Goal: Information Seeking & Learning: Learn about a topic

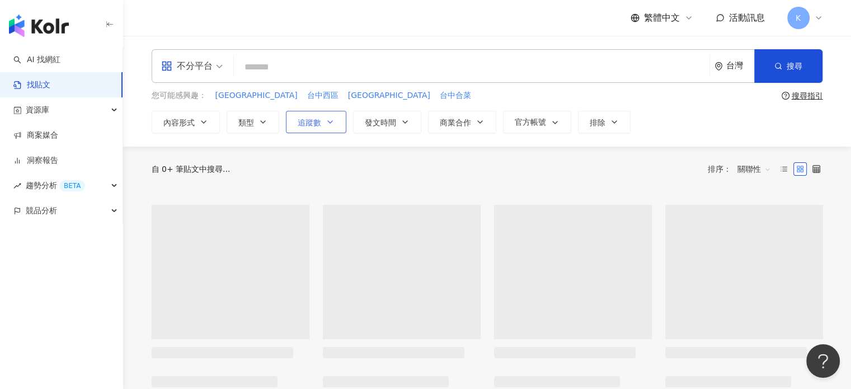
click at [319, 118] on span "追蹤數" at bounding box center [309, 122] width 23 height 9
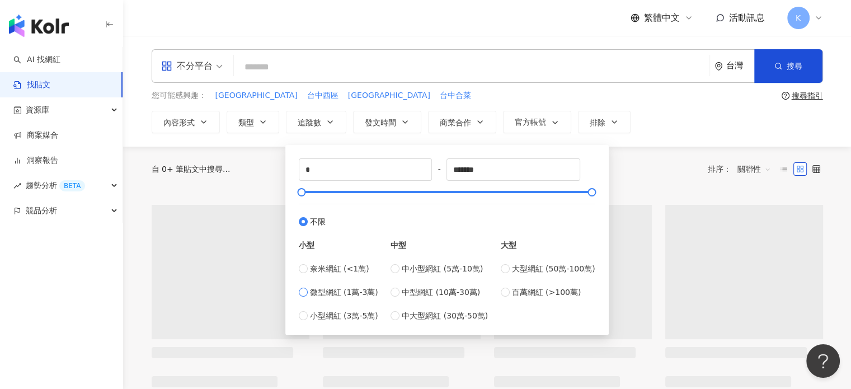
click at [345, 293] on span "微型網紅 (1萬-3萬)" at bounding box center [344, 292] width 68 height 12
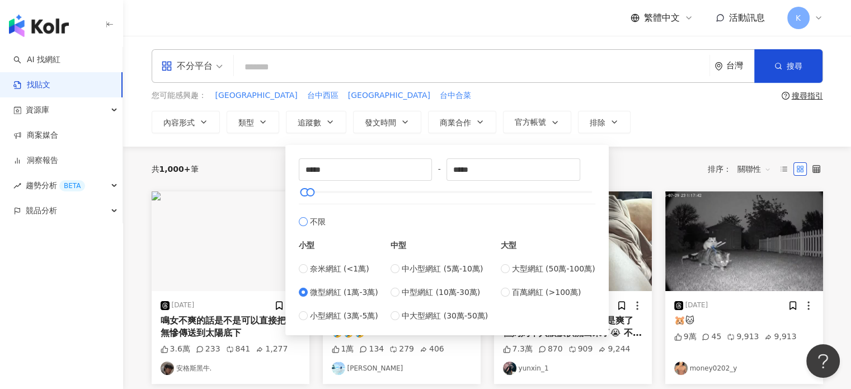
type input "*****"
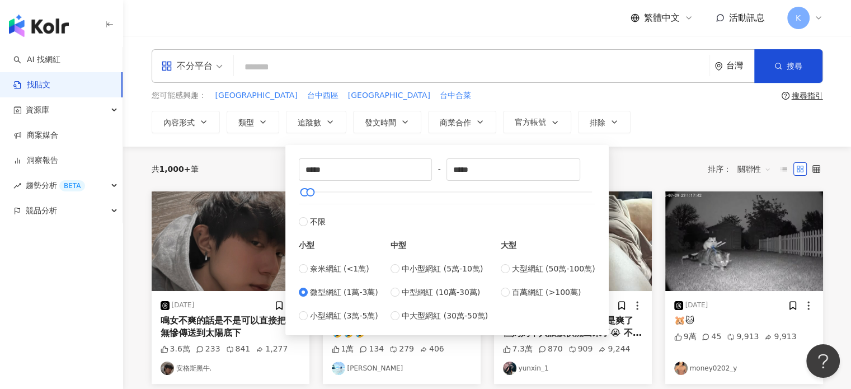
click at [616, 169] on div "共 1,000+ 筆 排序： 關聯性" at bounding box center [487, 169] width 671 height 18
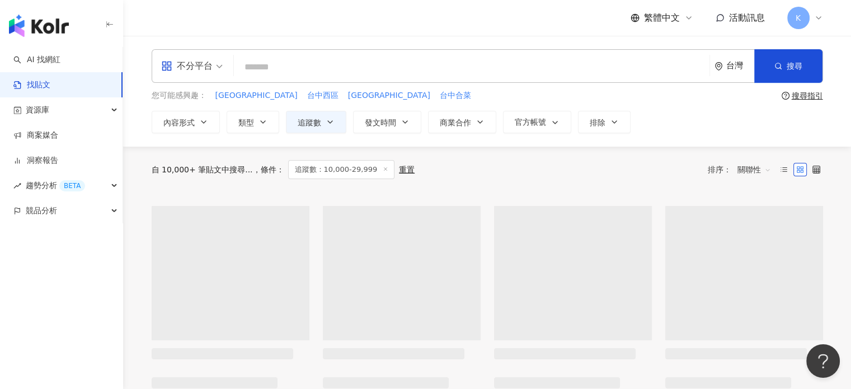
click at [347, 63] on input "search" at bounding box center [471, 67] width 466 height 24
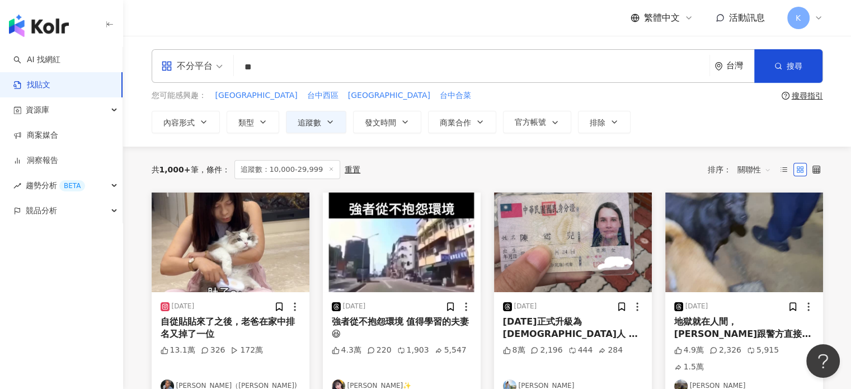
type input "**"
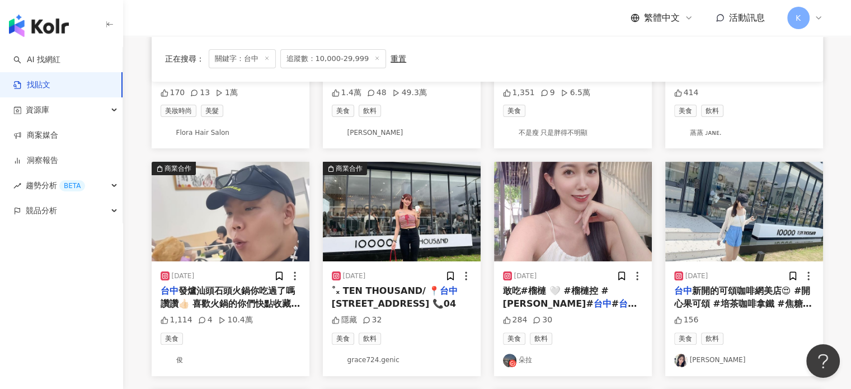
scroll to position [336, 0]
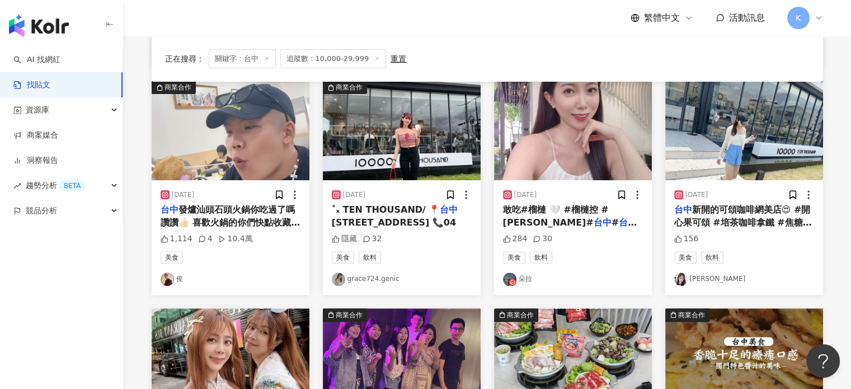
click at [758, 147] on img at bounding box center [744, 131] width 158 height 100
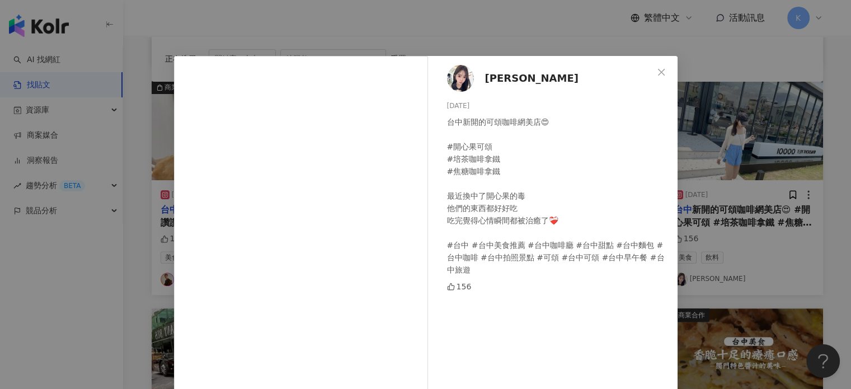
click at [752, 150] on div "[PERSON_NAME][DATE] 台中新開的可頌咖啡網美店😍 #開心果可頌 #培茶咖啡拿鐵 #焦糖咖啡拿鐵 最近換中了開心果的毒 他們的東西都好好吃 吃…" at bounding box center [425, 194] width 851 height 389
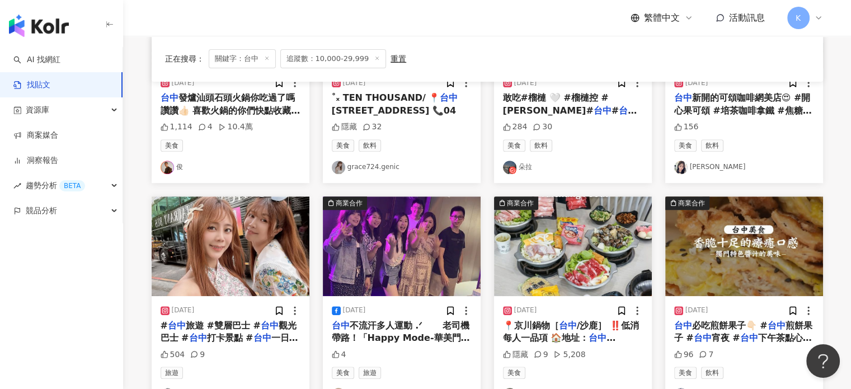
scroll to position [671, 0]
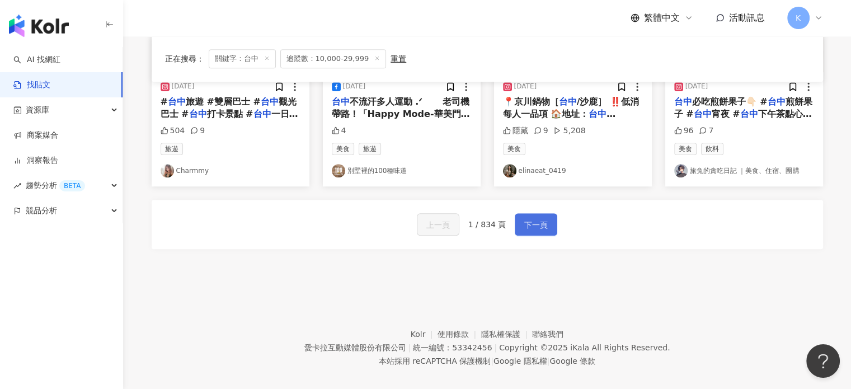
click at [540, 220] on span "下一頁" at bounding box center [535, 224] width 23 height 13
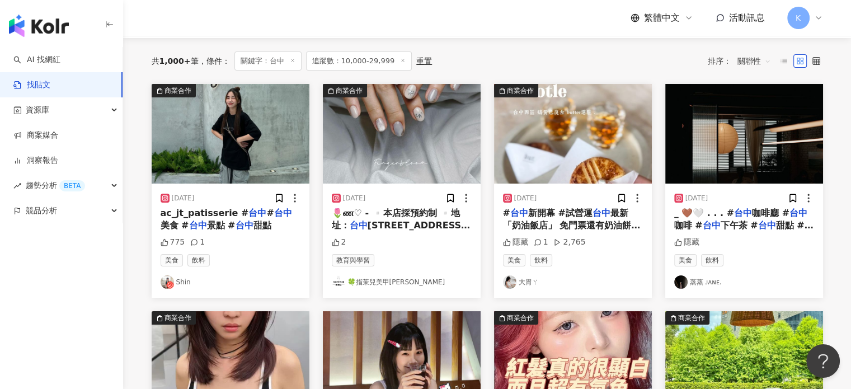
scroll to position [112, 0]
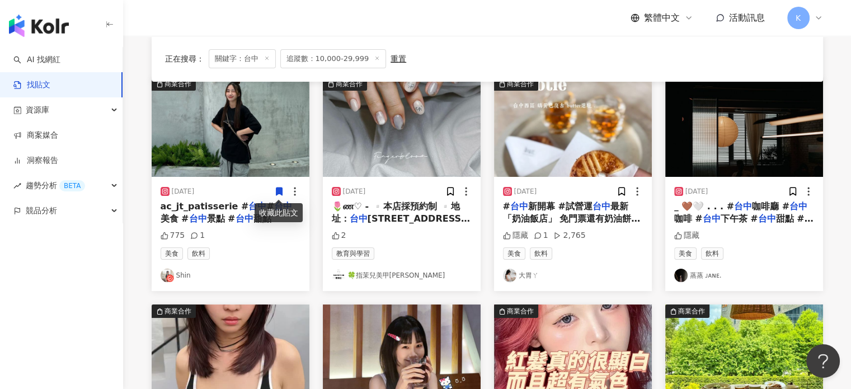
click at [206, 133] on img at bounding box center [231, 127] width 158 height 100
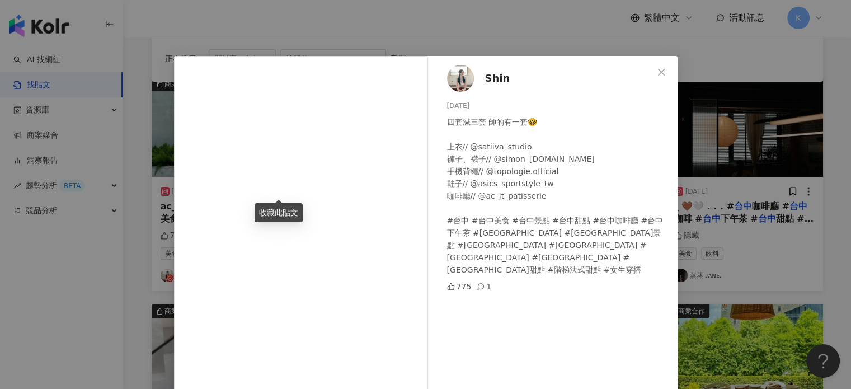
click at [743, 76] on div "Shin [DATE] 四套減三套 帥的有一套🤓 上衣// @satiiva_studio 褲子、襪子// @simon_[DOMAIN_NAME] 手機背繩…" at bounding box center [425, 194] width 851 height 389
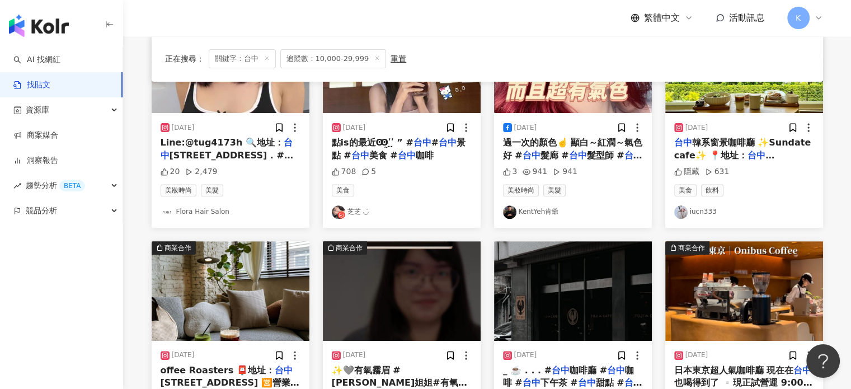
scroll to position [671, 0]
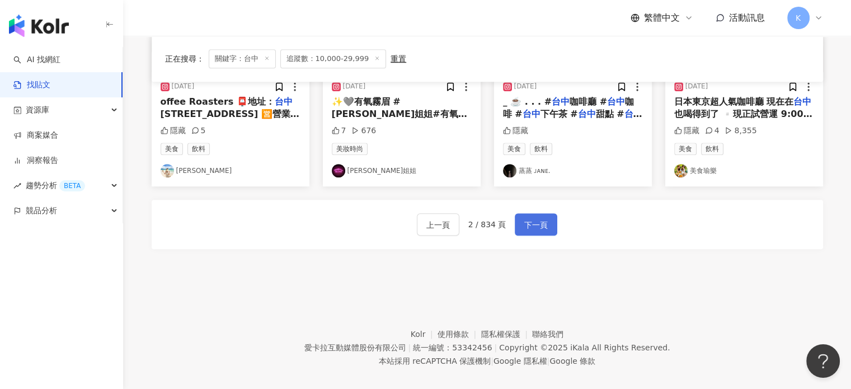
click at [548, 230] on button "下一頁" at bounding box center [536, 224] width 43 height 22
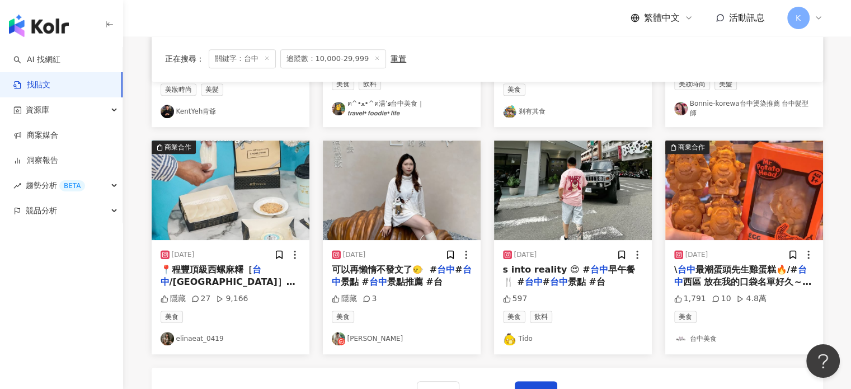
scroll to position [626, 0]
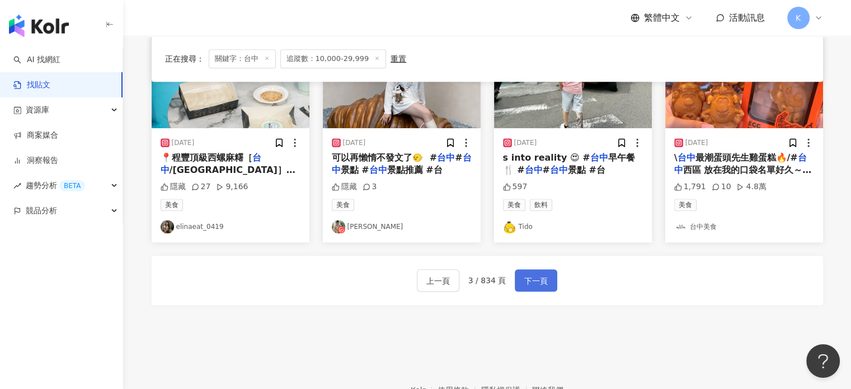
click at [528, 274] on span "下一頁" at bounding box center [535, 280] width 23 height 13
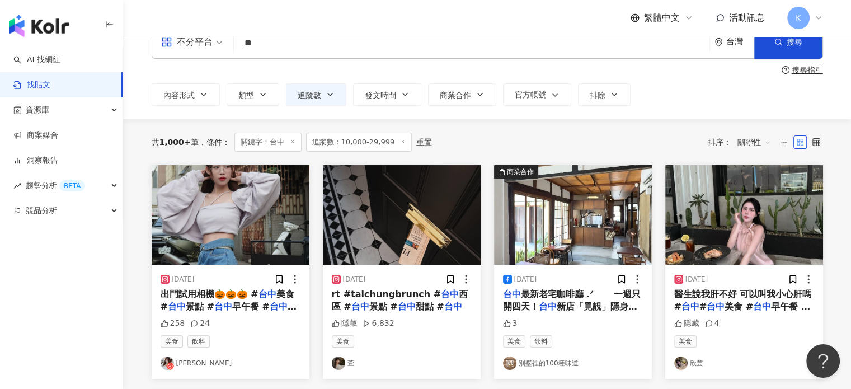
scroll to position [5, 0]
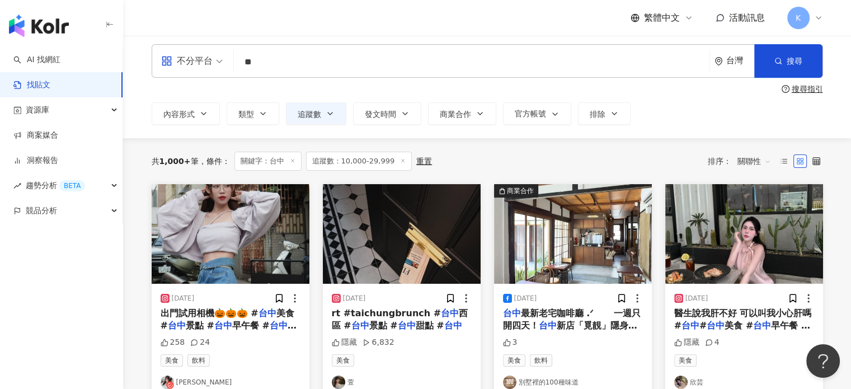
click at [280, 261] on img at bounding box center [231, 234] width 158 height 100
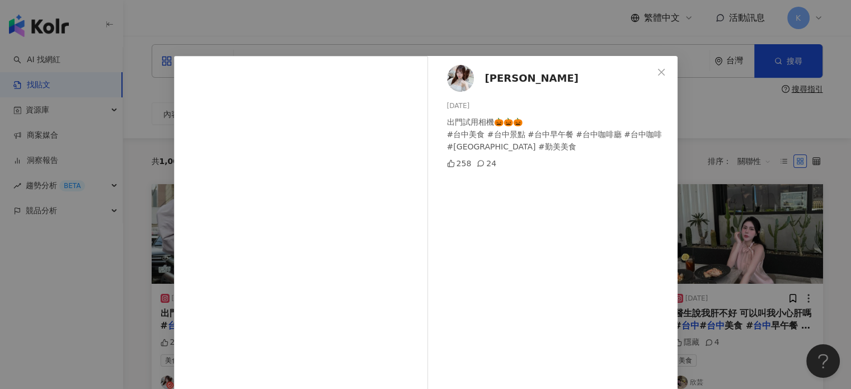
click at [772, 140] on div "Muriel [DATE] 出門試用相機🎃🎃🎃 #台中美食 #台中景點 #台中早午餐 #台中咖啡廳 #台中咖啡 #[GEOGRAPHIC_DATA] #勤美美…" at bounding box center [425, 194] width 851 height 389
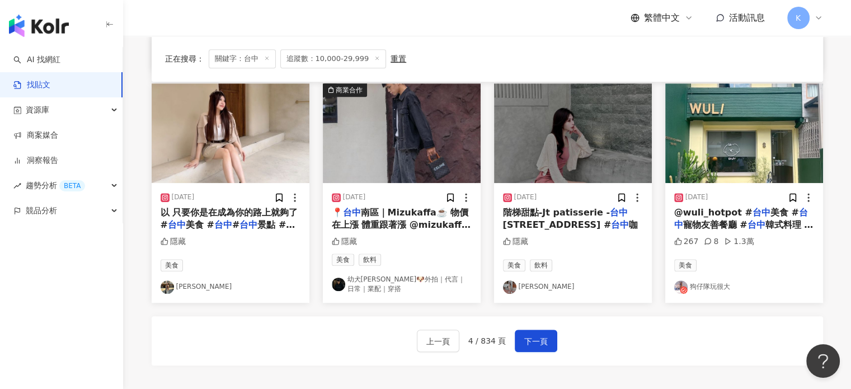
scroll to position [564, 0]
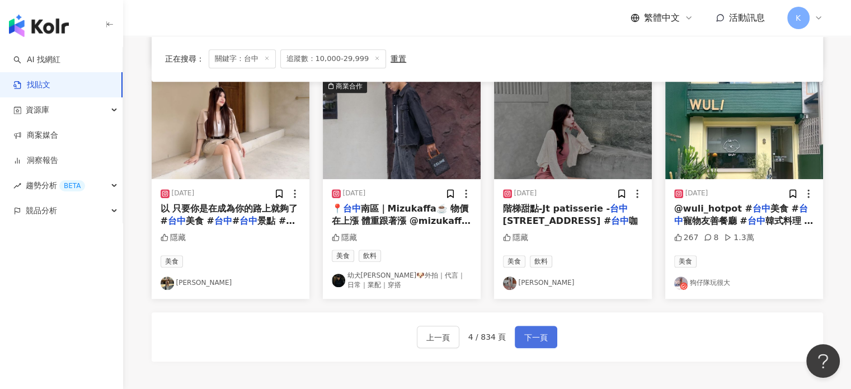
click at [541, 339] on span "下一頁" at bounding box center [535, 337] width 23 height 13
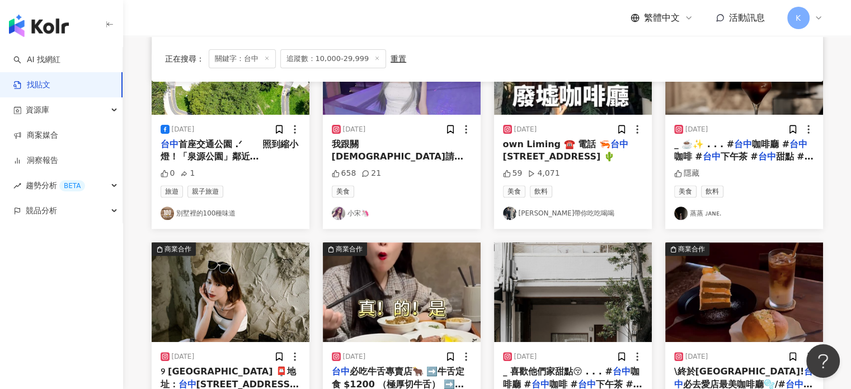
scroll to position [402, 0]
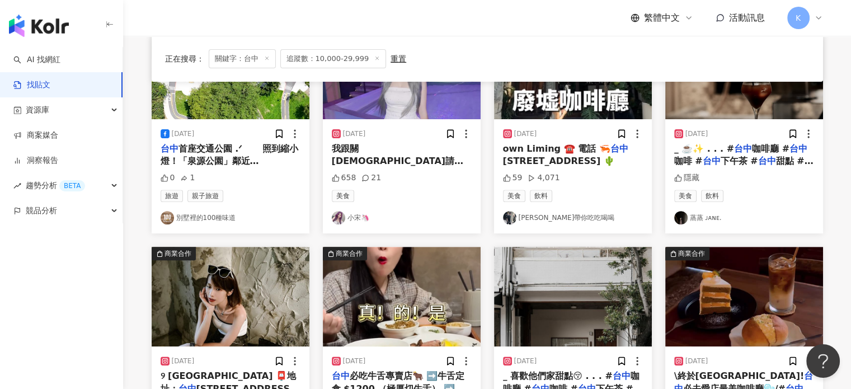
click at [463, 270] on img at bounding box center [402, 297] width 158 height 100
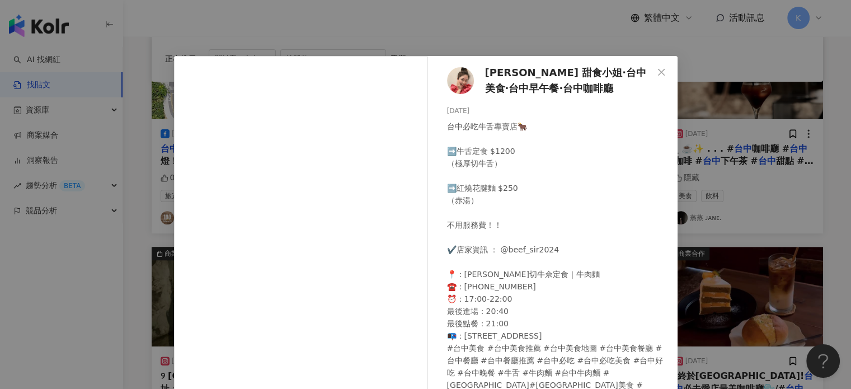
click at [718, 180] on div "[PERSON_NAME] 甜食小姐·台中美食·台中早午餐·台中咖啡廳 [DATE] 台中必吃牛舌專賣店🐂 ➡️牛舌定食 $1200 （極厚切牛舌） ➡️紅燒…" at bounding box center [425, 194] width 851 height 389
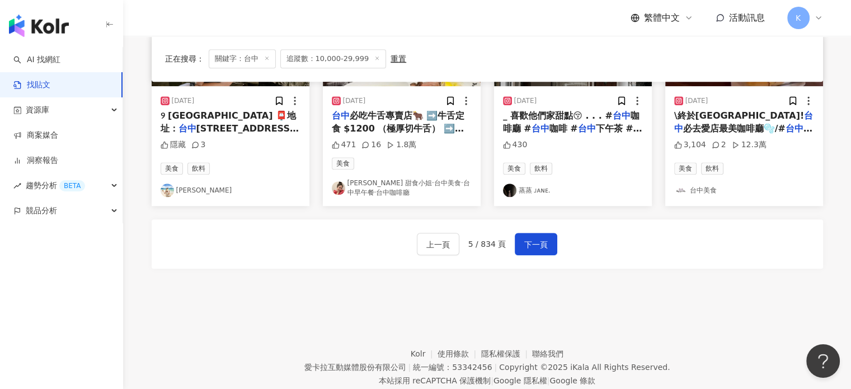
scroll to position [682, 0]
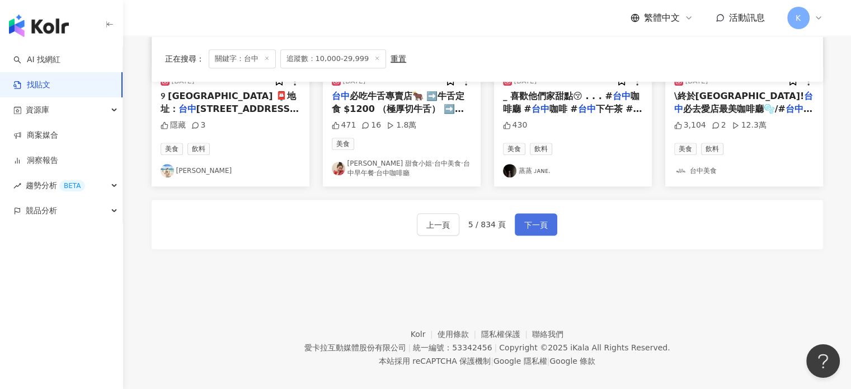
click at [545, 227] on span "下一頁" at bounding box center [535, 224] width 23 height 13
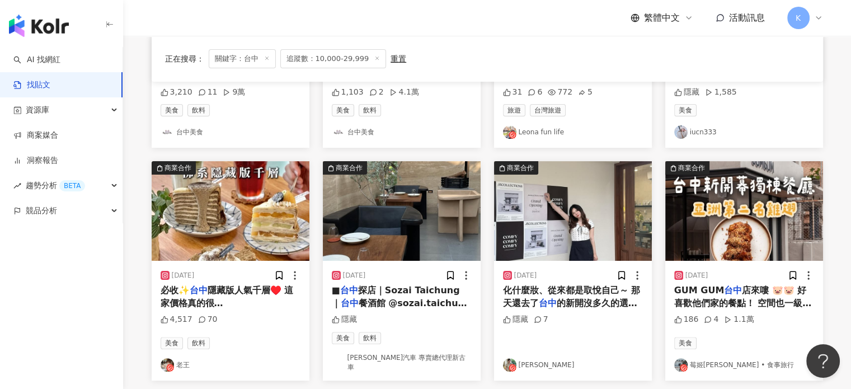
scroll to position [224, 0]
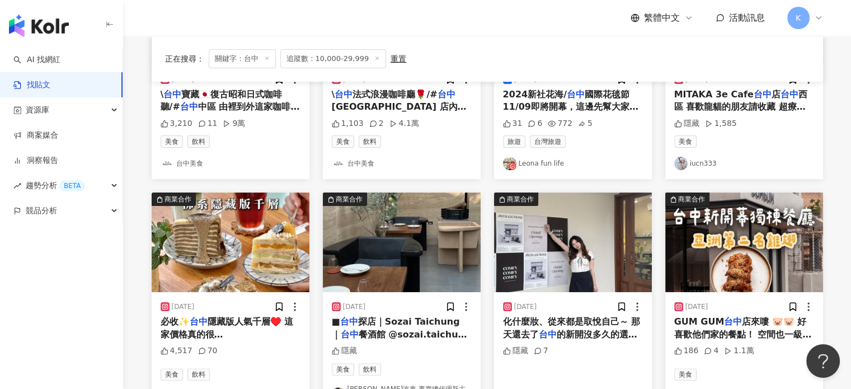
click at [536, 241] on img at bounding box center [573, 242] width 158 height 100
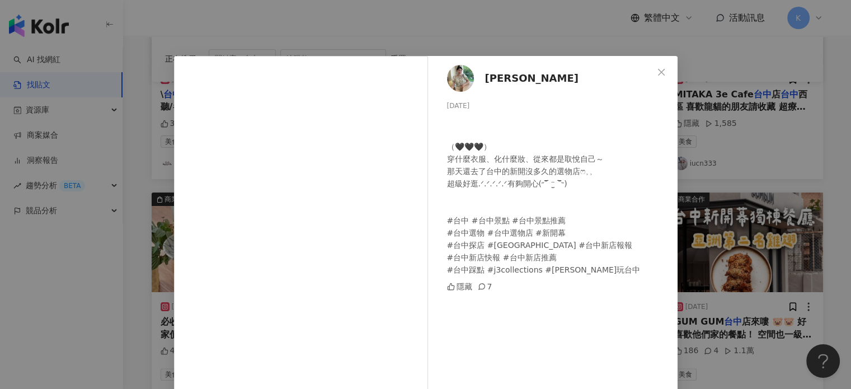
click at [704, 215] on div "[PERSON_NAME] [DATE] ⁡ ⁡ （🖤🖤🖤） 穿什麼衣服、化什麼妝、從來都是取悅自己～ 那天還去了台中的新開沒多久的選物店ෆ⸒⸒ 超級好逛.ᐟ…" at bounding box center [425, 194] width 851 height 389
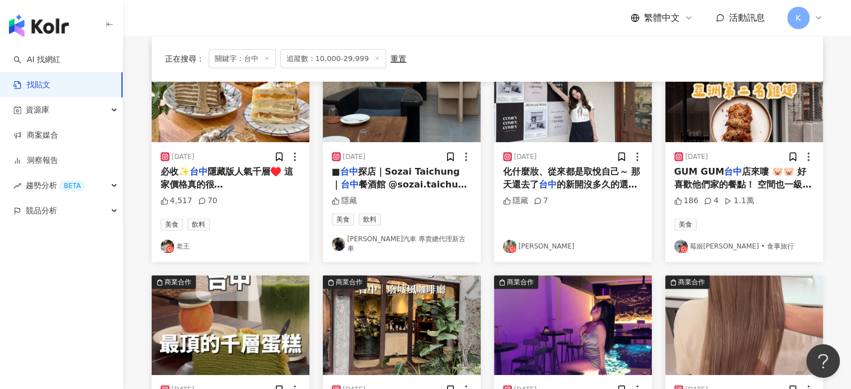
scroll to position [559, 0]
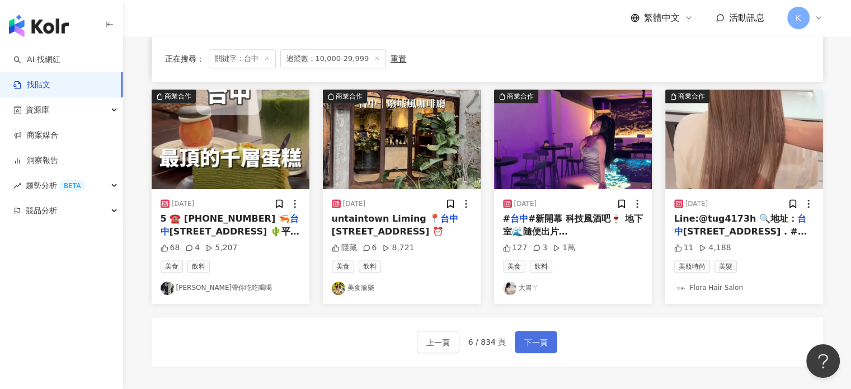
click at [536, 336] on span "下一頁" at bounding box center [535, 342] width 23 height 13
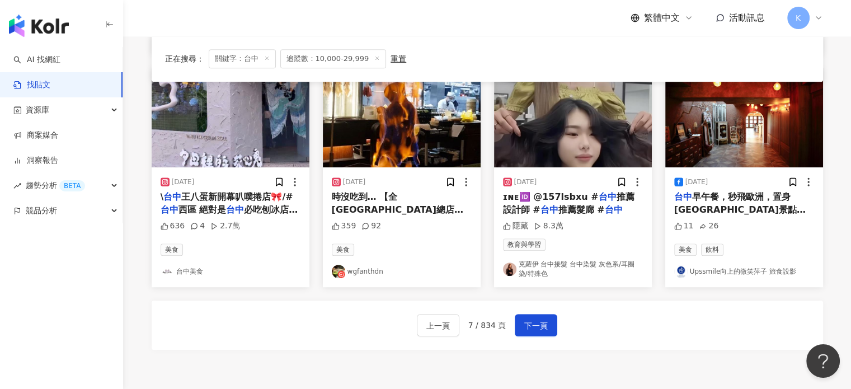
scroll to position [671, 0]
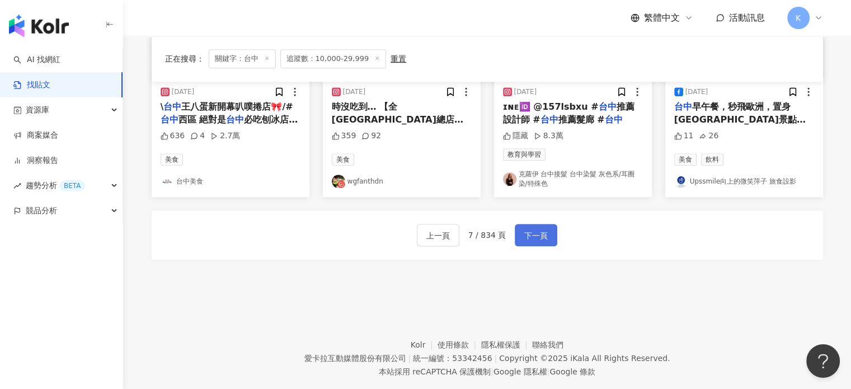
click at [529, 233] on span "下一頁" at bounding box center [535, 235] width 23 height 13
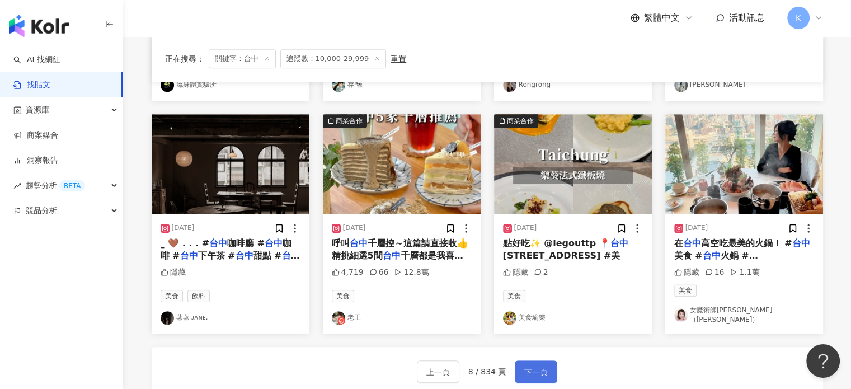
scroll to position [284, 0]
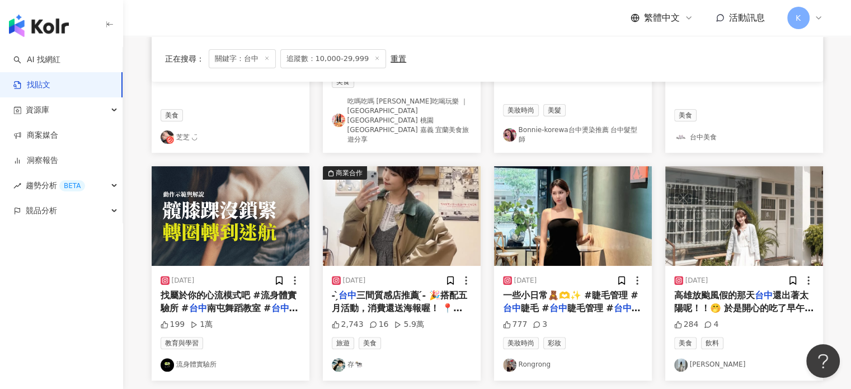
click at [541, 203] on img at bounding box center [573, 216] width 158 height 100
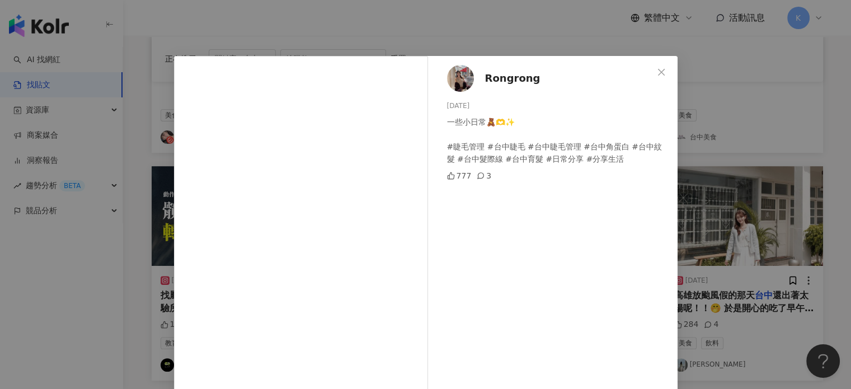
click at [700, 205] on div "Rongrong [DATE] 一些小日常🧸🫶✨ #睫毛管理 #台中睫毛 #台中睫毛管理 #台中角蛋白 #台中紋髮 #台中髮際線 #台中育髮 #日常分享 #分…" at bounding box center [425, 194] width 851 height 389
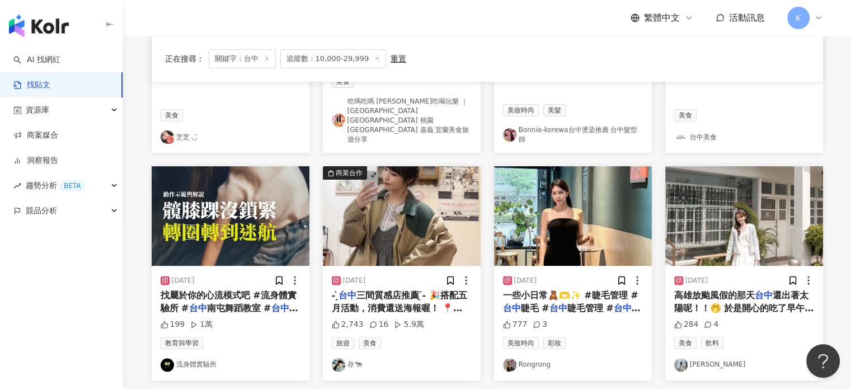
click at [734, 209] on img at bounding box center [744, 216] width 158 height 100
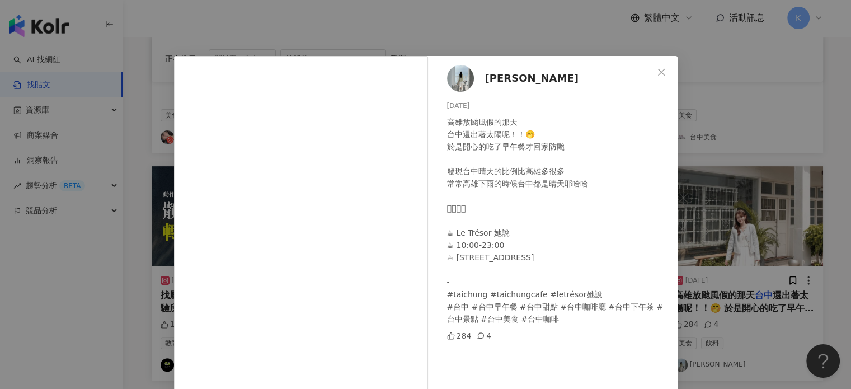
click at [732, 172] on div "[PERSON_NAME] [DATE] 高雄放颱風假的那天 台中還出著太陽呢！！🤭 於是開心的吃了早午餐才回家防颱 發現台中晴天的比例比高雄多很多 常常高雄…" at bounding box center [425, 194] width 851 height 389
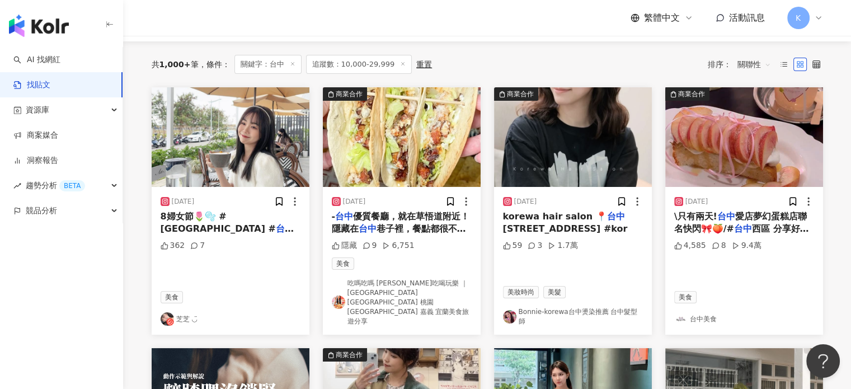
scroll to position [0, 0]
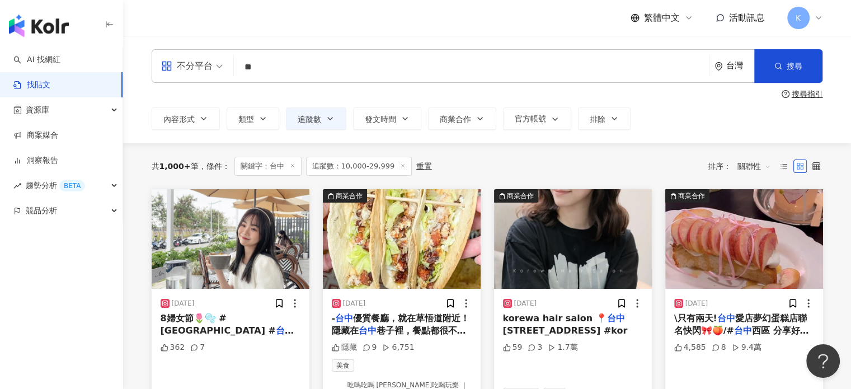
click at [251, 211] on img at bounding box center [231, 239] width 158 height 100
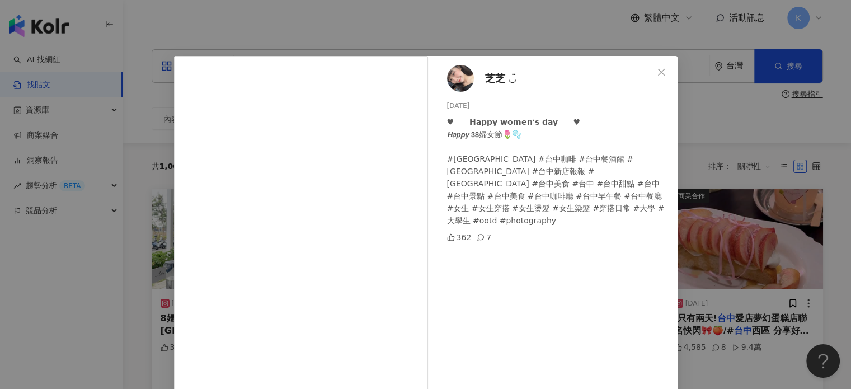
click at [775, 68] on div "芝芝 ◡̈ [DATE] ♥––––𝗛𝗮𝗽𝗽𝘆 𝘄𝗼𝗺𝗲𝗻‘𝘀 𝗱𝗮𝘆––––♥ 𝙃𝙖𝙥𝙥𝙮 𝟯𝟴婦女節🌷🫧 #[GEOGRAPHIC_DATA] #台中咖啡…" at bounding box center [425, 194] width 851 height 389
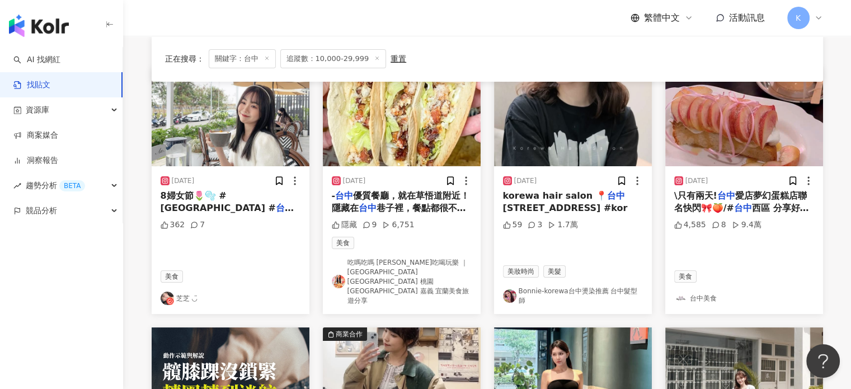
scroll to position [280, 0]
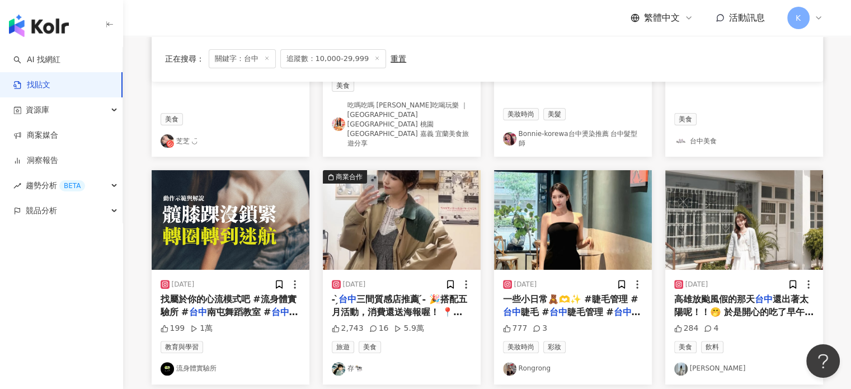
click at [437, 195] on img at bounding box center [402, 220] width 158 height 100
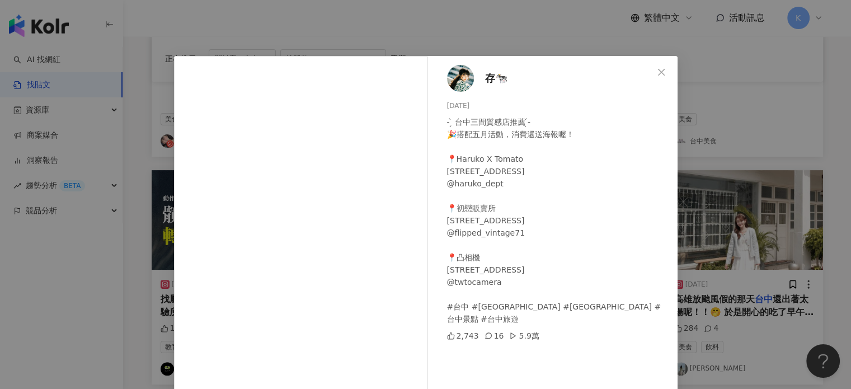
click at [781, 140] on div "存🐄 [DATE] - ̗̀ 台中三間質感店推薦 ̖́- 🎉搭配五月活動，消費還送海報喔！ 📍Haruko X Tomato [STREET_ADDRESS]…" at bounding box center [425, 194] width 851 height 389
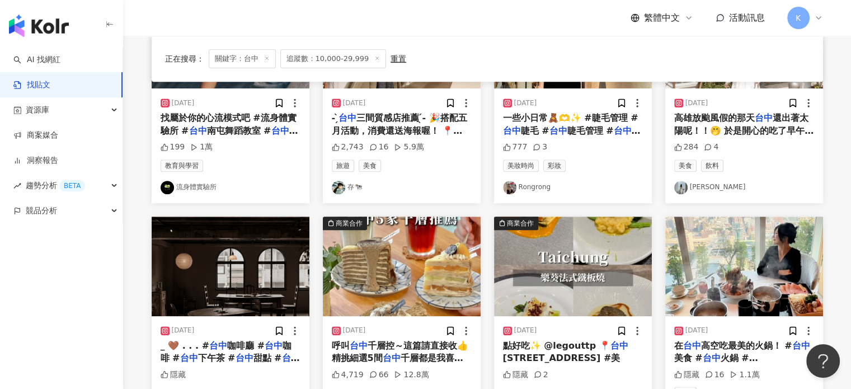
scroll to position [671, 0]
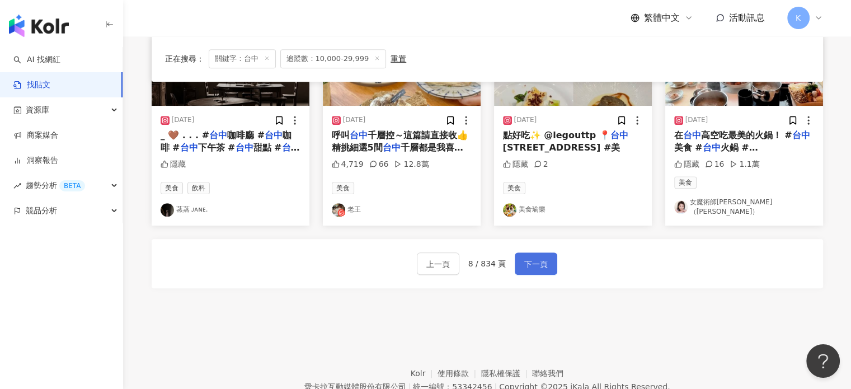
click at [535, 257] on span "下一頁" at bounding box center [535, 263] width 23 height 13
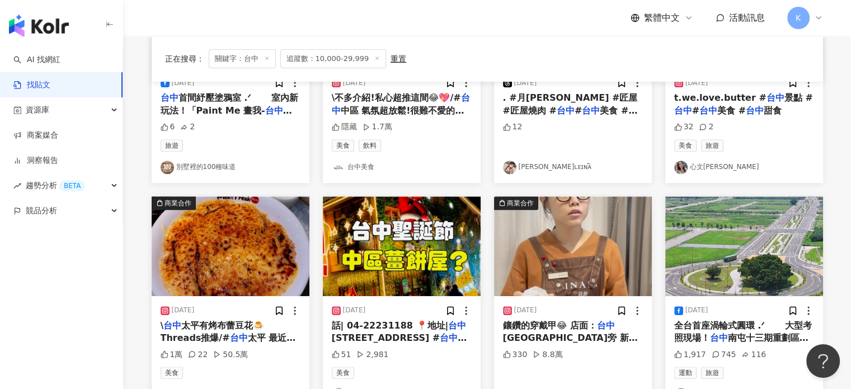
scroll to position [615, 0]
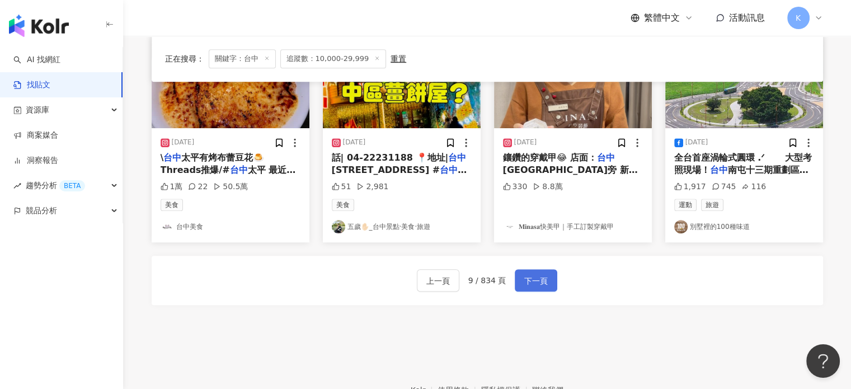
click at [544, 271] on button "下一頁" at bounding box center [536, 280] width 43 height 22
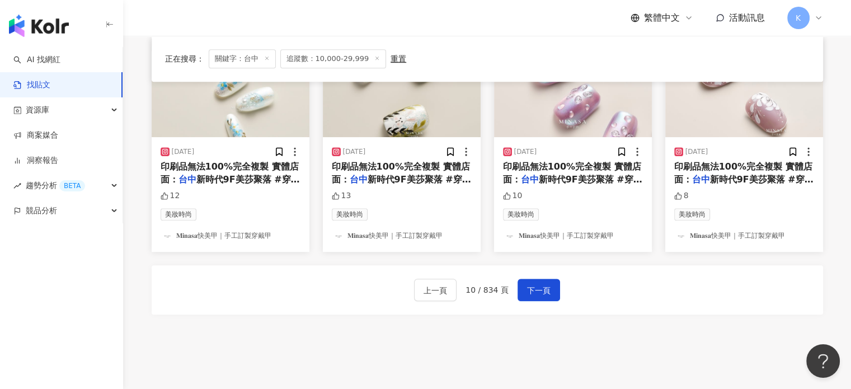
scroll to position [682, 0]
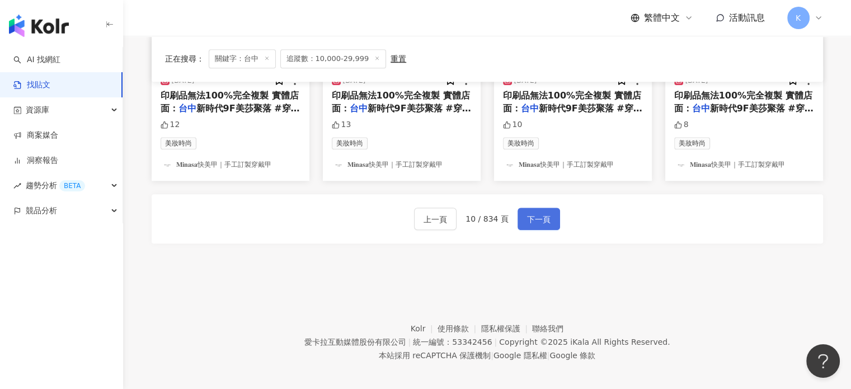
click at [542, 213] on span "下一頁" at bounding box center [538, 219] width 23 height 13
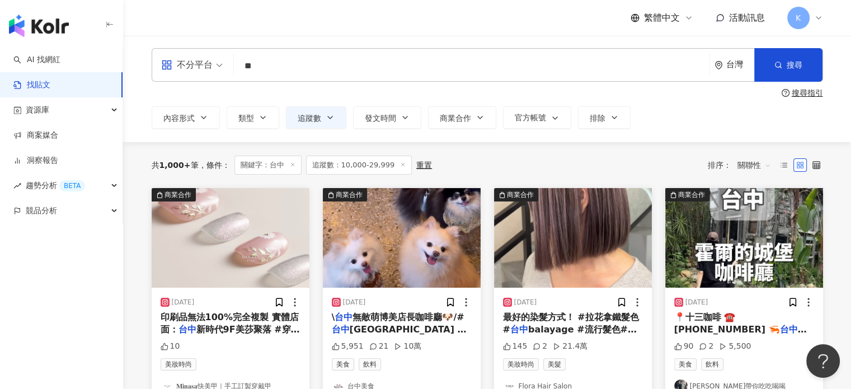
scroll to position [0, 0]
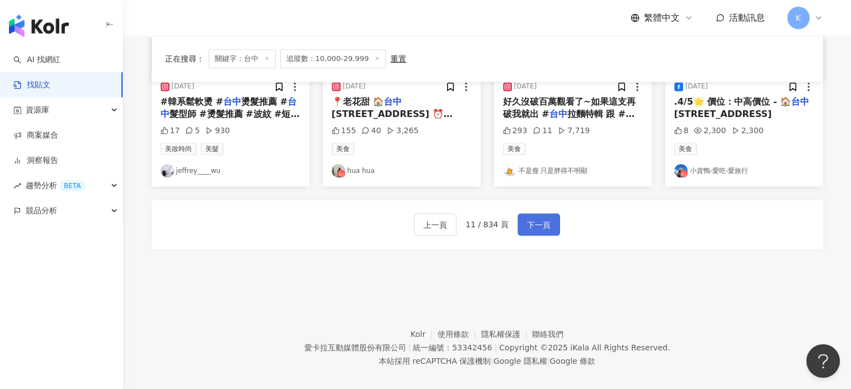
click at [529, 229] on span "下一頁" at bounding box center [538, 224] width 23 height 13
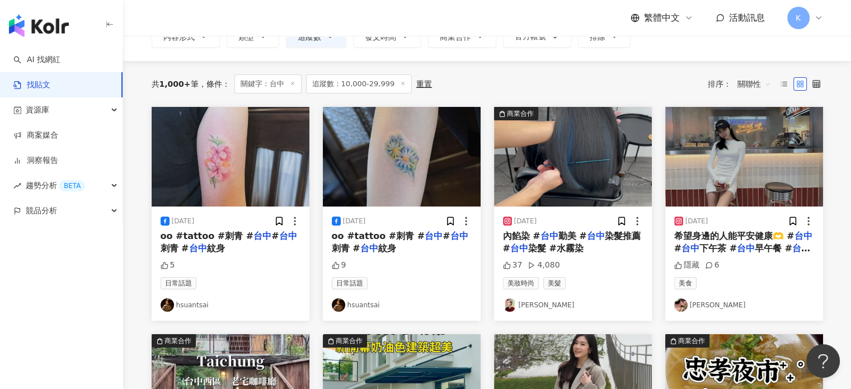
scroll to position [56, 0]
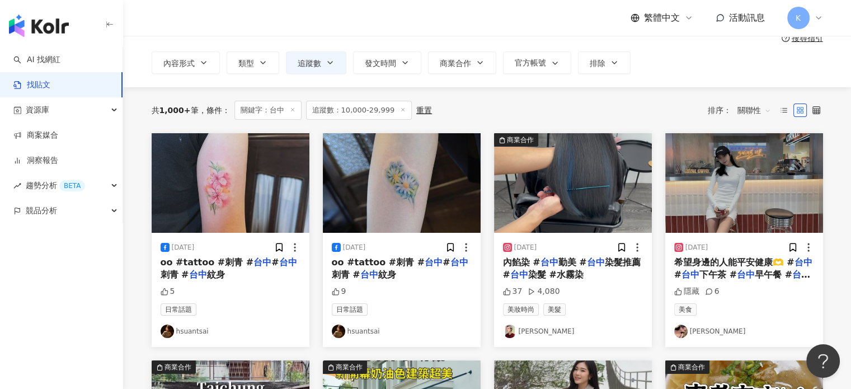
click at [733, 224] on img at bounding box center [744, 183] width 158 height 100
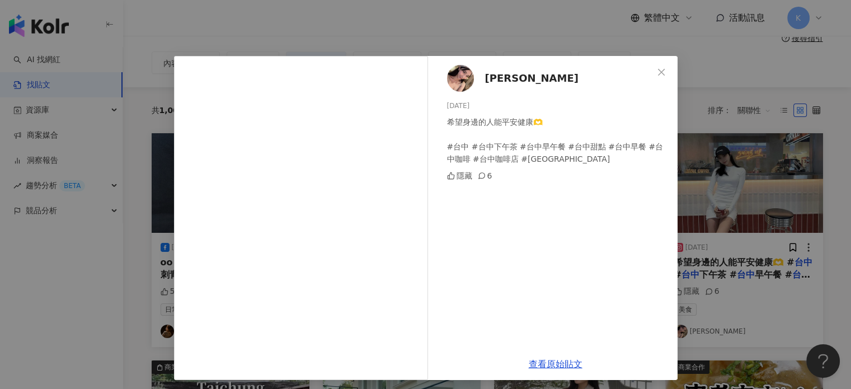
click at [733, 224] on div "[PERSON_NAME] [DATE] 希望身邊的人能平安健康🫶 #台中 #台中下午茶 #台中早午餐 #台中甜點 #台中早餐 #台中咖啡 #台中咖啡店 #[…" at bounding box center [425, 194] width 851 height 389
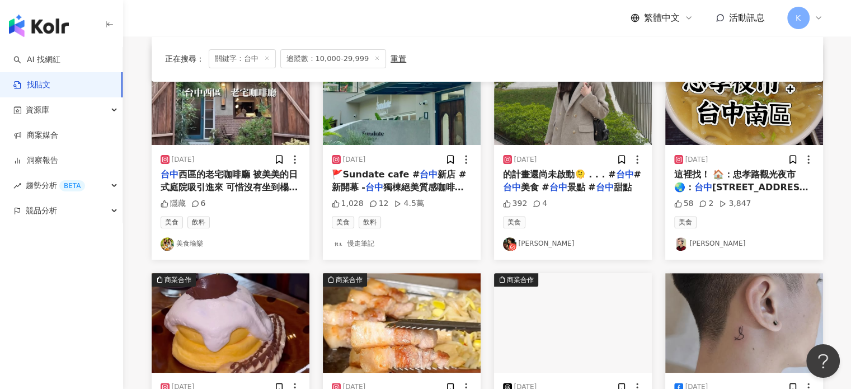
scroll to position [615, 0]
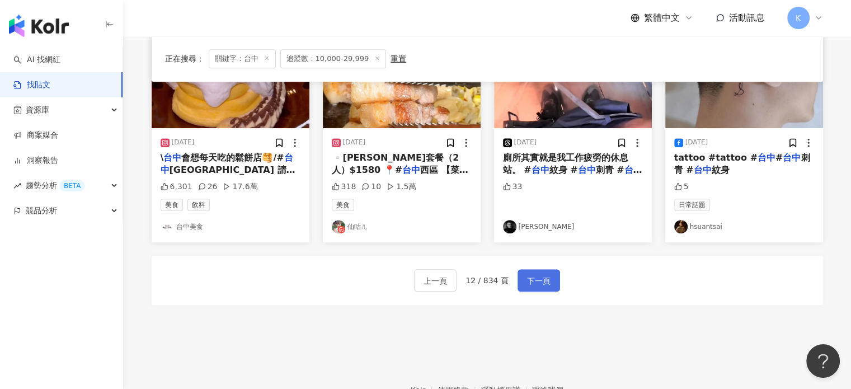
click at [541, 278] on span "下一頁" at bounding box center [538, 280] width 23 height 13
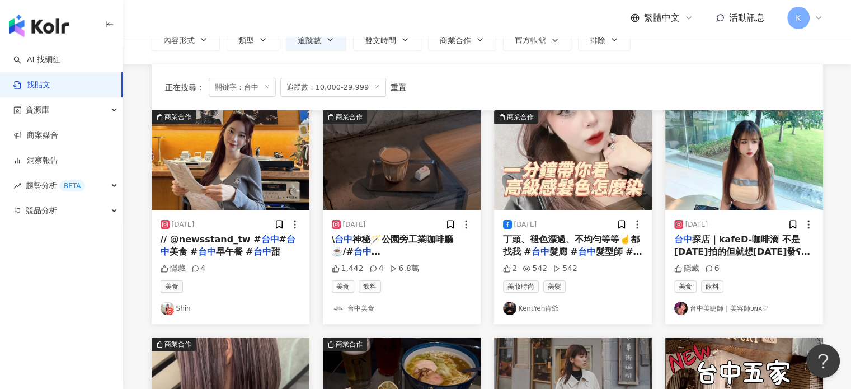
scroll to position [56, 0]
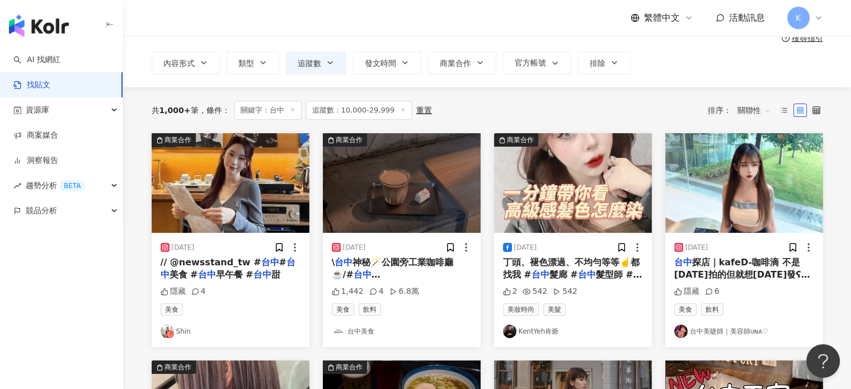
click at [278, 169] on img at bounding box center [231, 183] width 158 height 100
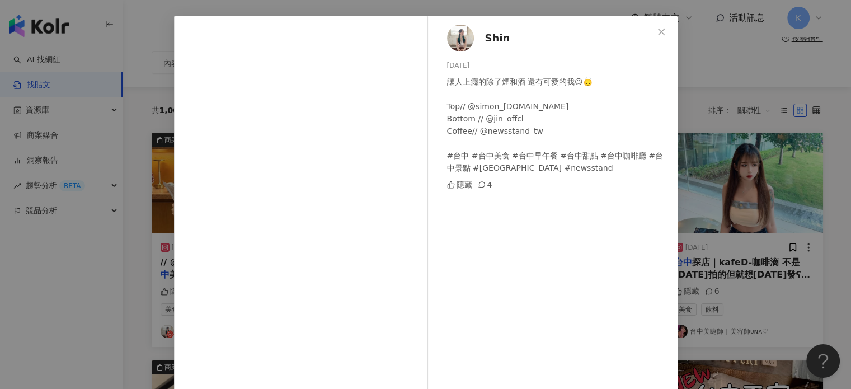
scroll to position [101, 0]
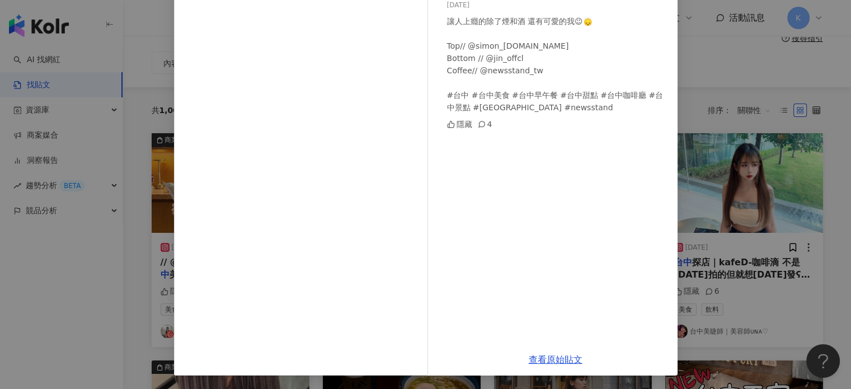
click at [780, 223] on div "Shin [DATE] 讓人上癮的除了煙和酒 還有可愛的我😉🙂‍↕️ Top// @simon_[DOMAIN_NAME] Bottom // @jin_of…" at bounding box center [425, 194] width 851 height 389
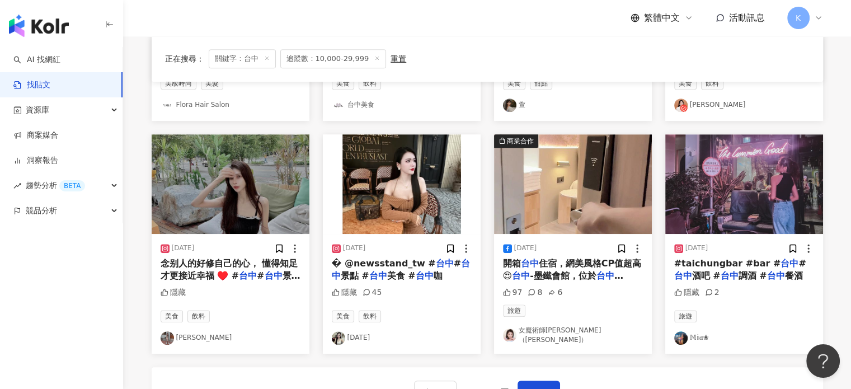
scroll to position [615, 0]
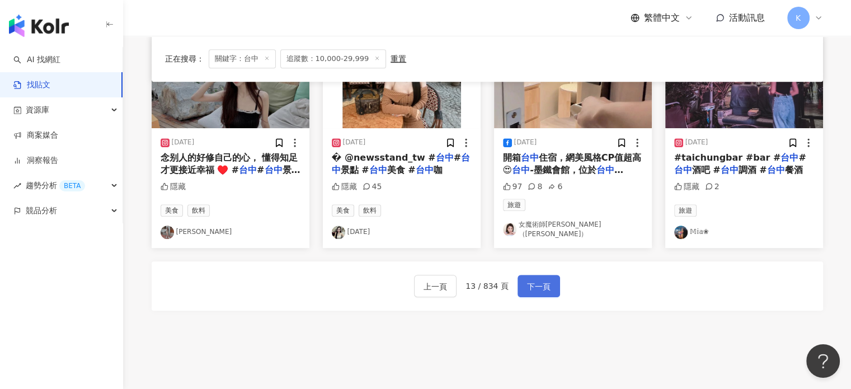
click at [546, 280] on span "下一頁" at bounding box center [538, 286] width 23 height 13
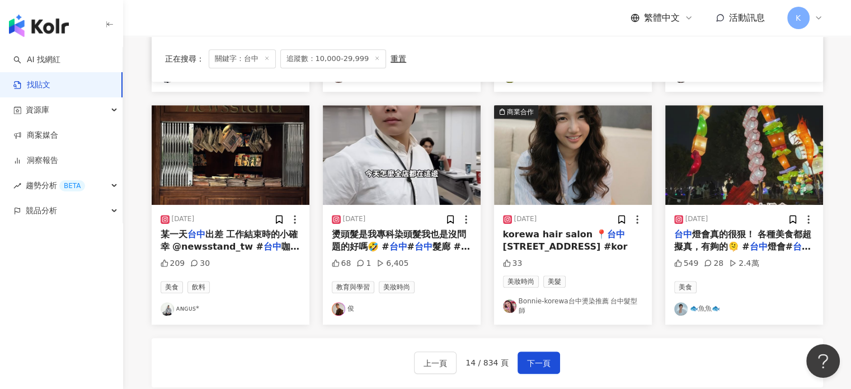
scroll to position [671, 0]
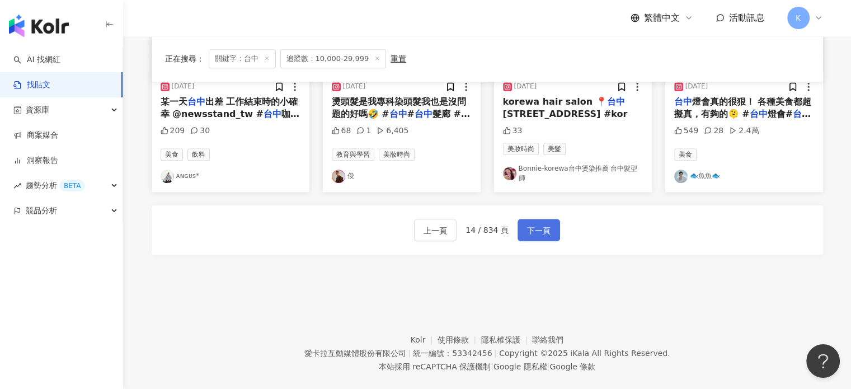
click at [542, 224] on span "下一頁" at bounding box center [538, 230] width 23 height 13
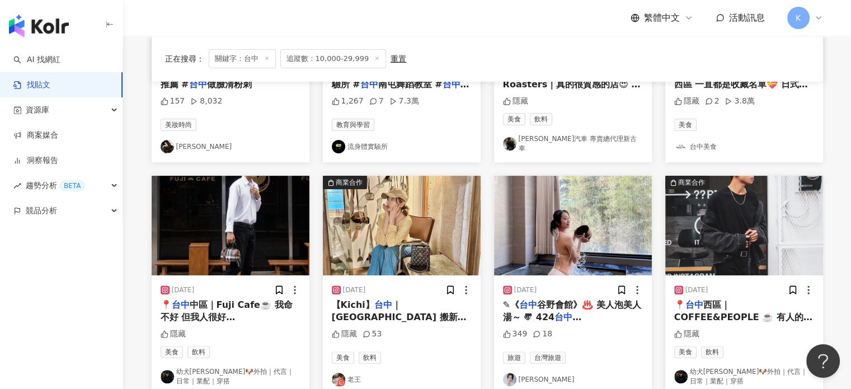
scroll to position [0, 0]
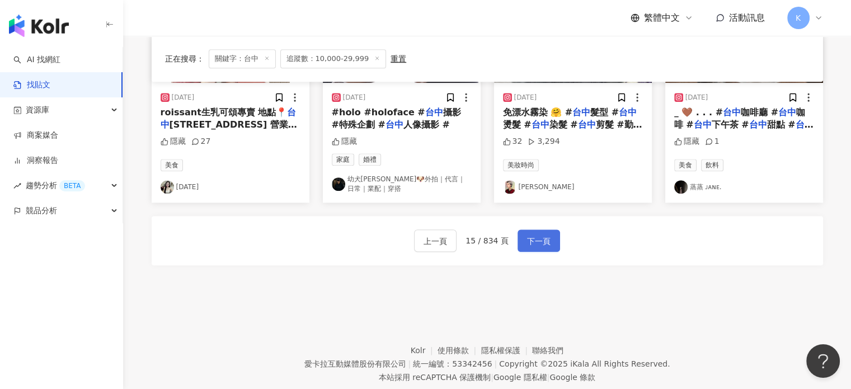
click at [532, 239] on span "下一頁" at bounding box center [538, 240] width 23 height 13
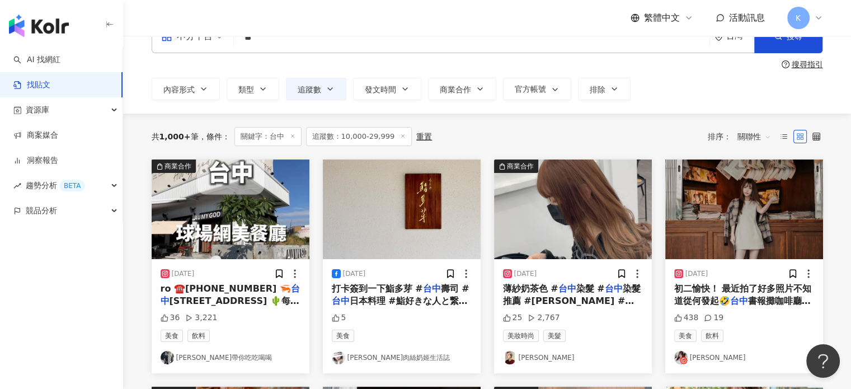
scroll to position [56, 0]
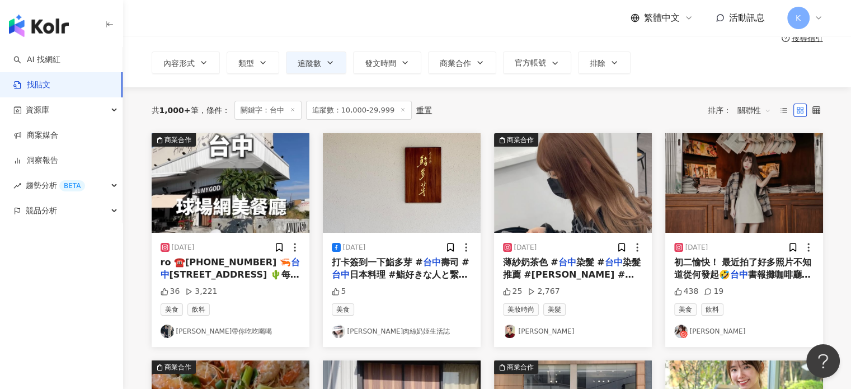
click at [758, 172] on img at bounding box center [744, 183] width 158 height 100
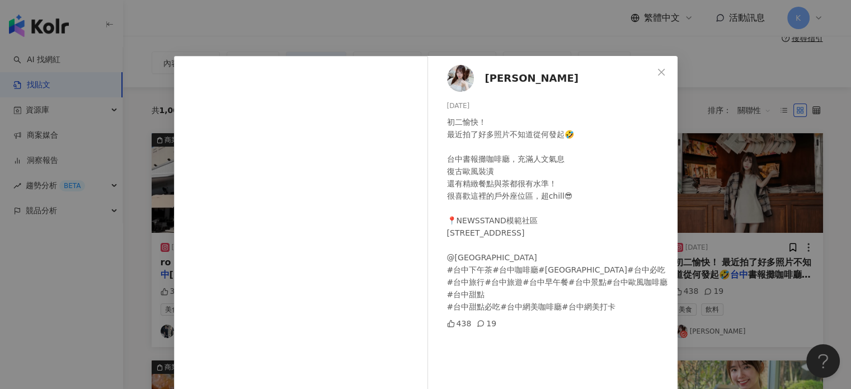
click at [733, 158] on div "Muriel [DATE] 初二愉快！ 最近拍了好多照片不知道從何發起🤣 台中書報攤咖啡廳，充滿人文氣息 復古歐風裝潢 還有精緻餐點與茶都很有水準！ 很喜歡這…" at bounding box center [425, 194] width 851 height 389
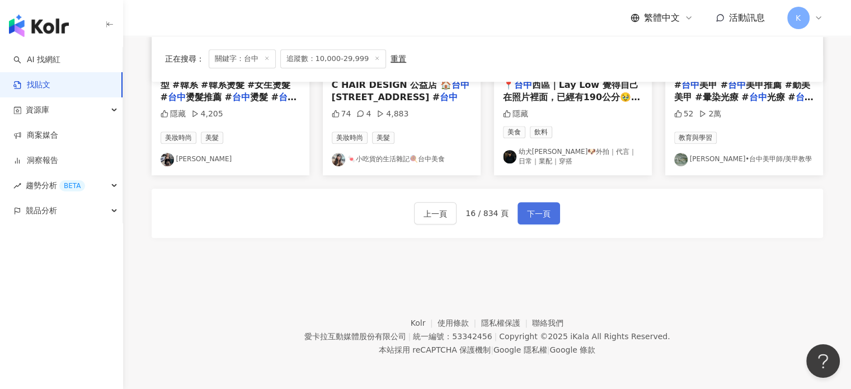
click at [540, 209] on span "下一頁" at bounding box center [538, 213] width 23 height 13
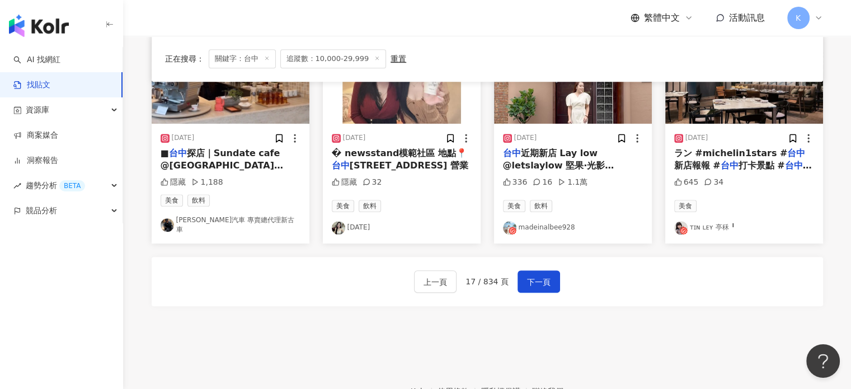
scroll to position [626, 0]
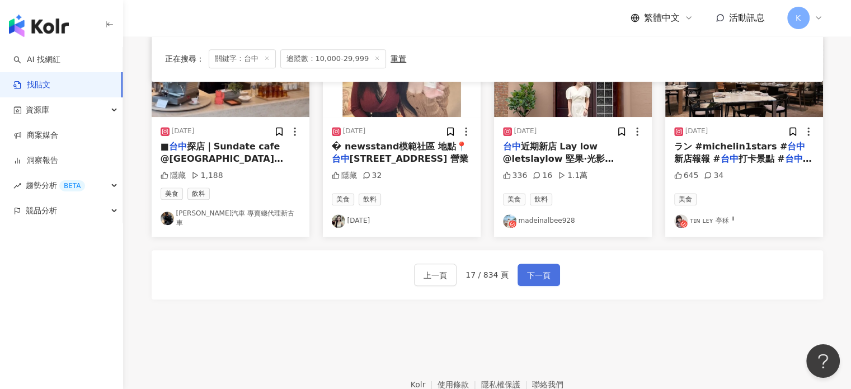
click at [542, 263] on button "下一頁" at bounding box center [538, 274] width 43 height 22
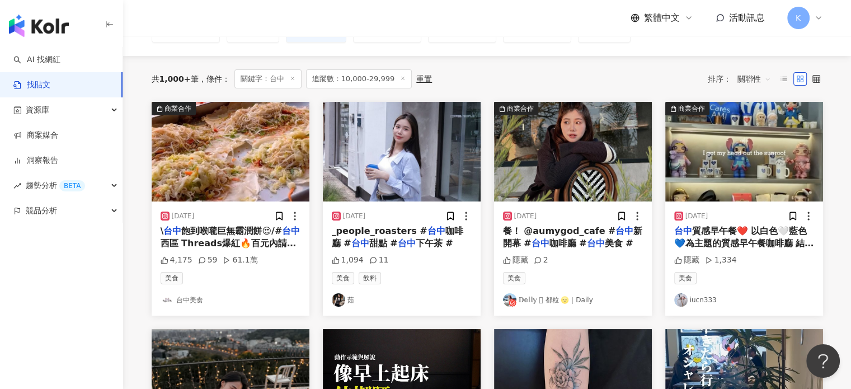
scroll to position [67, 0]
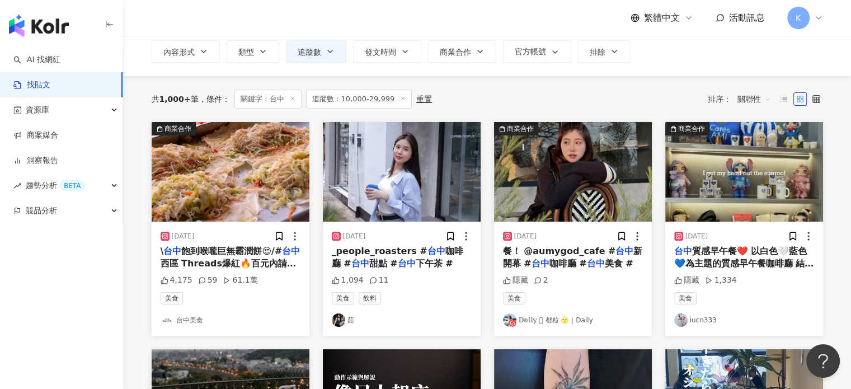
click at [459, 195] on img at bounding box center [402, 172] width 158 height 100
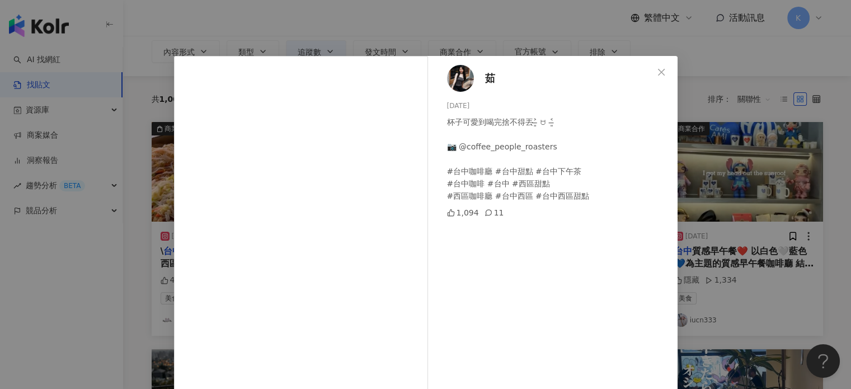
click at [773, 115] on div "茹 [DATE] 杯子可愛到喝完捨不得丟˃̶͈ ꇴ ˂̶͈ 📷 @coffee_people_roasters #台中咖啡廳 #台中甜點 #台中下午茶 #台中…" at bounding box center [425, 194] width 851 height 389
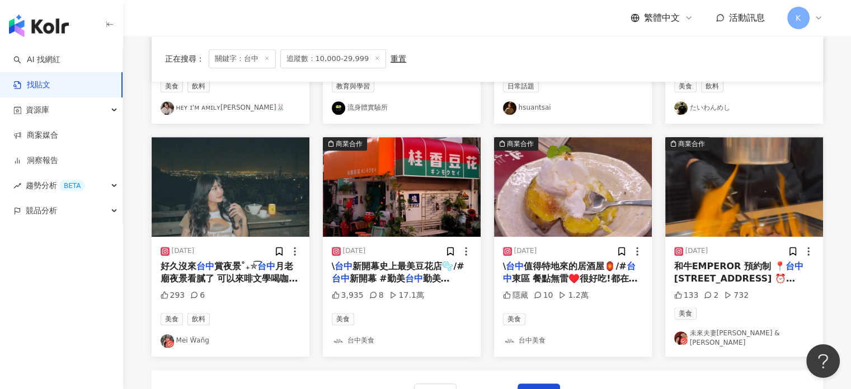
scroll to position [682, 0]
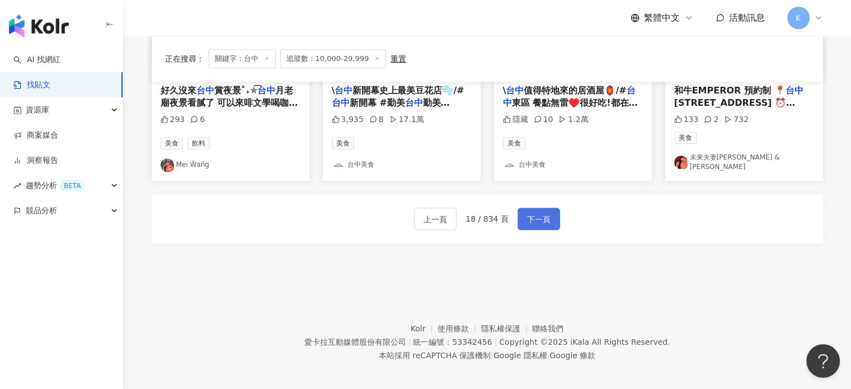
click at [537, 214] on span "下一頁" at bounding box center [538, 219] width 23 height 13
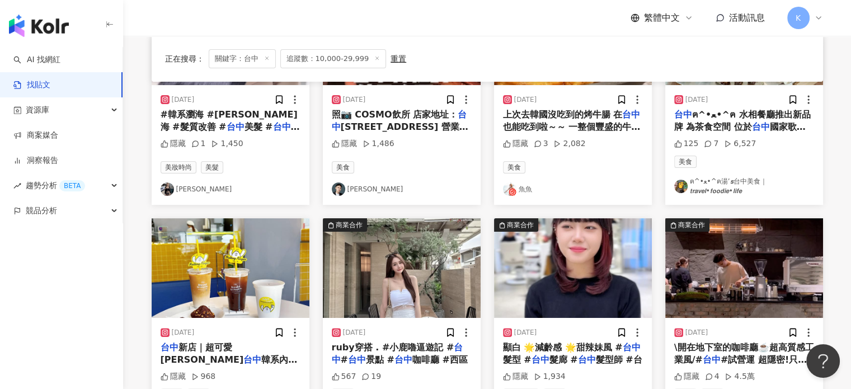
scroll to position [185, 0]
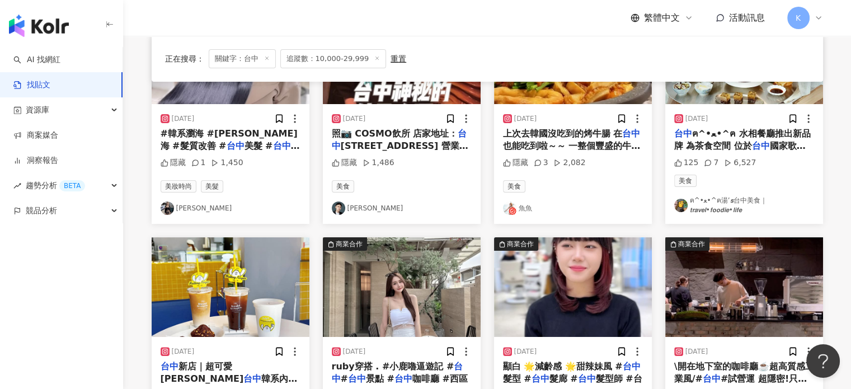
click at [443, 296] on img at bounding box center [402, 287] width 158 height 100
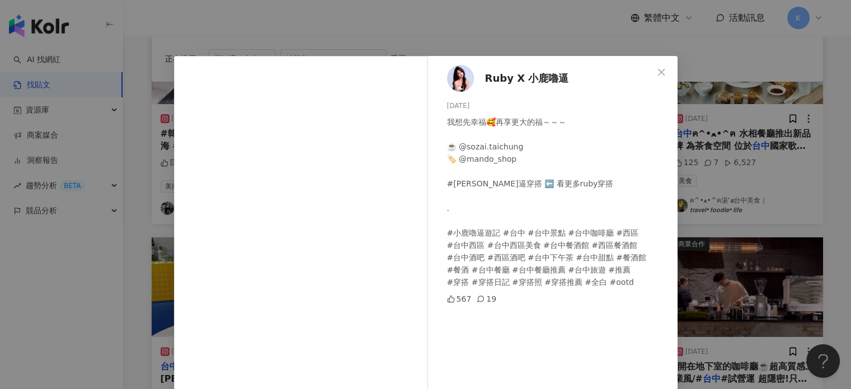
click at [680, 221] on div "Ruby X 小鹿嚕逼 [DATE] 我想先幸福🥰再享更大的福～～～ ☕️ @sozai.taichung 🏷️ @mando_shop #[PERSON_N…" at bounding box center [425, 194] width 851 height 389
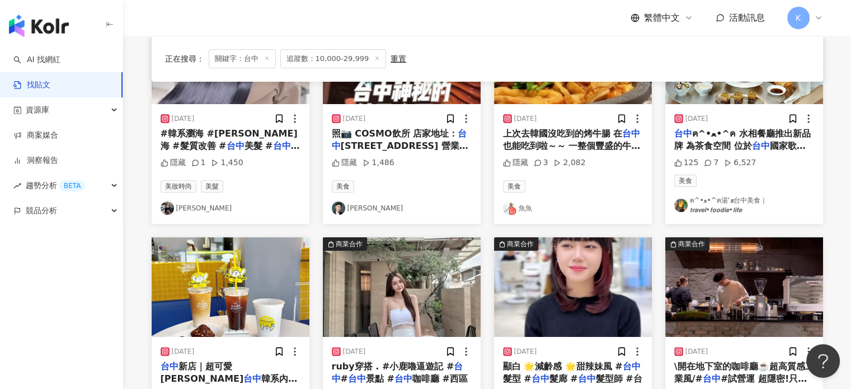
scroll to position [73, 0]
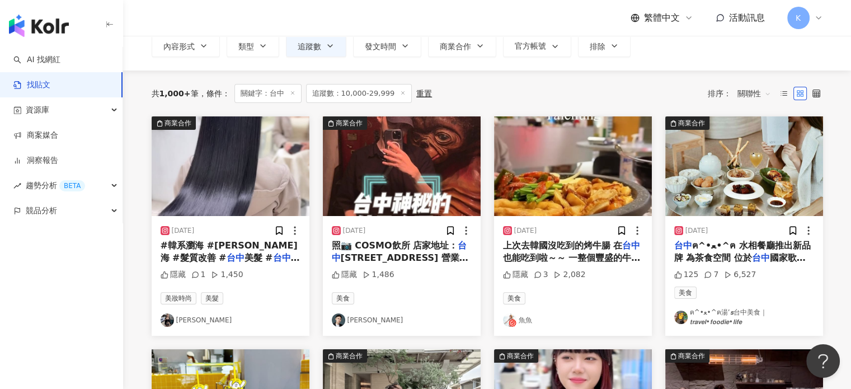
click at [402, 162] on img at bounding box center [402, 166] width 158 height 100
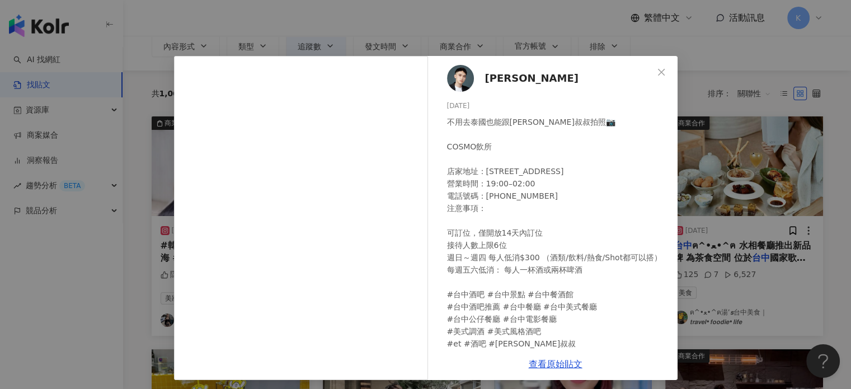
click at [510, 76] on span "[PERSON_NAME]" at bounding box center [531, 78] width 93 height 16
click at [701, 167] on div "[PERSON_NAME] [DATE] 不用去泰國也能跟[PERSON_NAME]叔叔拍照📷 COSMO飲所 店家地址：[STREET_ADDRESS] 營…" at bounding box center [425, 194] width 851 height 389
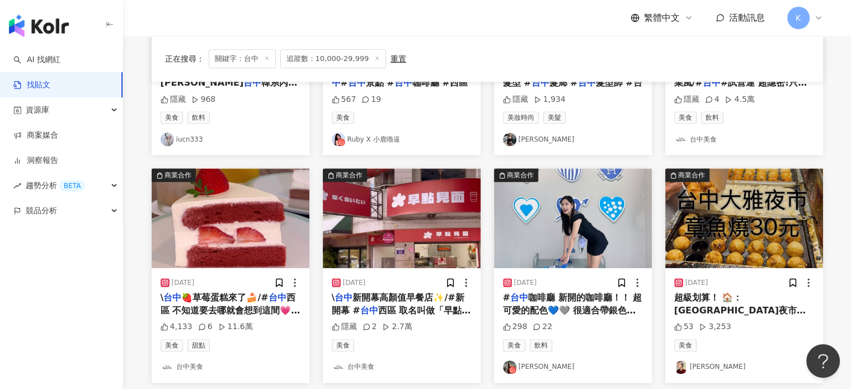
scroll to position [576, 0]
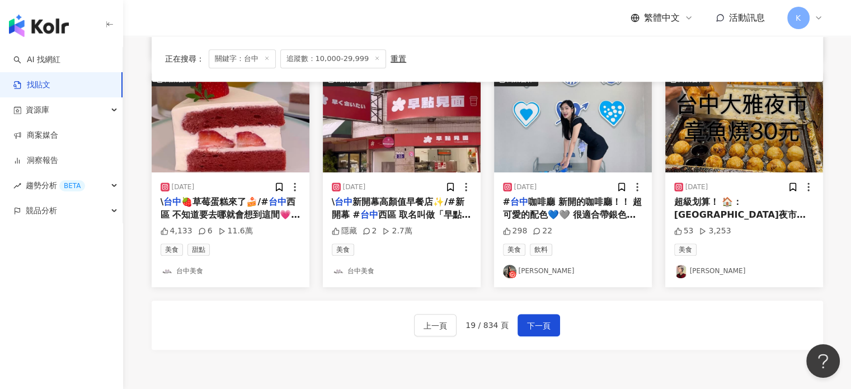
click at [574, 155] on img at bounding box center [573, 123] width 158 height 100
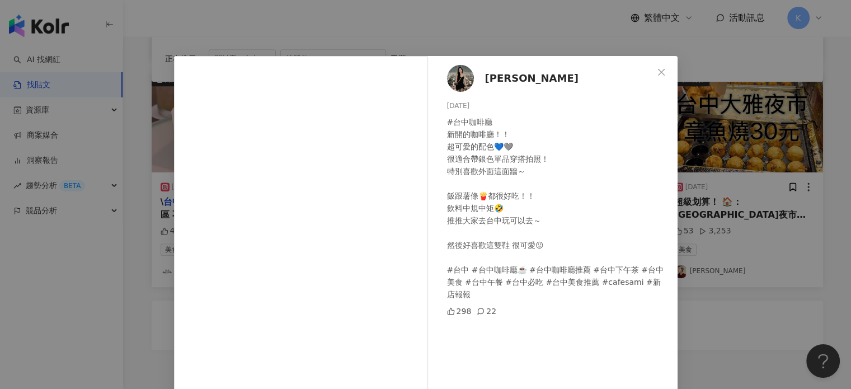
click at [747, 174] on div "[PERSON_NAME]寧 [DATE] #台中咖啡廳 新開的咖啡廳！！ 超可愛的配色💙🩶 很適合帶銀色單品穿搭拍照！ 特別喜歡外面這面牆～ 飯跟薯條🍟都很…" at bounding box center [425, 194] width 851 height 389
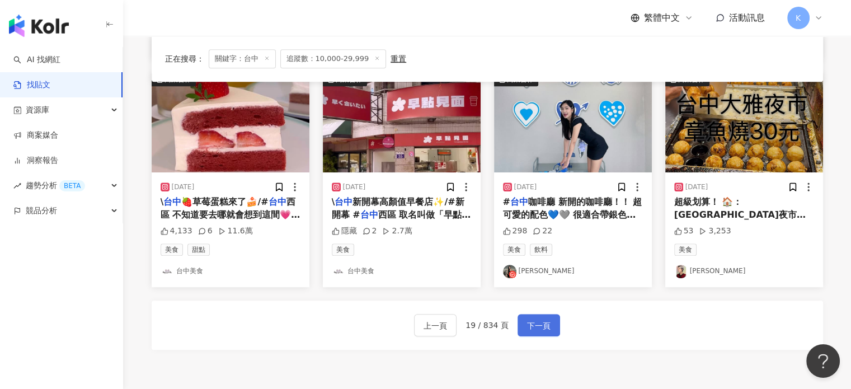
click at [530, 319] on span "下一頁" at bounding box center [538, 325] width 23 height 13
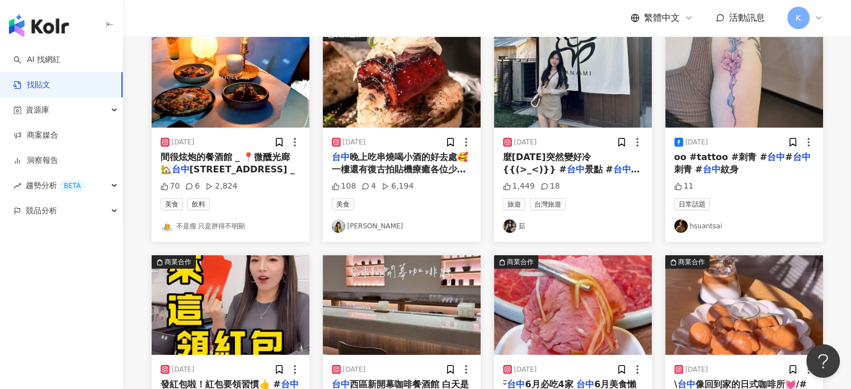
scroll to position [67, 0]
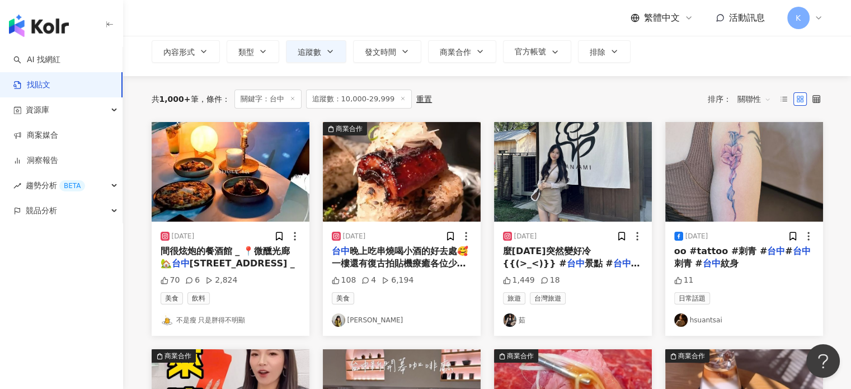
click at [595, 186] on img at bounding box center [573, 172] width 158 height 100
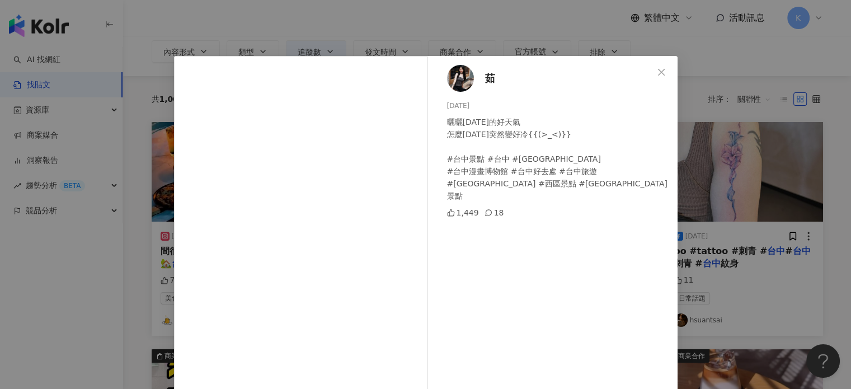
click at [792, 127] on div "茹 [DATE] 曬曬[DATE]的好天氣 怎麼[DATE]突然變好冷{{(>_<)}} #台中景點 #台中 #[GEOGRAPHIC_DATA] #台中漫畫…" at bounding box center [425, 194] width 851 height 389
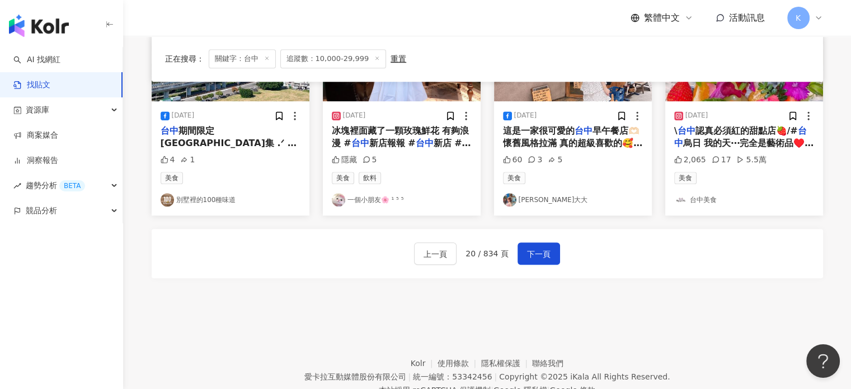
scroll to position [643, 0]
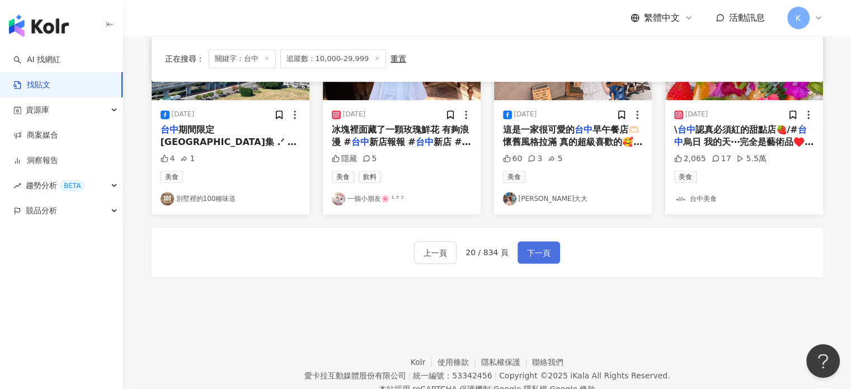
click at [543, 249] on span "下一頁" at bounding box center [538, 252] width 23 height 13
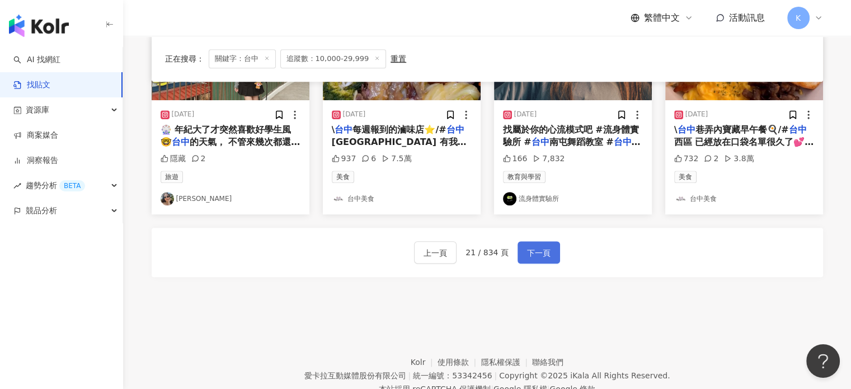
click at [535, 254] on span "下一頁" at bounding box center [538, 252] width 23 height 13
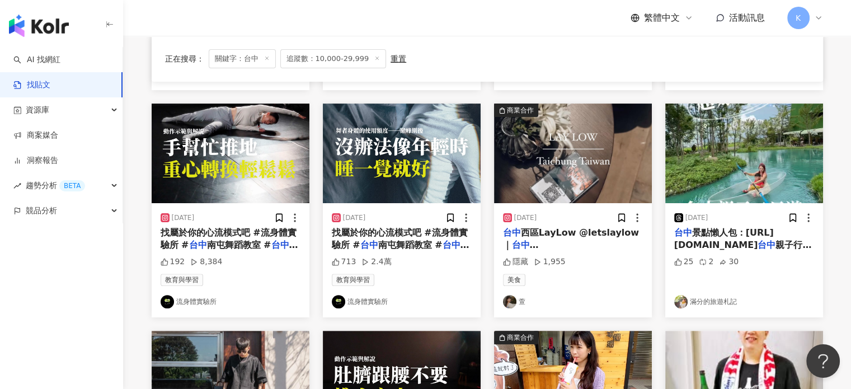
scroll to position [598, 0]
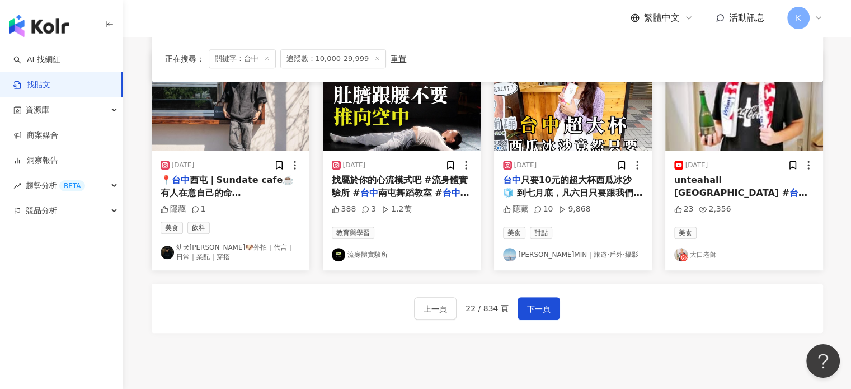
click at [521, 297] on div "上一頁 22 / 834 頁 下一頁" at bounding box center [487, 308] width 146 height 22
click at [524, 300] on button "下一頁" at bounding box center [538, 308] width 43 height 22
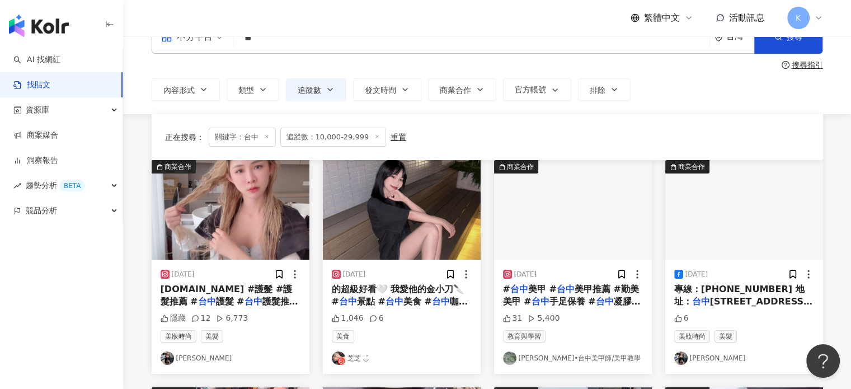
scroll to position [28, 0]
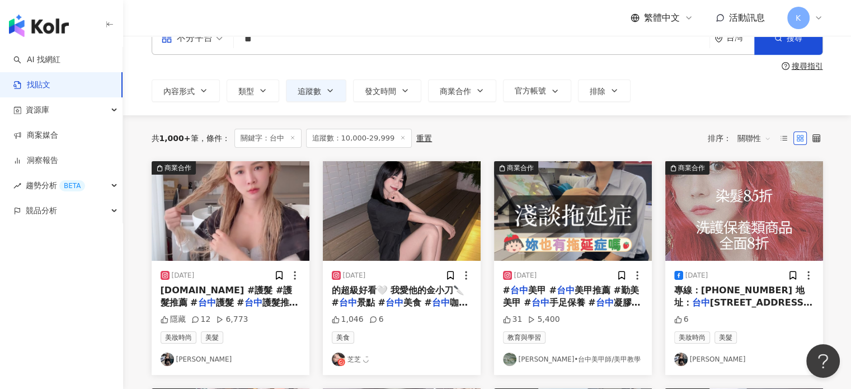
click at [436, 221] on img at bounding box center [402, 211] width 158 height 100
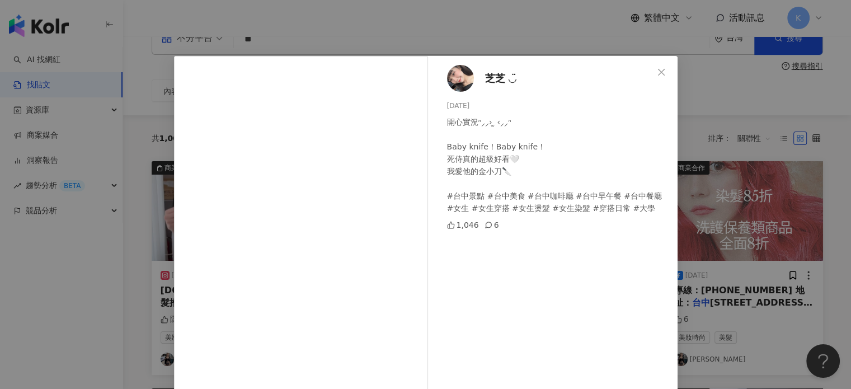
click at [708, 102] on div "芝芝 ◡̈ [DATE] 開心實況ᐢ⸝⸝› ̫ ‹⸝⸝ᐢ Baby knife！Baby knife！ 死侍真的超級好看🤍 我愛他的金小刀🔪 #台中景點 #台…" at bounding box center [425, 194] width 851 height 389
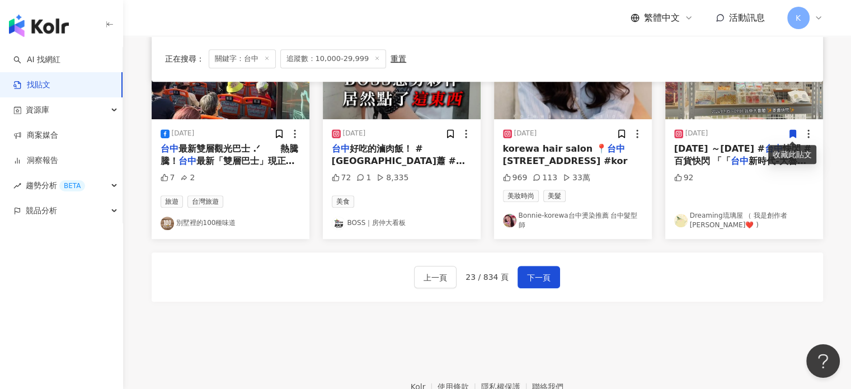
scroll to position [643, 0]
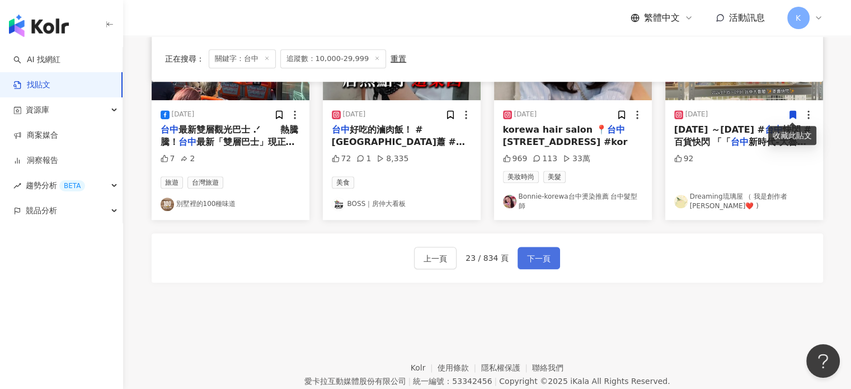
click at [545, 258] on button "下一頁" at bounding box center [538, 258] width 43 height 22
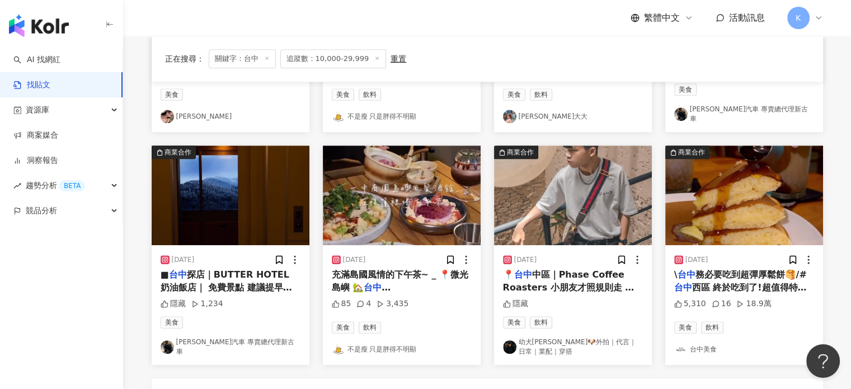
scroll to position [615, 0]
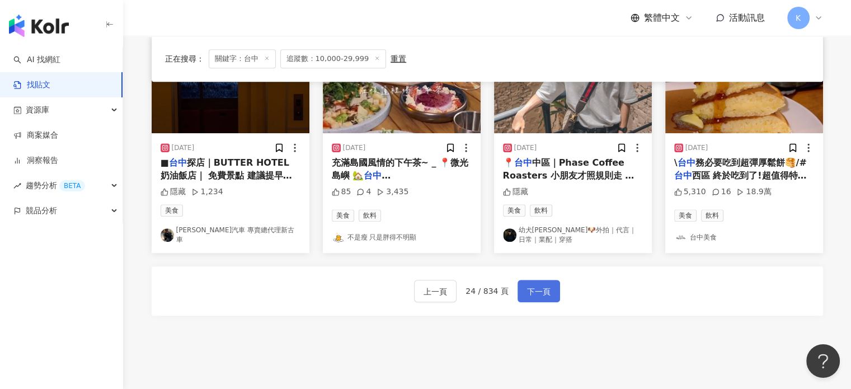
click at [541, 286] on span "下一頁" at bounding box center [538, 291] width 23 height 13
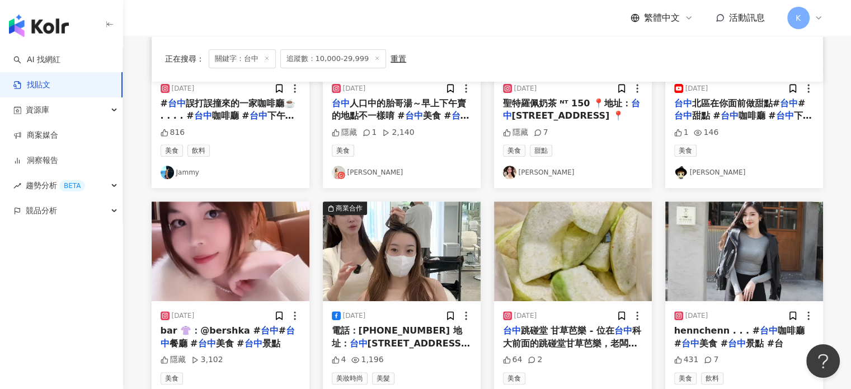
scroll to position [503, 0]
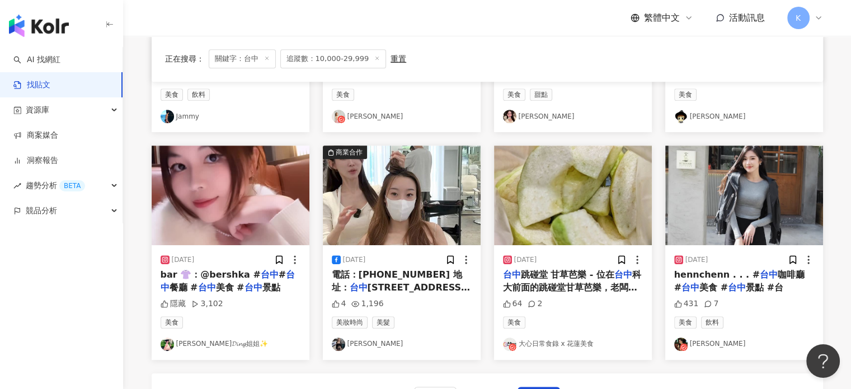
click at [741, 207] on img at bounding box center [744, 195] width 158 height 100
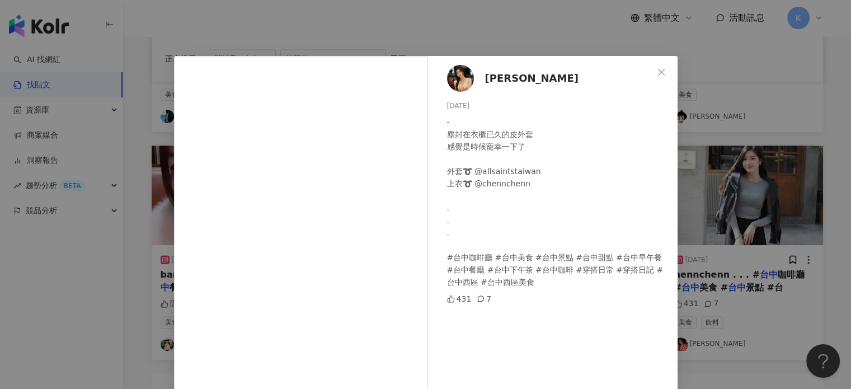
click at [741, 207] on div "[PERSON_NAME] [DATE] - 塵封在衣櫃已久的皮外套 感覺是時候寵幸一下了 外套➰ @allsaintstaiwan 上衣➰ @chennch…" at bounding box center [425, 194] width 851 height 389
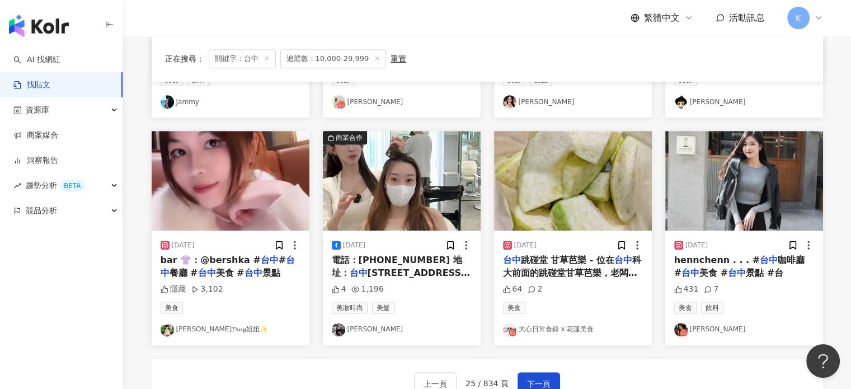
scroll to position [671, 0]
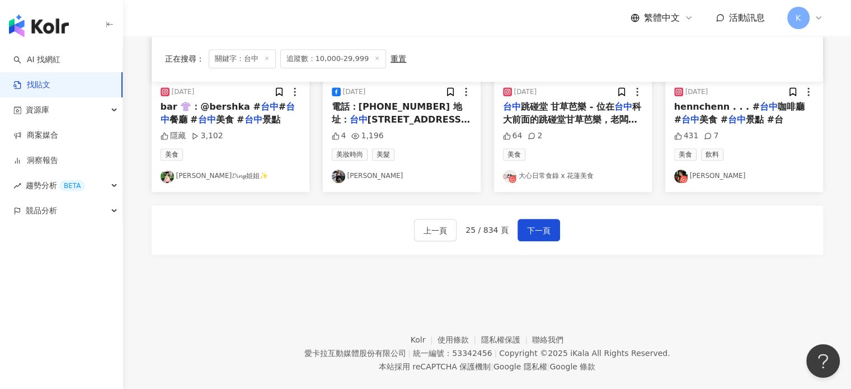
click at [561, 225] on div "上一頁 25 / 834 頁 下一頁" at bounding box center [487, 229] width 671 height 49
click at [548, 227] on button "下一頁" at bounding box center [538, 230] width 43 height 22
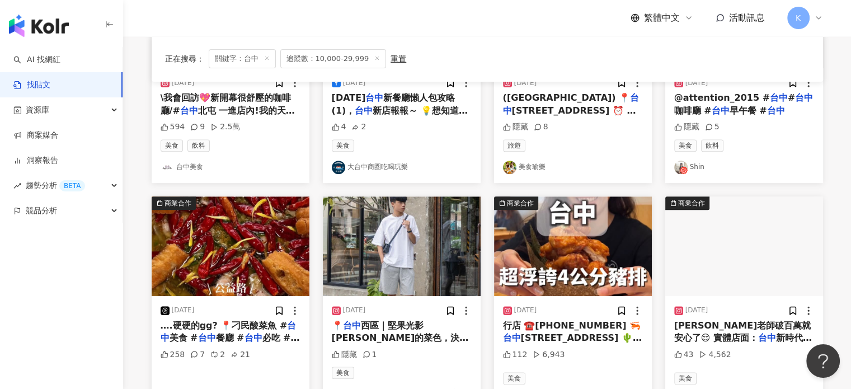
scroll to position [615, 0]
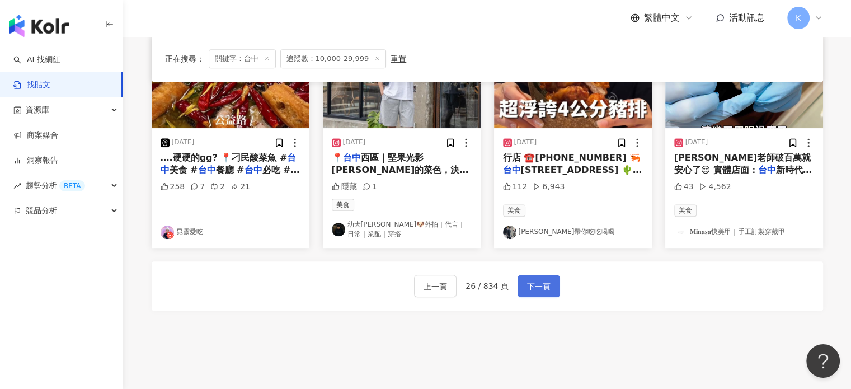
click at [542, 281] on span "下一頁" at bounding box center [538, 286] width 23 height 13
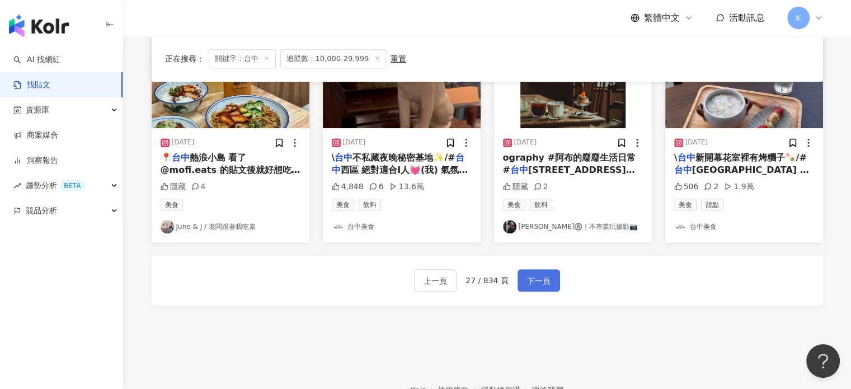
click at [548, 271] on button "下一頁" at bounding box center [538, 280] width 43 height 22
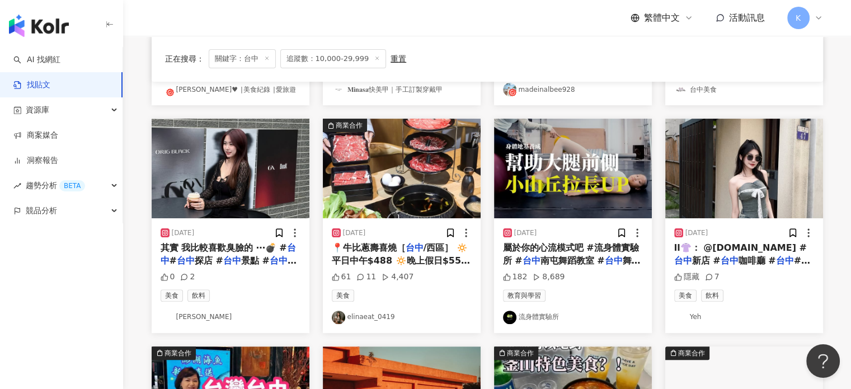
scroll to position [280, 0]
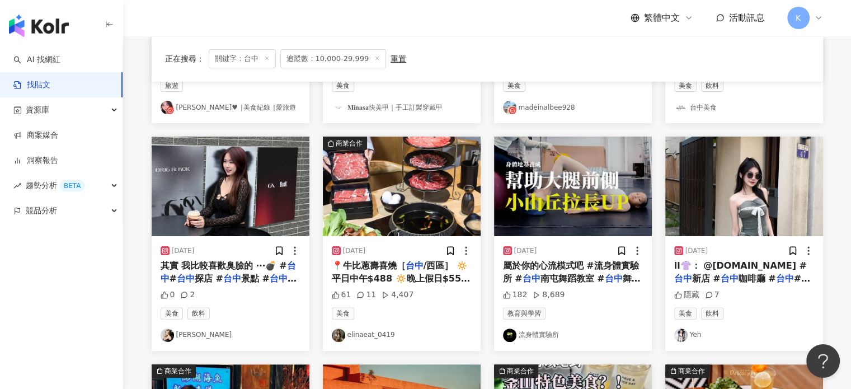
click at [229, 185] on img at bounding box center [231, 186] width 158 height 100
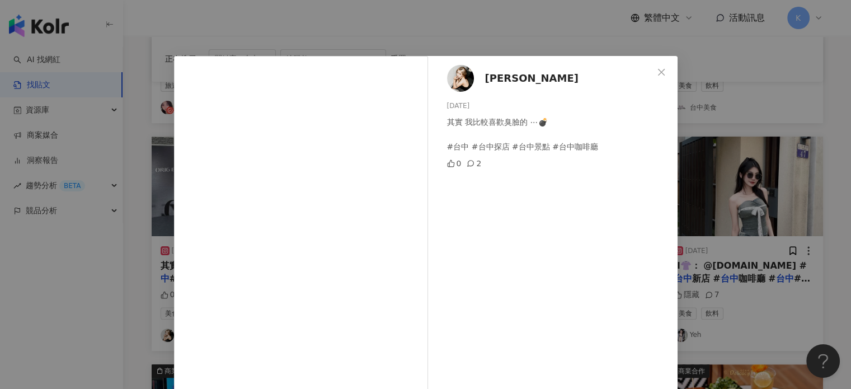
click at [792, 143] on div "[PERSON_NAME][DATE] 其實 我比較喜歡臭臉的 ⋯💣 #台中 #台中探店 #台中景點 #台中咖啡廳 0 2 查看原始貼文" at bounding box center [425, 194] width 851 height 389
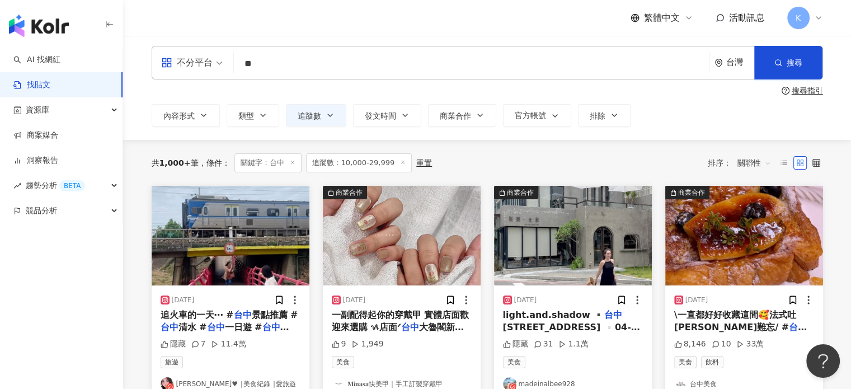
scroll to position [56, 0]
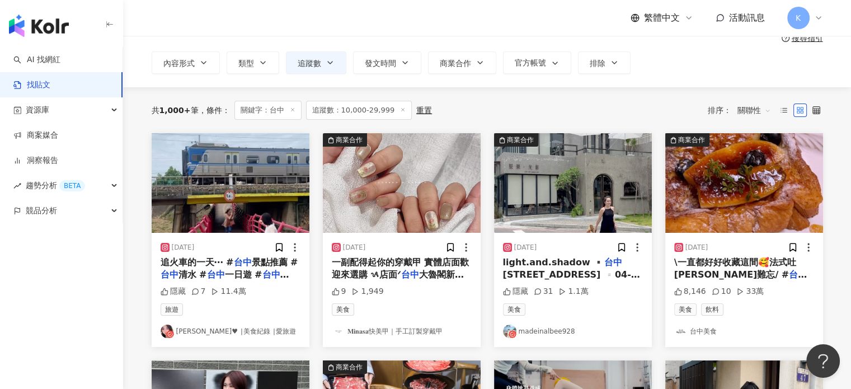
click at [608, 203] on img at bounding box center [573, 183] width 158 height 100
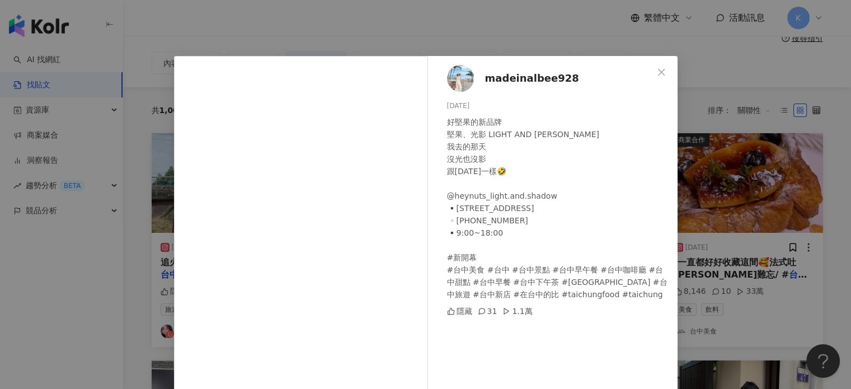
click at [793, 76] on div "madeinalbee928 [DATE] 好堅果的新品牌 堅果、光影 LIGHT AND SHADOW 我去的那天 沒光也沒影 跟[DATE]一樣🤣 @he…" at bounding box center [425, 194] width 851 height 389
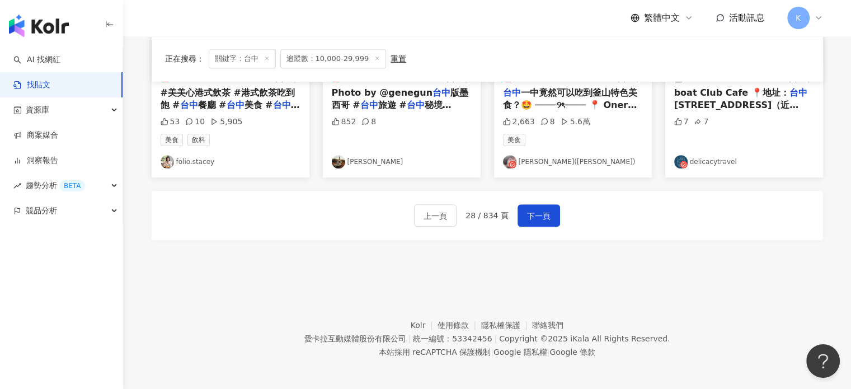
scroll to position [682, 0]
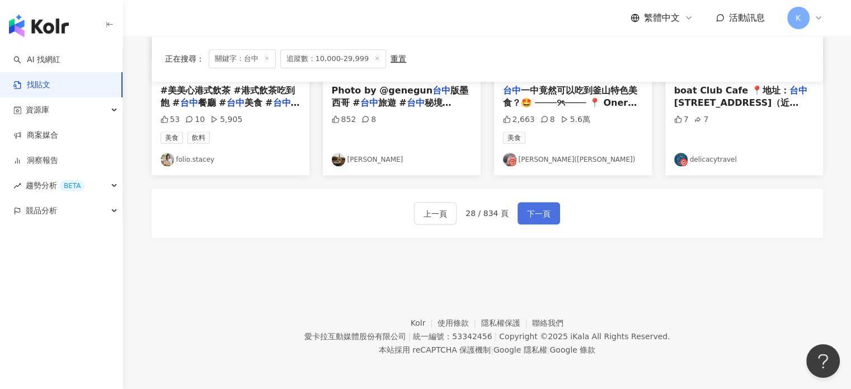
click at [549, 210] on button "下一頁" at bounding box center [538, 213] width 43 height 22
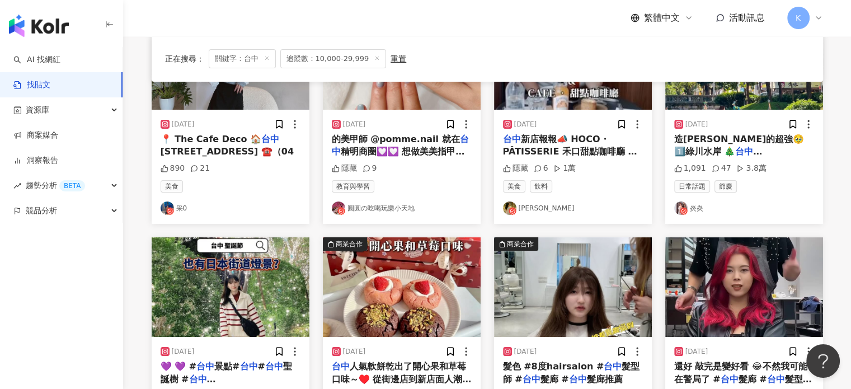
scroll to position [235, 0]
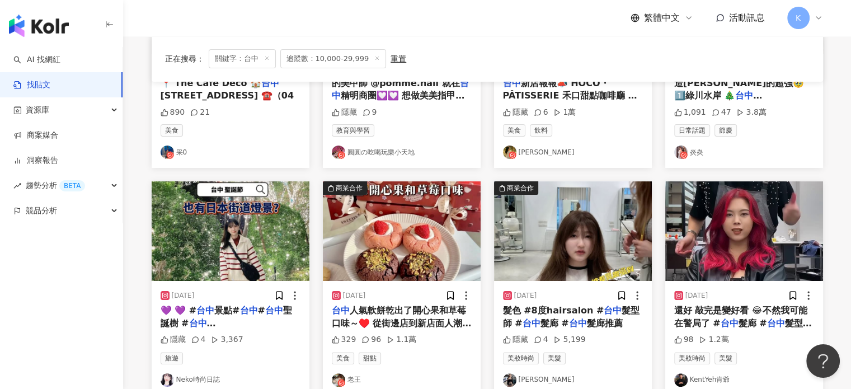
click at [282, 225] on img at bounding box center [231, 231] width 158 height 100
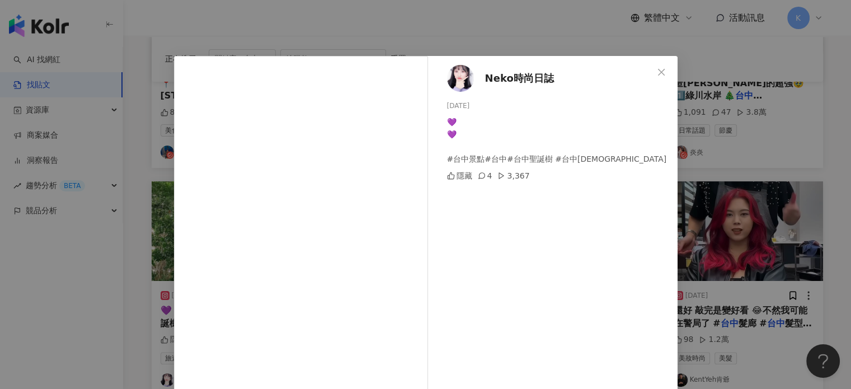
click at [701, 96] on div "Neko時尚日誌 [DATE] 💜 💜 #台中景點#台中#台中聖誕樹 #台中[DEMOGRAPHIC_DATA] 隱藏 4 3,367 查看原始貼文" at bounding box center [425, 194] width 851 height 389
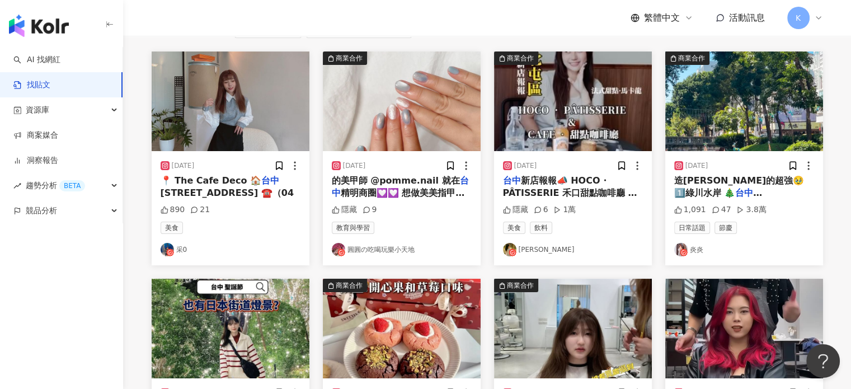
scroll to position [11, 0]
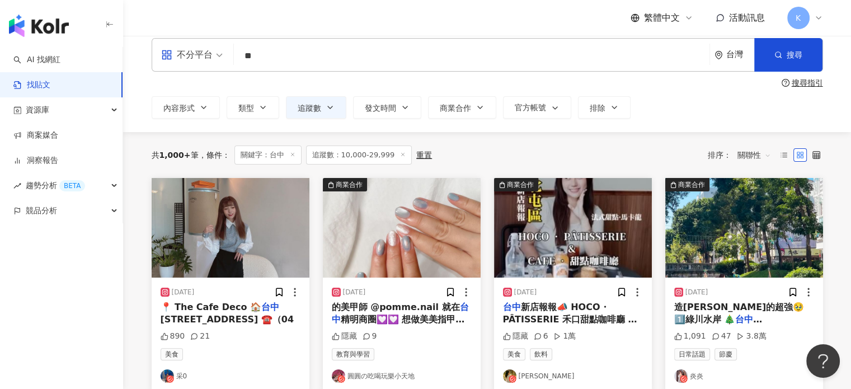
click at [620, 195] on img at bounding box center [573, 228] width 158 height 100
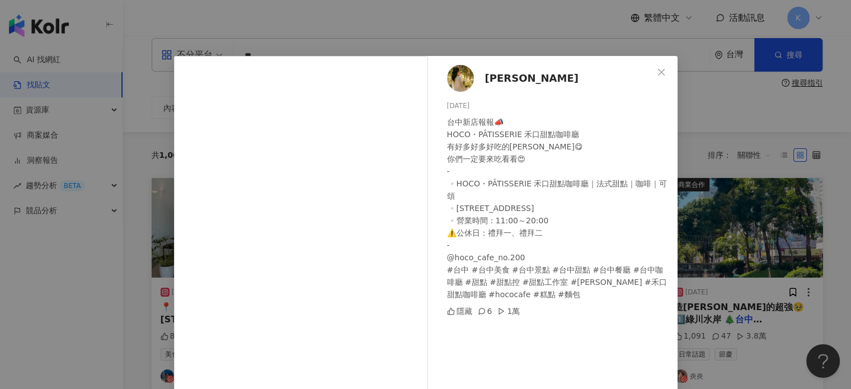
click at [725, 93] on div "Fancy kuo [DATE] 台中新店報報📣 HOCO・PÂTISSERIE 禾口甜點咖啡廳 有好多好多好吃的[PERSON_NAME]😋 你們一定要來吃…" at bounding box center [425, 194] width 851 height 389
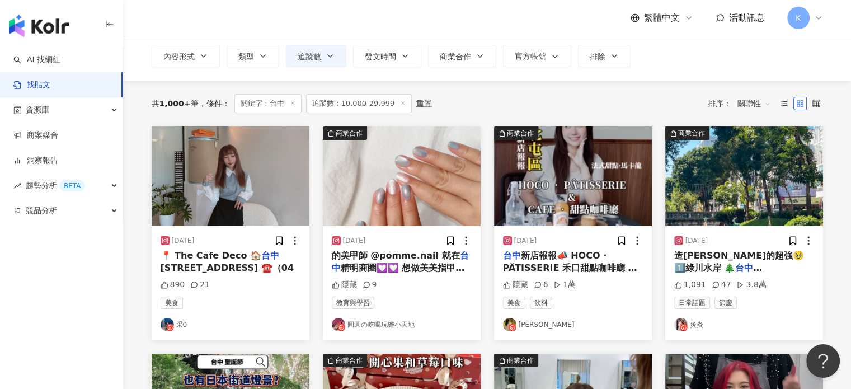
scroll to position [123, 0]
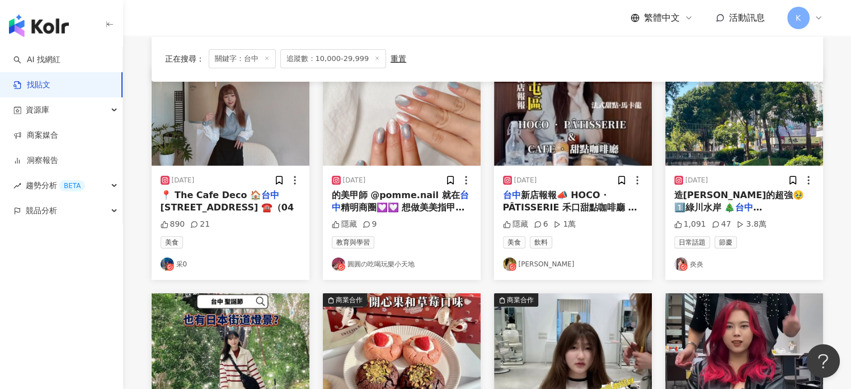
click at [240, 100] on img at bounding box center [231, 116] width 158 height 100
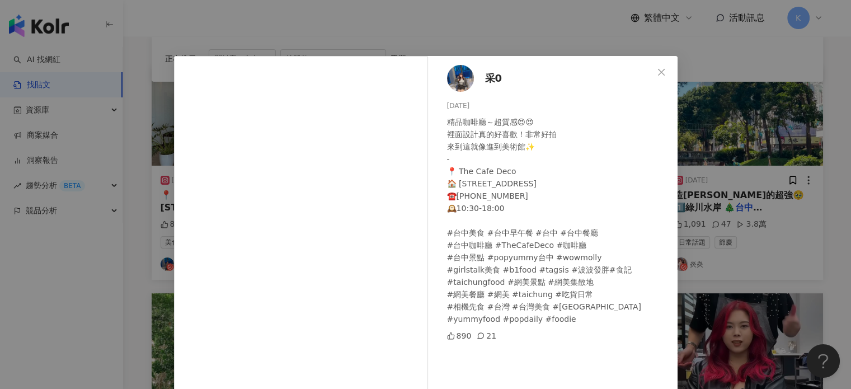
click at [767, 172] on div "采0 [DATE] 精品咖啡廳～超質感😍😍 裡面設計真的好喜歡！非常好拍 來到這就像進到美術館✨ - 📍 The Cafe Deco 🏠 [STREET_AD…" at bounding box center [425, 194] width 851 height 389
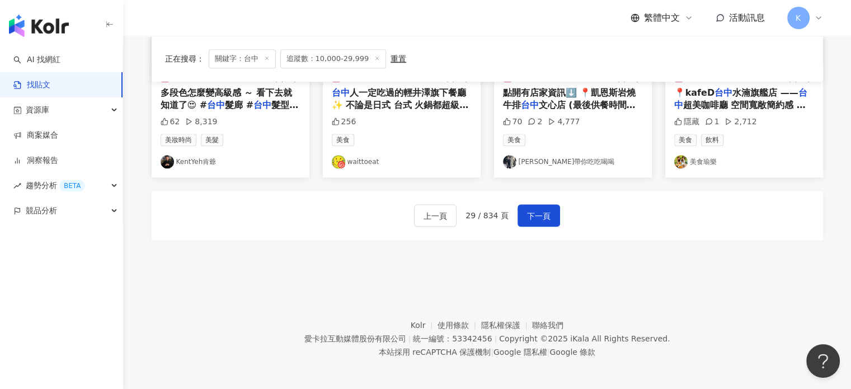
scroll to position [682, 0]
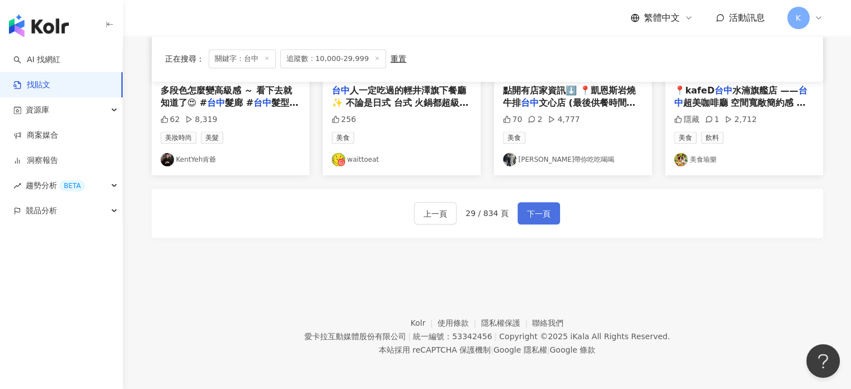
click at [530, 212] on span "下一頁" at bounding box center [538, 213] width 23 height 13
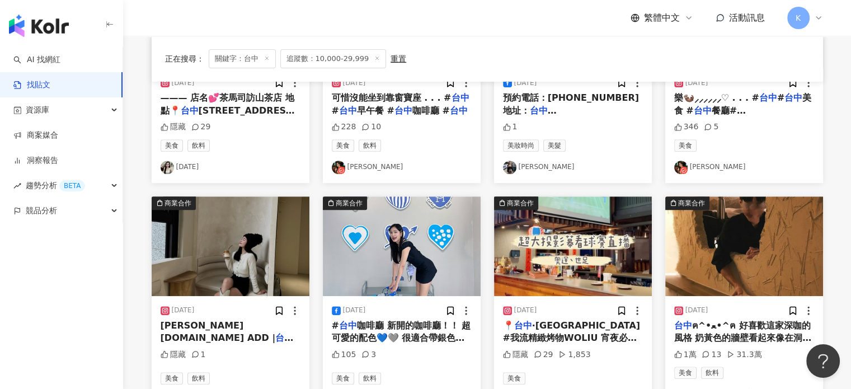
scroll to position [615, 0]
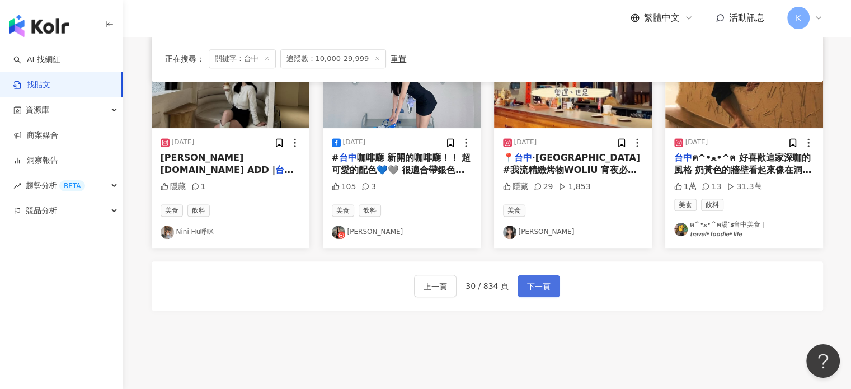
click at [541, 288] on span "下一頁" at bounding box center [538, 286] width 23 height 13
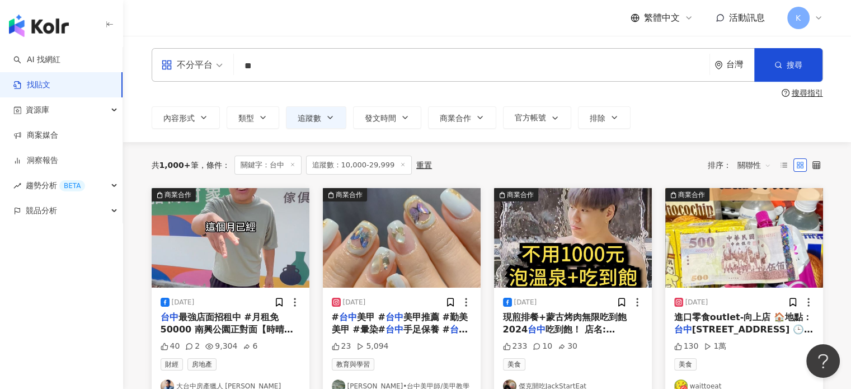
scroll to position [0, 0]
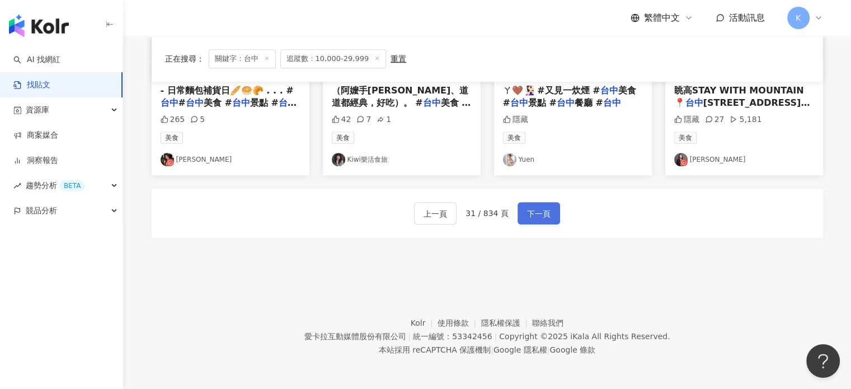
click at [532, 216] on span "下一頁" at bounding box center [538, 213] width 23 height 13
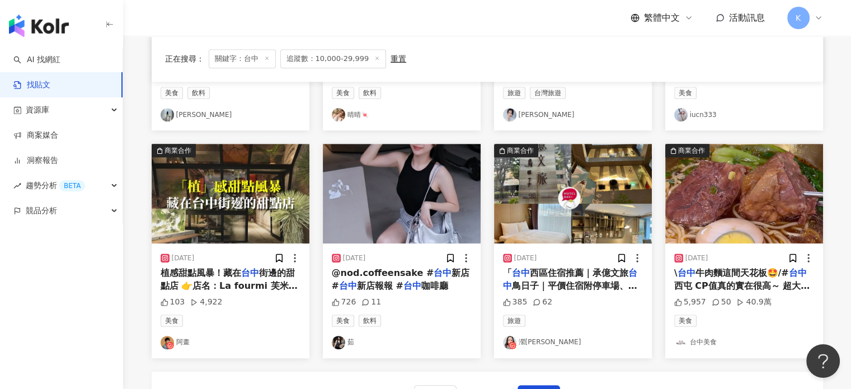
scroll to position [626, 0]
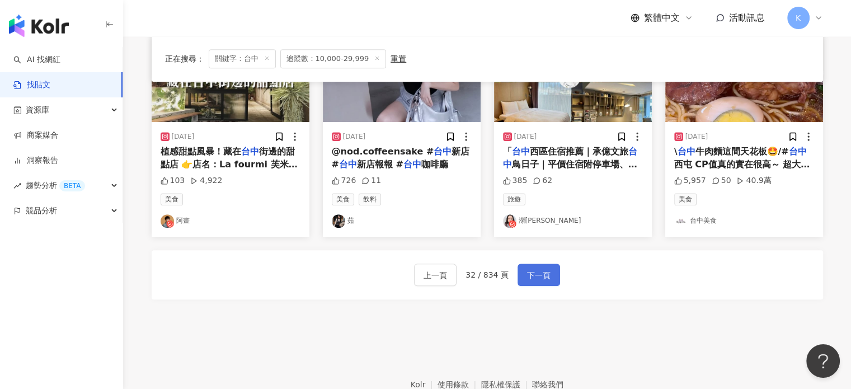
click at [545, 272] on span "下一頁" at bounding box center [538, 274] width 23 height 13
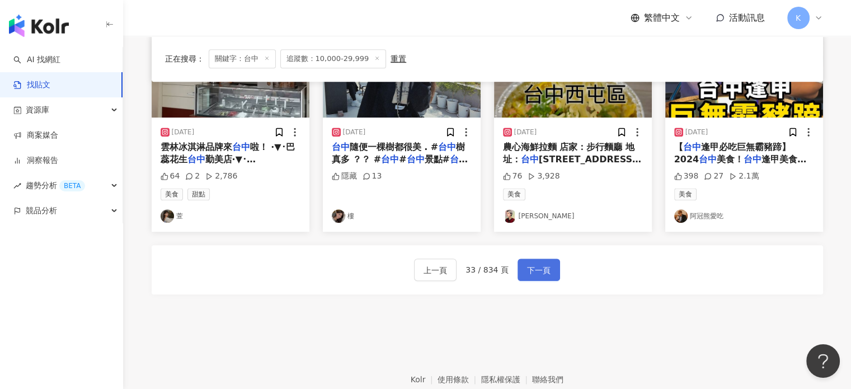
scroll to position [632, 0]
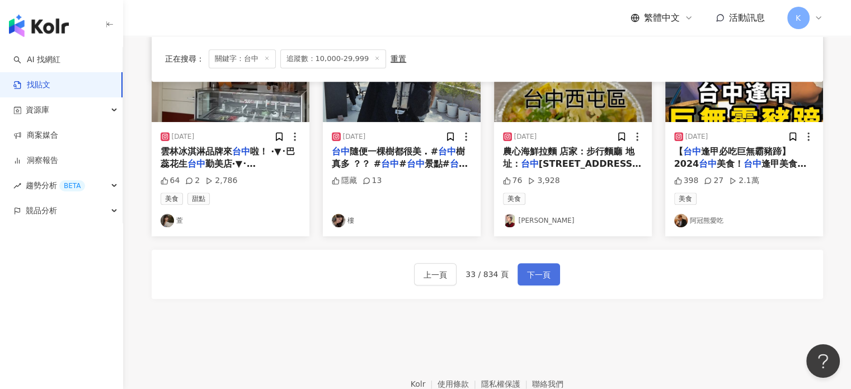
click at [539, 270] on span "下一頁" at bounding box center [538, 274] width 23 height 13
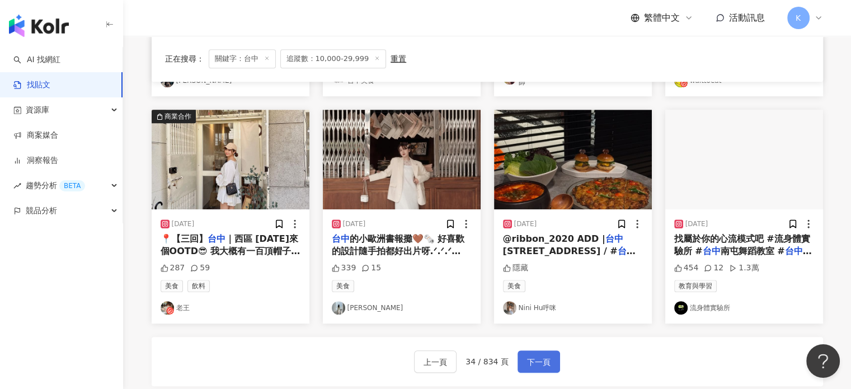
scroll to position [464, 0]
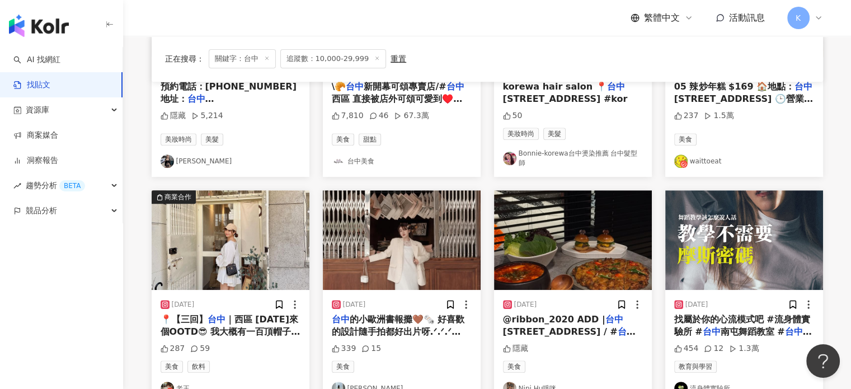
click at [234, 221] on img at bounding box center [231, 240] width 158 height 100
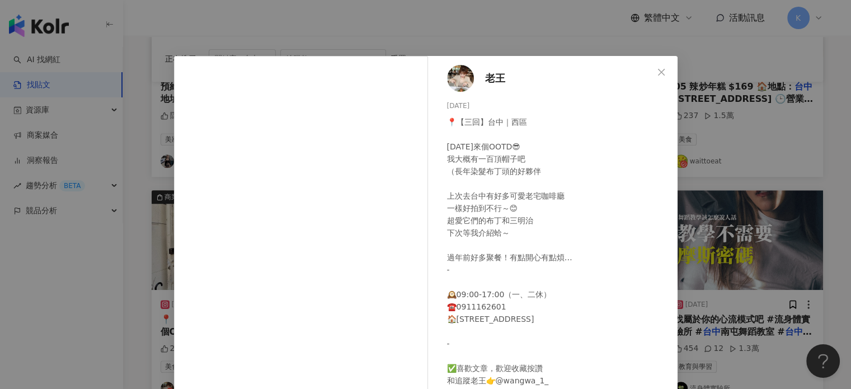
click at [770, 149] on div "老王 [DATE] 📍【三回】台中｜西區 [DATE]來個OOTD😎 我大概有一百頂帽子吧 （長年染髮布丁頭的好夥伴 上次去台中有好多可愛老宅咖啡廳 一樣好拍…" at bounding box center [425, 194] width 851 height 389
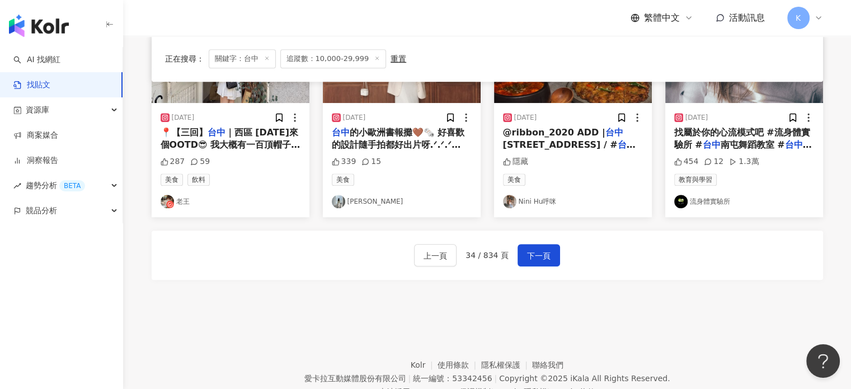
scroll to position [632, 0]
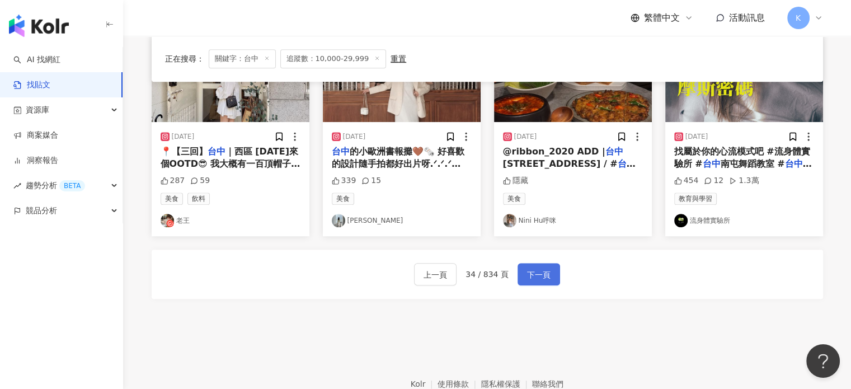
click at [532, 268] on span "下一頁" at bounding box center [538, 274] width 23 height 13
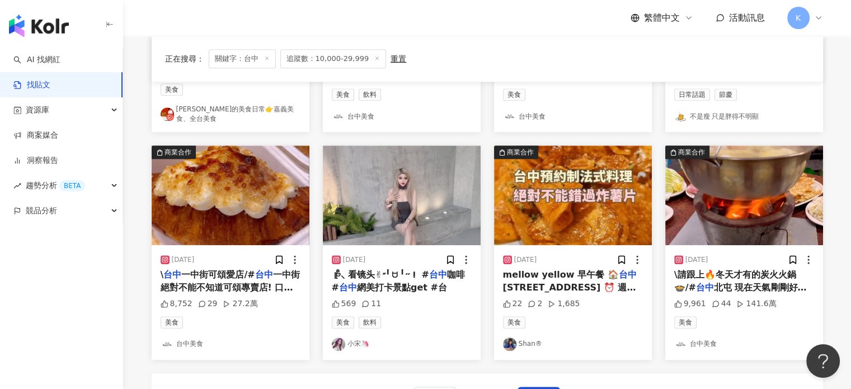
scroll to position [682, 0]
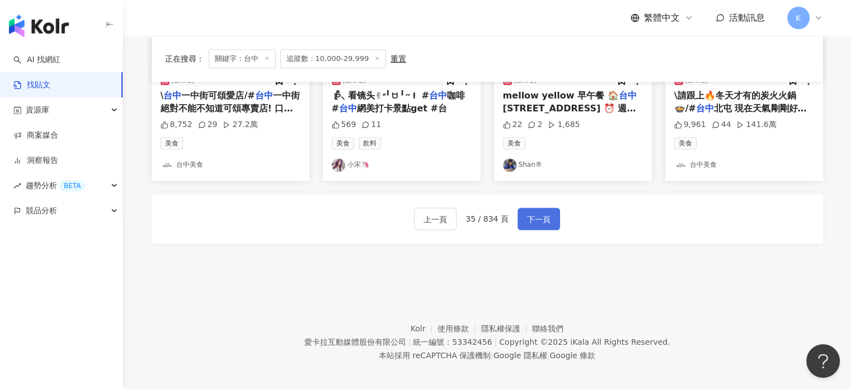
click at [543, 216] on span "下一頁" at bounding box center [538, 219] width 23 height 13
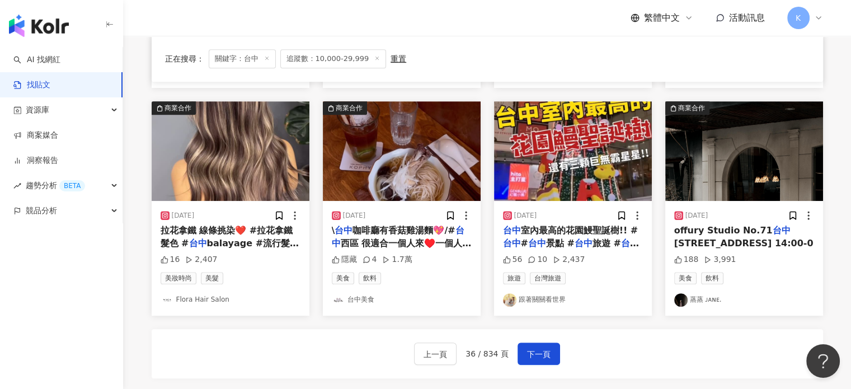
scroll to position [632, 0]
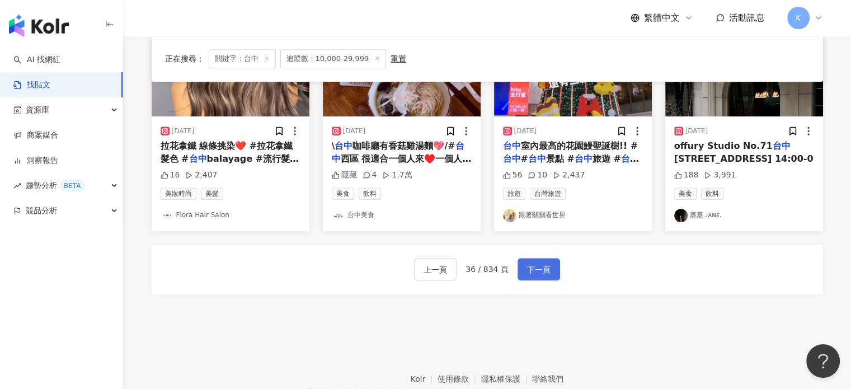
click at [530, 265] on span "下一頁" at bounding box center [538, 269] width 23 height 13
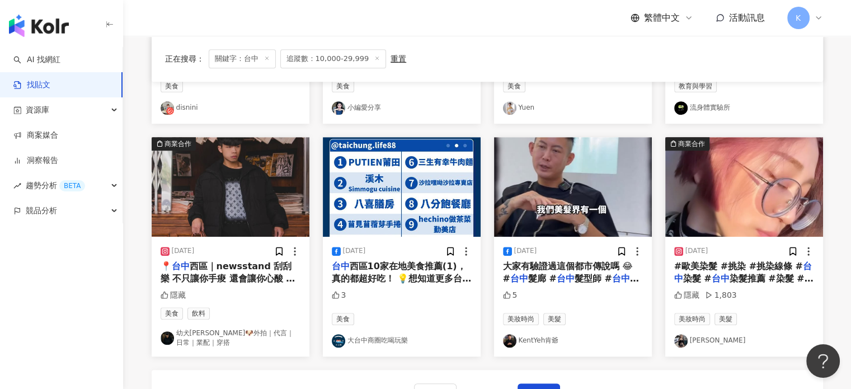
scroll to position [615, 0]
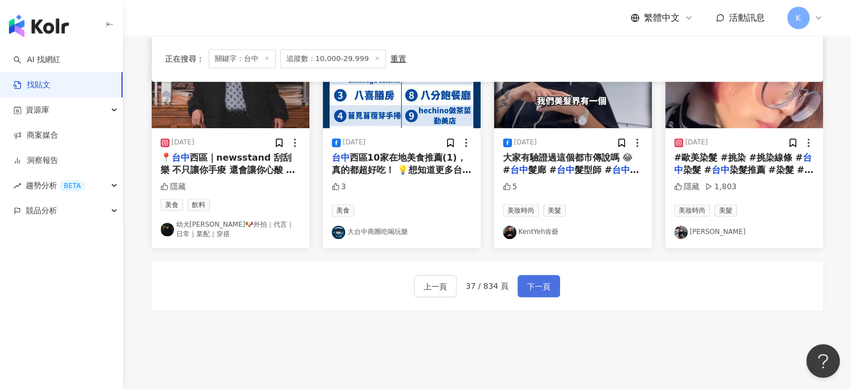
click at [535, 280] on span "下一頁" at bounding box center [538, 286] width 23 height 13
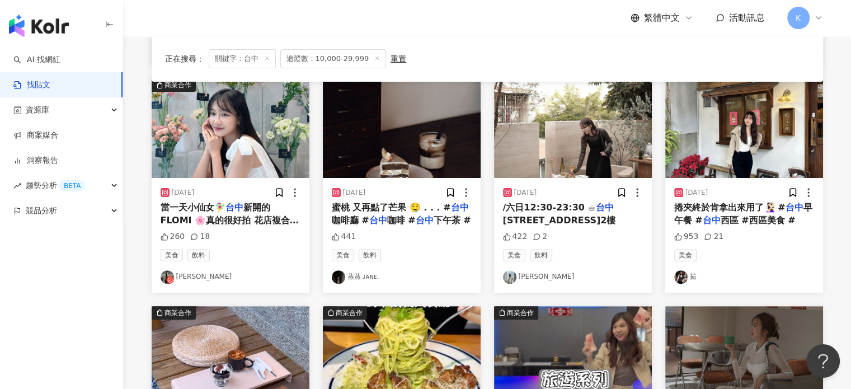
scroll to position [336, 0]
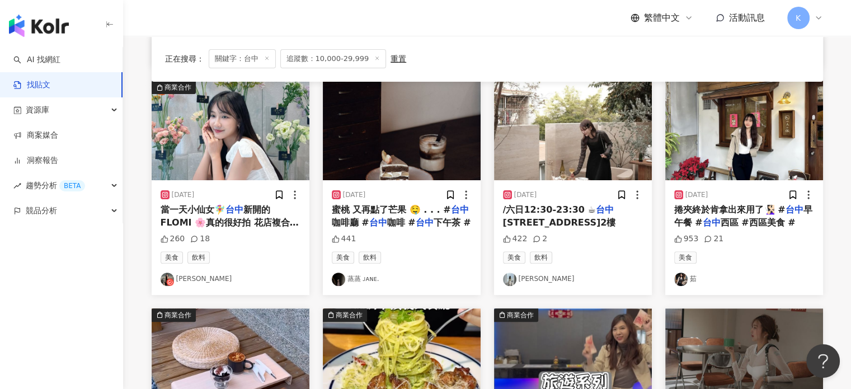
click at [259, 116] on img at bounding box center [231, 131] width 158 height 100
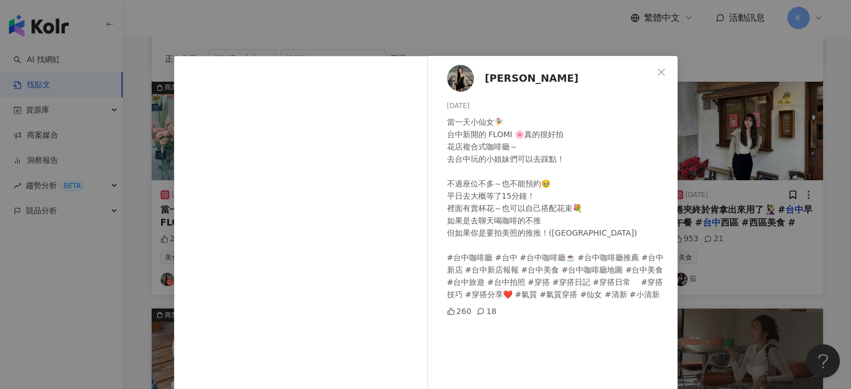
click at [801, 174] on div "[PERSON_NAME] [DATE] 當一天小仙女🧚‍♀️ 台中新開的 FLOMI 🌸真的很好拍 花店複合式咖啡廳～ 去台中玩的小姐妹們可以去踩點！ 不過…" at bounding box center [425, 194] width 851 height 389
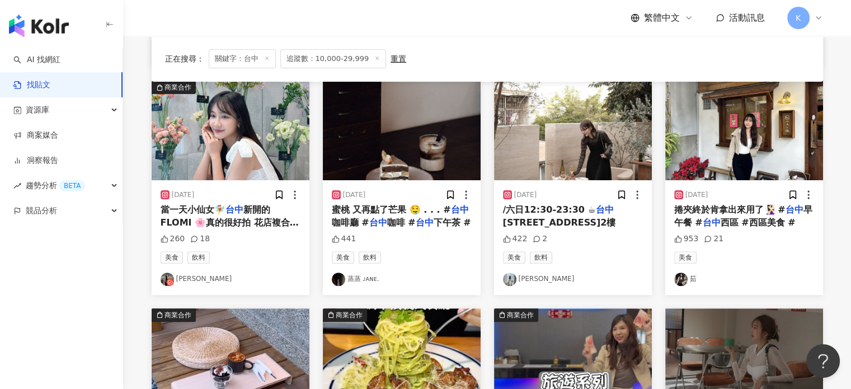
click at [213, 147] on img at bounding box center [231, 131] width 158 height 100
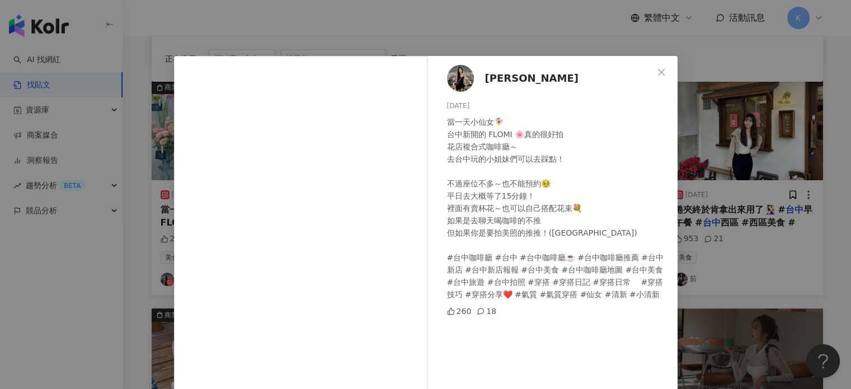
click at [778, 172] on div "[PERSON_NAME] [DATE] 當一天小仙女🧚‍♀️ 台中新開的 FLOMI 🌸真的很好拍 花店複合式咖啡廳～ 去台中玩的小姐妹們可以去踩點！ 不過…" at bounding box center [425, 194] width 851 height 389
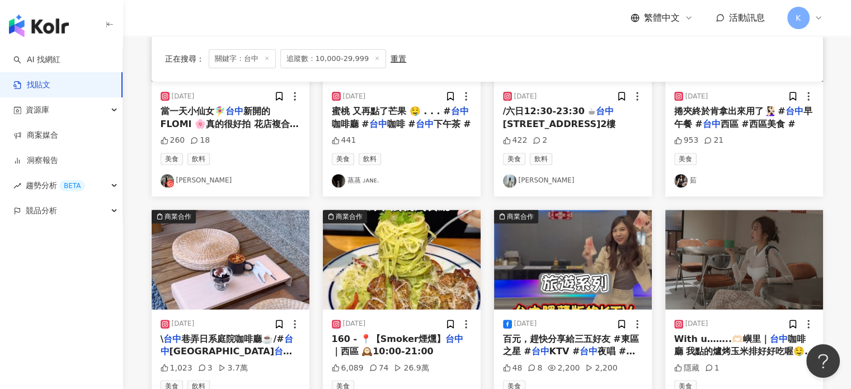
scroll to position [615, 0]
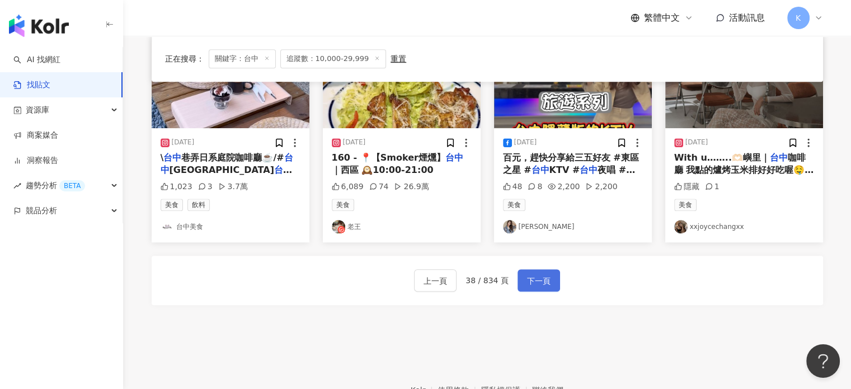
click at [544, 272] on button "下一頁" at bounding box center [538, 280] width 43 height 22
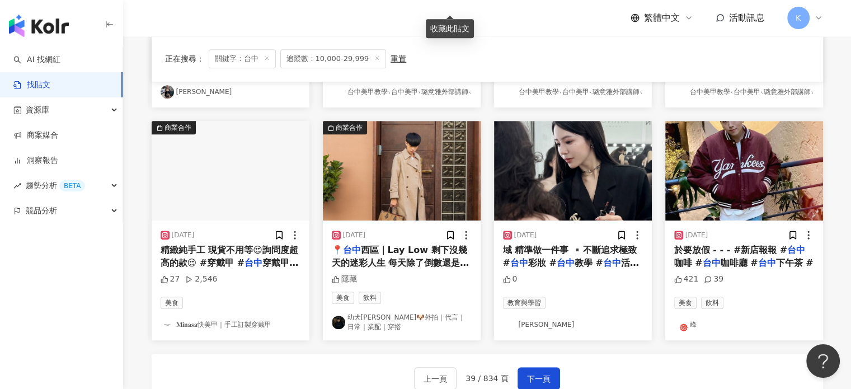
scroll to position [626, 0]
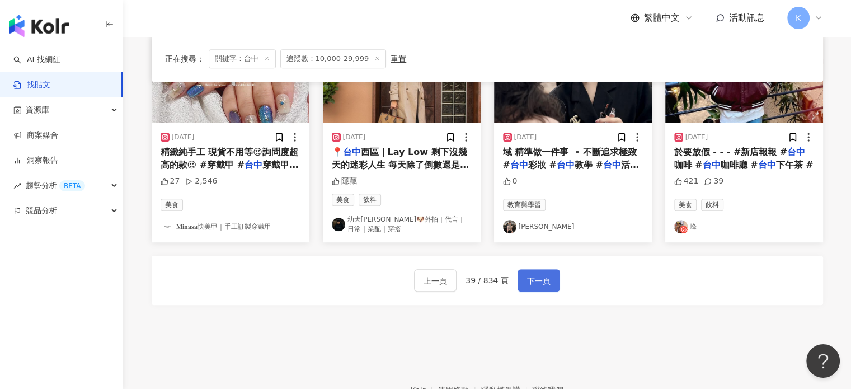
click at [532, 274] on span "下一頁" at bounding box center [538, 280] width 23 height 13
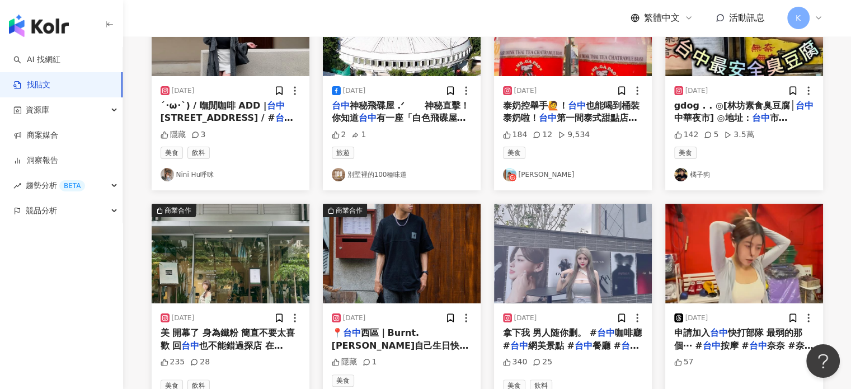
scroll to position [61, 0]
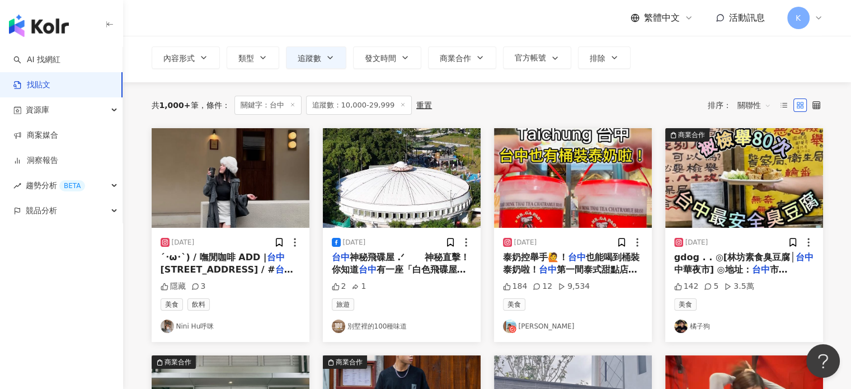
click at [302, 169] on img at bounding box center [231, 178] width 158 height 100
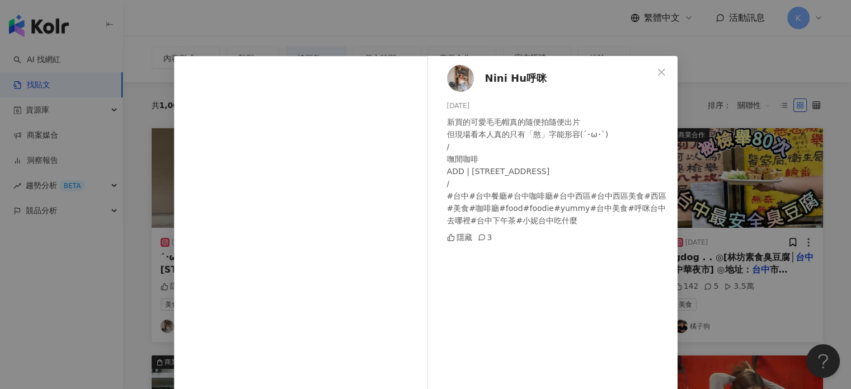
click at [719, 71] on div "Nini Hu呼咪 [DATE] 新買的可愛毛毛帽真的隨便拍隨便出片 但現場看本人真的只有「憨」字能形容(´･ω･`) / 嘸閒咖啡 ADD | [STREE…" at bounding box center [425, 194] width 851 height 389
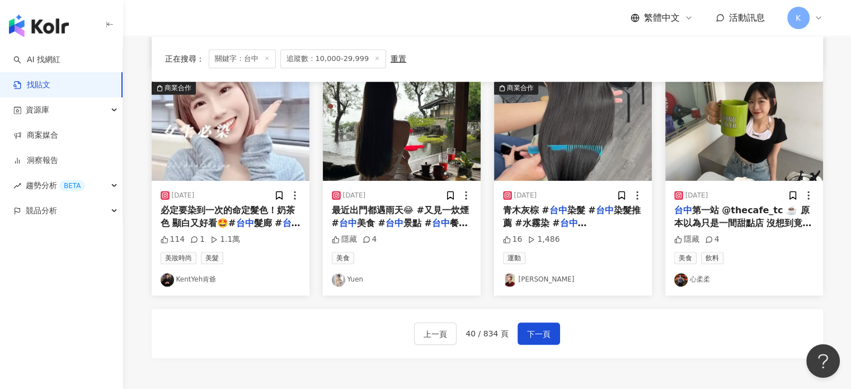
scroll to position [620, 0]
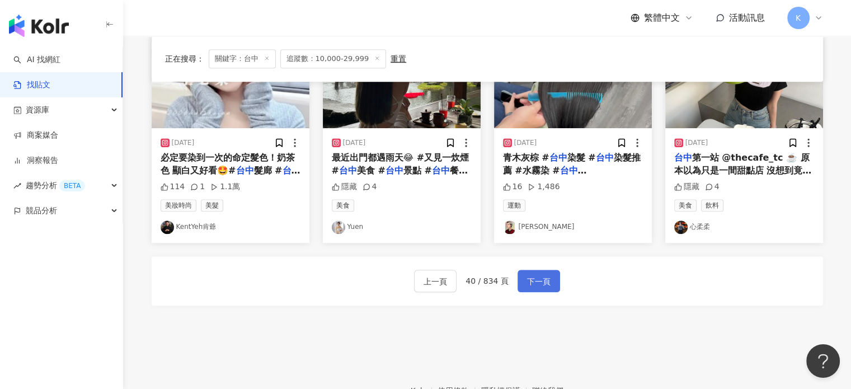
click at [534, 277] on span "下一頁" at bounding box center [538, 281] width 23 height 13
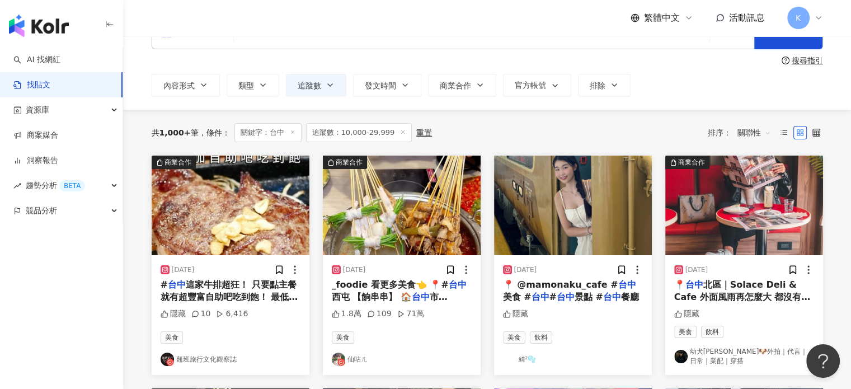
scroll to position [0, 0]
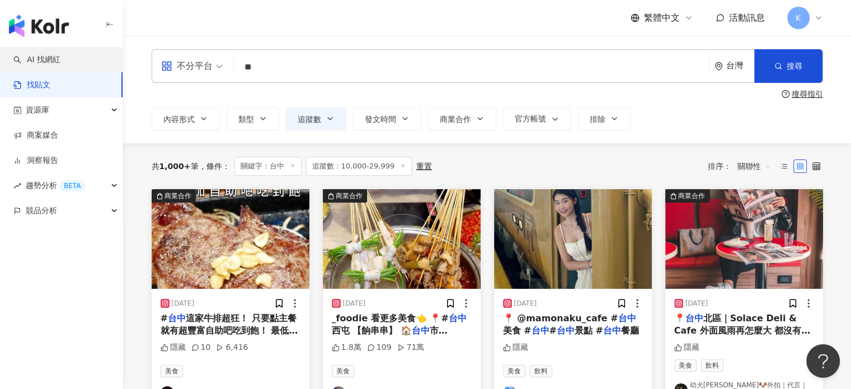
click at [60, 65] on link "AI 找網紅" at bounding box center [36, 59] width 47 height 11
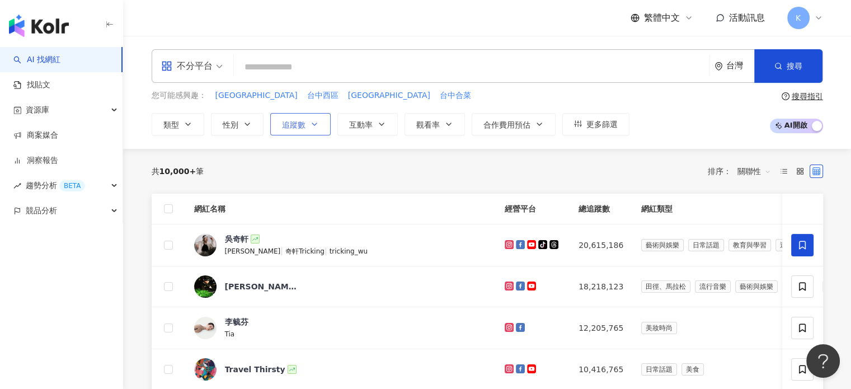
click at [279, 120] on button "追蹤數" at bounding box center [300, 124] width 60 height 22
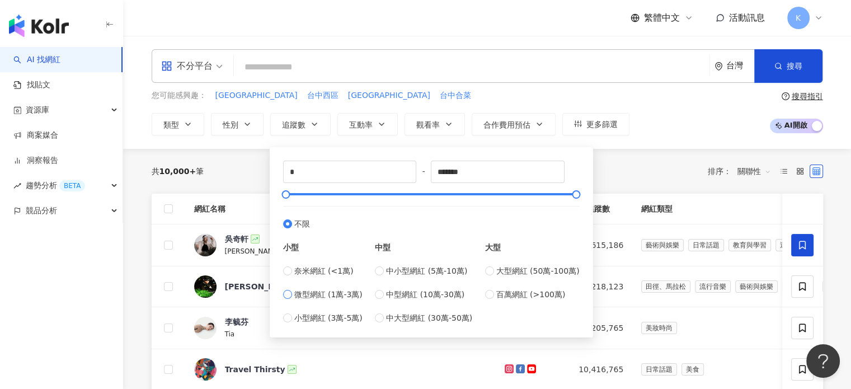
click at [312, 290] on span "微型網紅 (1萬-3萬)" at bounding box center [328, 294] width 68 height 12
type input "*****"
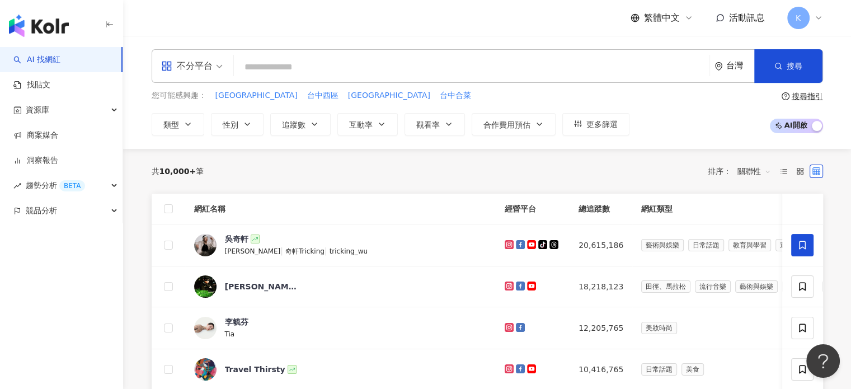
click at [625, 167] on div "共 10,000+ 筆 排序： 關聯性" at bounding box center [487, 171] width 671 height 18
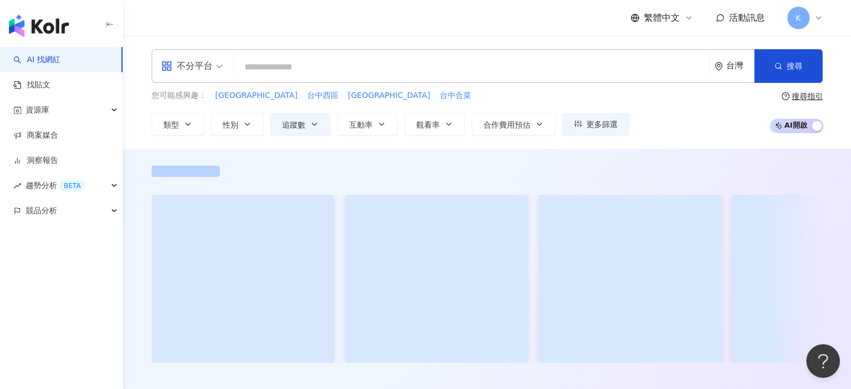
click at [394, 65] on input "search" at bounding box center [471, 66] width 466 height 21
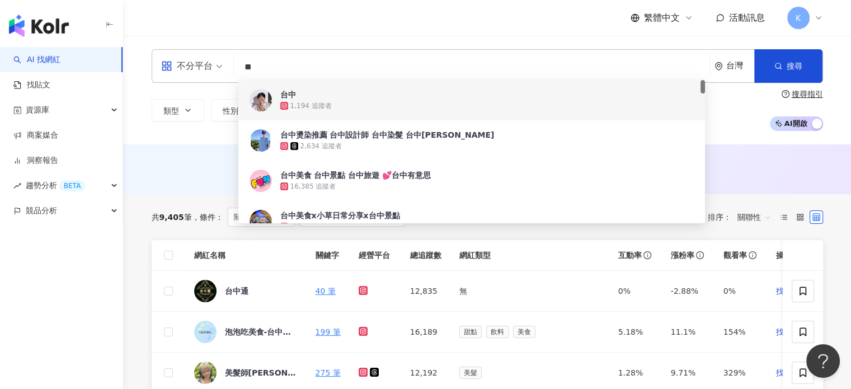
type input "**"
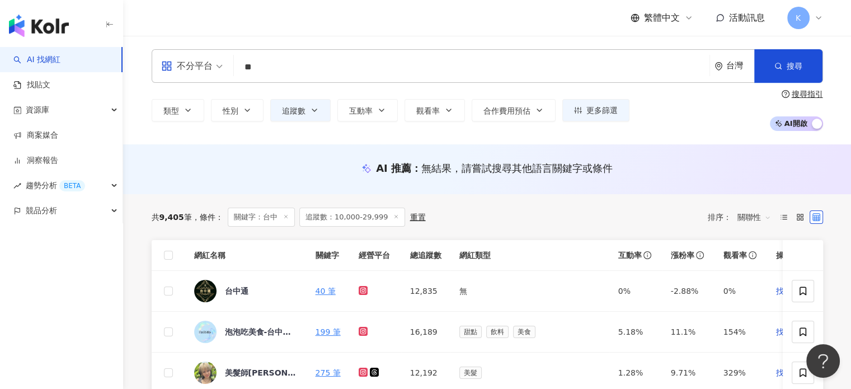
click at [740, 168] on div "AI 推薦 ： 無結果，請嘗試搜尋其他語言關鍵字或條件" at bounding box center [487, 168] width 671 height 14
click at [778, 51] on button "搜尋" at bounding box center [788, 66] width 68 height 34
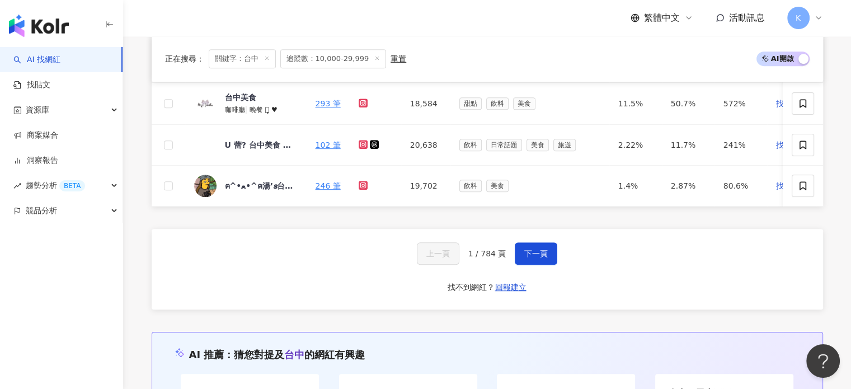
scroll to position [559, 0]
click at [260, 143] on div "U 蕾? 台中美食 ｜景點｜旅遊 ｜日常" at bounding box center [261, 144] width 73 height 11
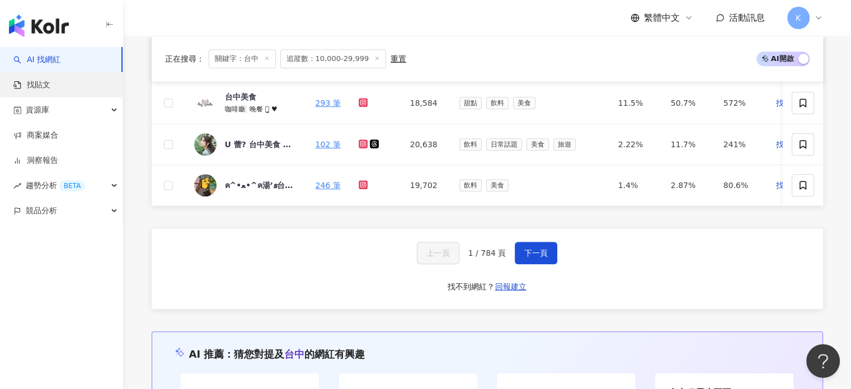
click at [50, 89] on link "找貼文" at bounding box center [31, 84] width 37 height 11
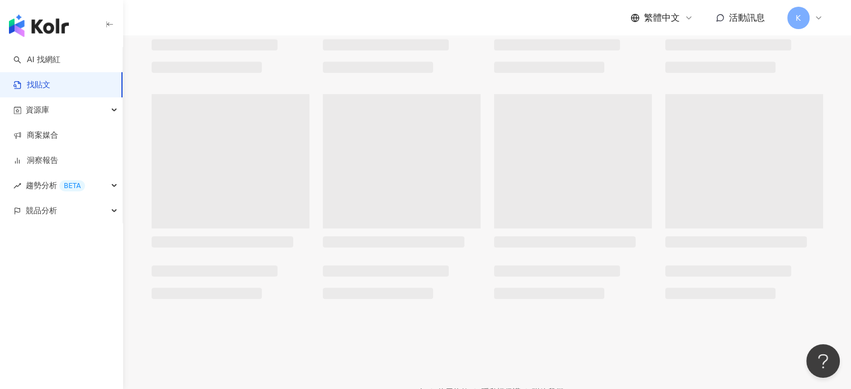
click at [50, 89] on link "找貼文" at bounding box center [31, 84] width 37 height 11
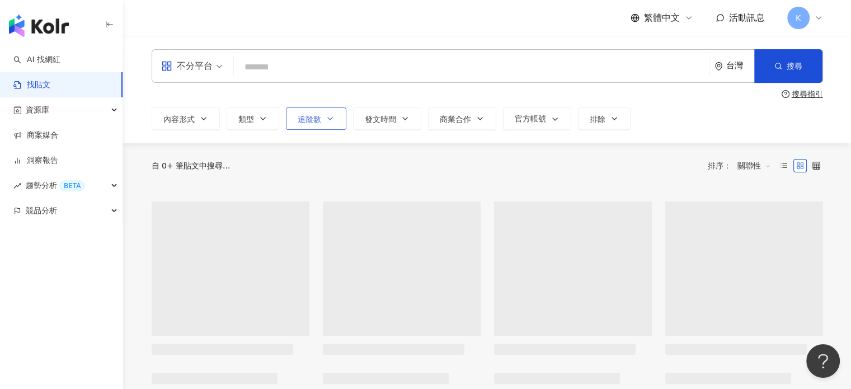
click at [304, 126] on button "追蹤數" at bounding box center [316, 118] width 60 height 22
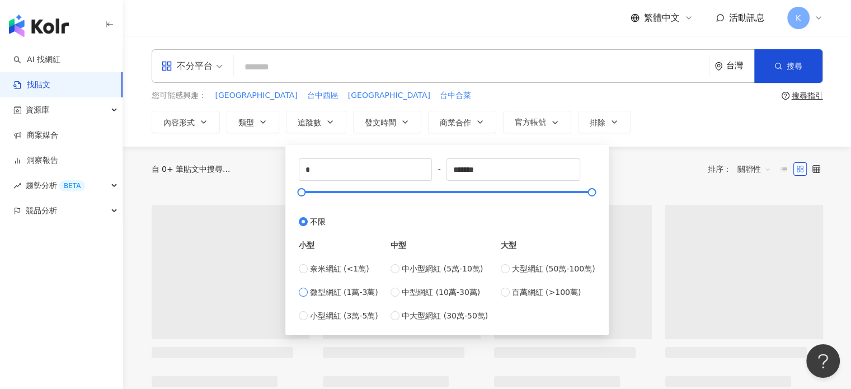
click at [338, 289] on span "微型網紅 (1萬-3萬)" at bounding box center [344, 292] width 68 height 12
type input "*****"
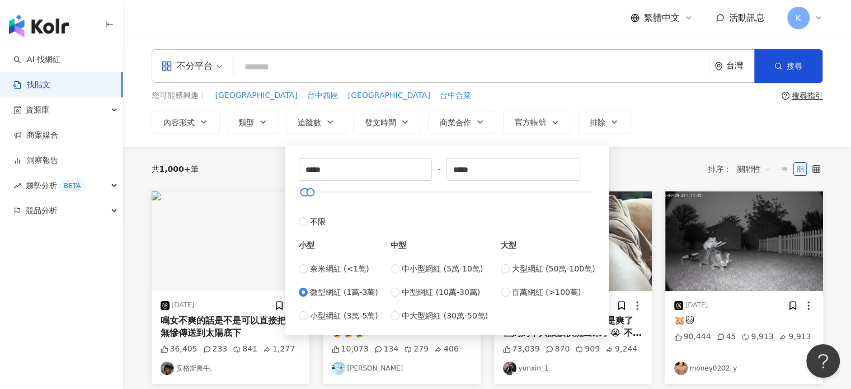
click at [352, 72] on input "search" at bounding box center [471, 67] width 466 height 24
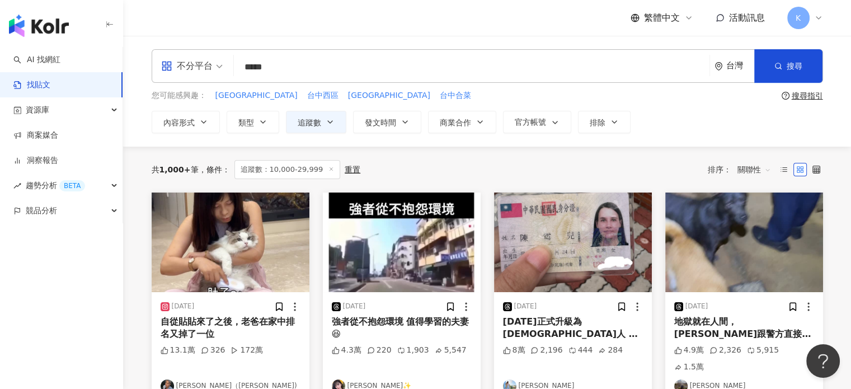
type input "*****"
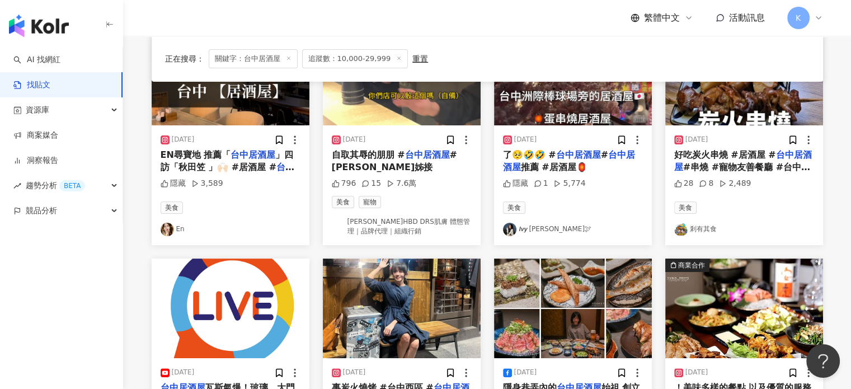
scroll to position [168, 0]
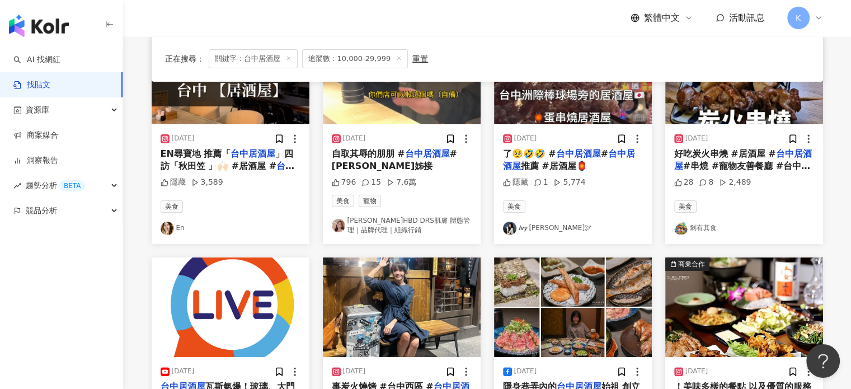
click at [266, 118] on img at bounding box center [231, 75] width 158 height 100
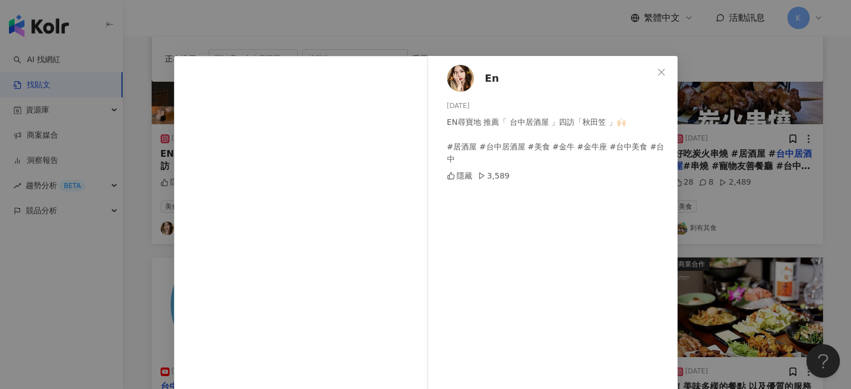
click at [752, 112] on div "En [DATE] EN尋寶地 推薦「 台中居酒屋 」四訪「秋田笠 」🙌🏻 #居酒屋 #台中居酒屋 #美食 #金牛 #金牛座 #台中美食 #台中 隱藏 3,5…" at bounding box center [425, 194] width 851 height 389
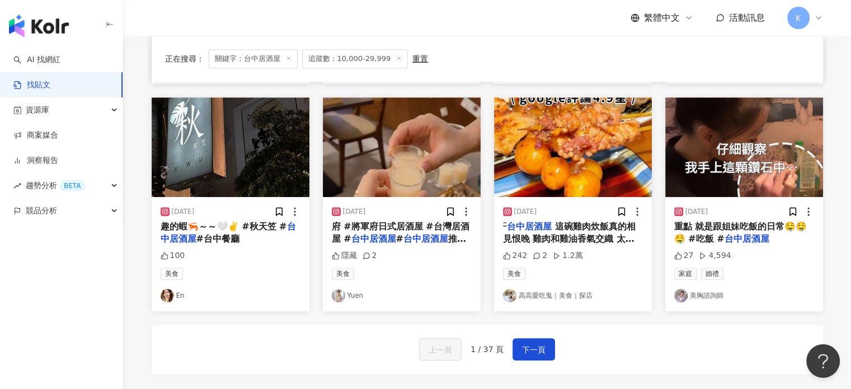
scroll to position [559, 0]
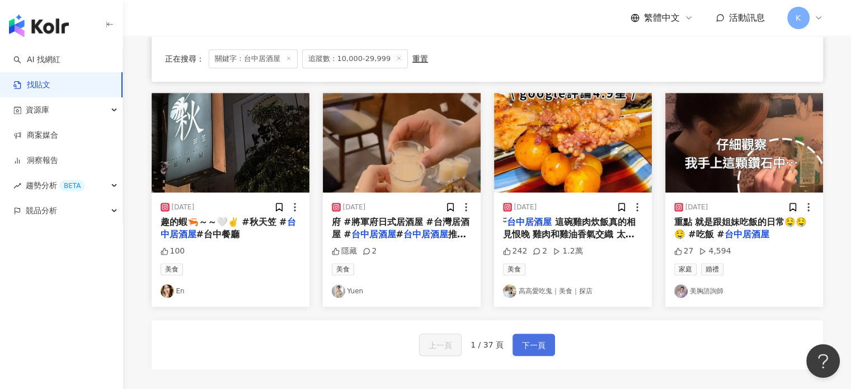
click at [549, 346] on button "下一頁" at bounding box center [533, 344] width 43 height 22
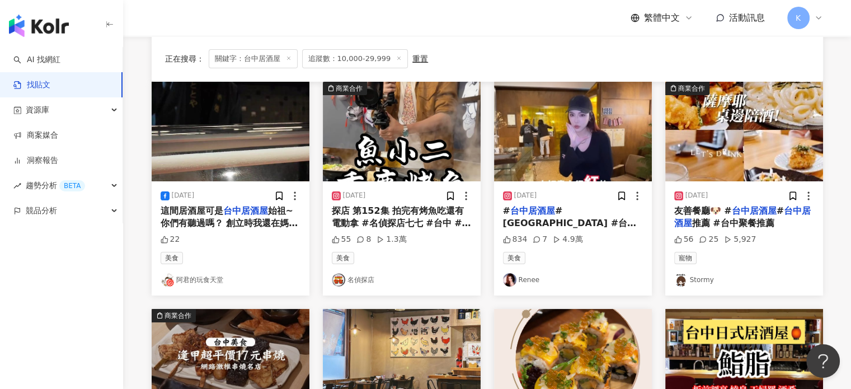
scroll to position [112, 0]
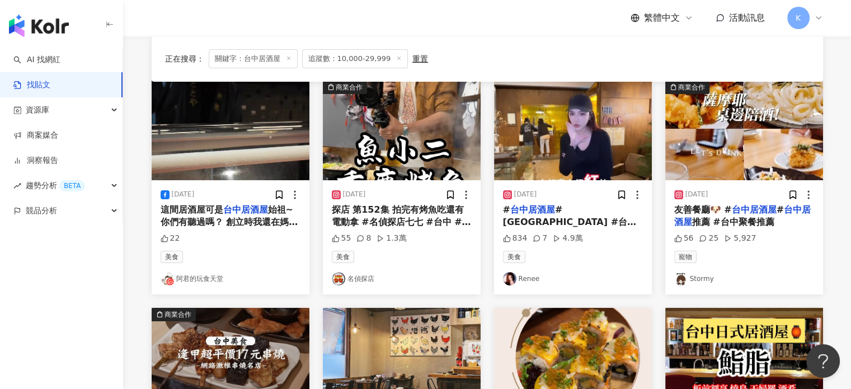
click at [563, 116] on img at bounding box center [573, 131] width 158 height 100
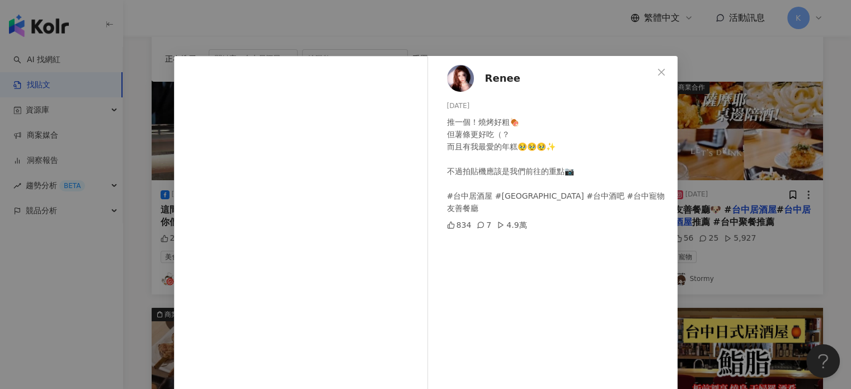
click at [819, 166] on div "Renee [DATE] 推一個！燒烤好粗🍖 但薯條更好吃（？ 而且有我最愛的年糕🥹🥹🥹✨ 不過拍貼機應該是我們前往的重點📷 #台中居酒屋 #[GEOGRAP…" at bounding box center [425, 194] width 851 height 389
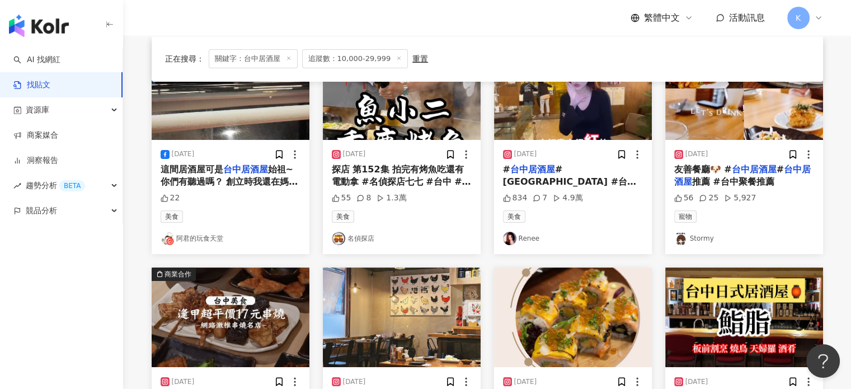
scroll to position [615, 0]
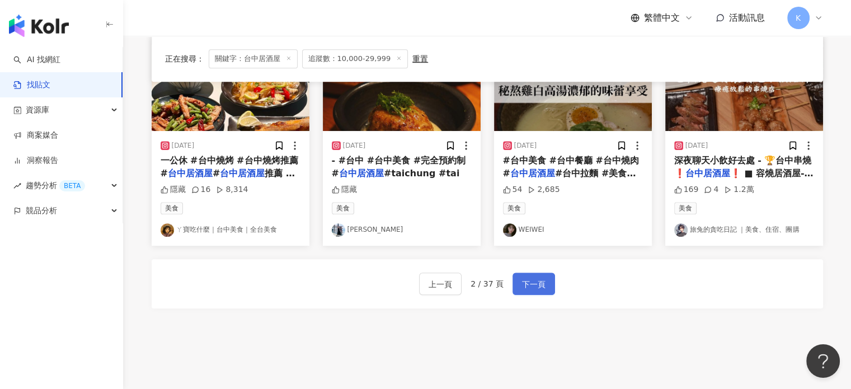
click at [530, 280] on span "下一頁" at bounding box center [533, 283] width 23 height 13
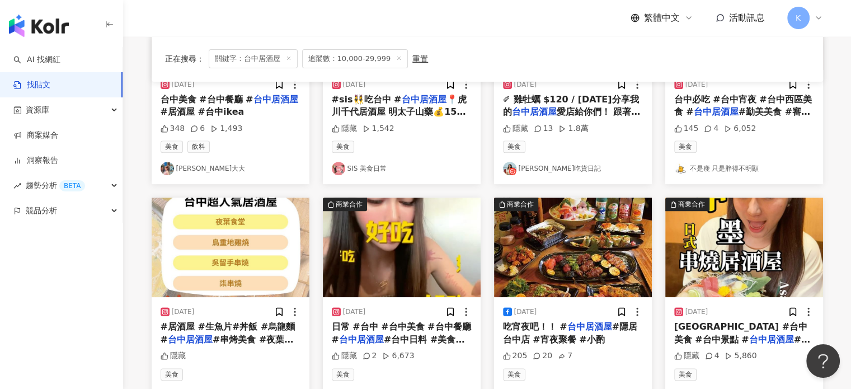
scroll to position [559, 0]
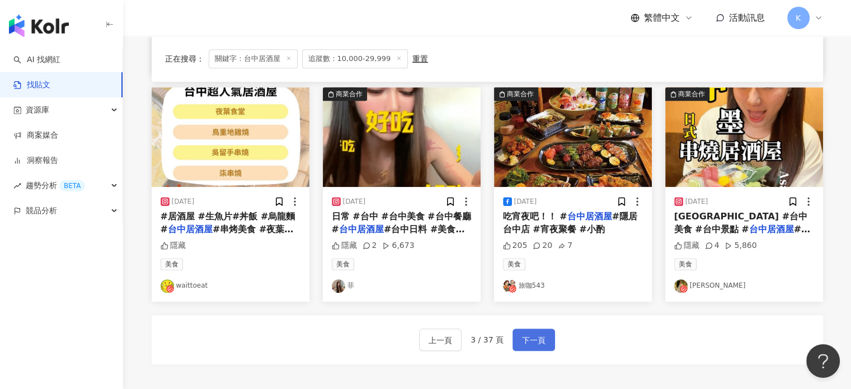
click at [539, 329] on button "下一頁" at bounding box center [533, 339] width 43 height 22
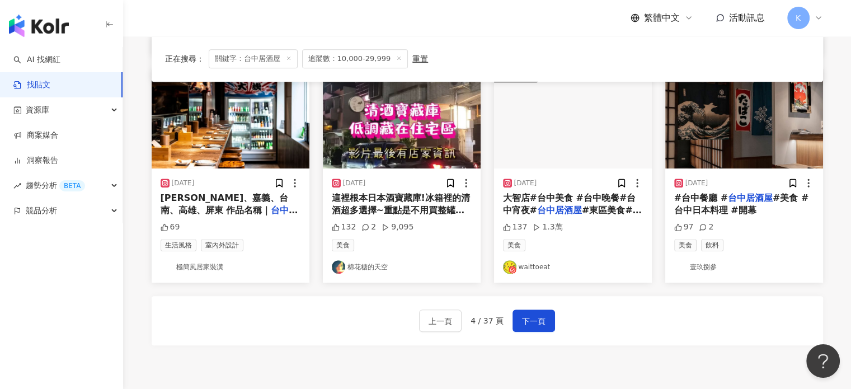
scroll to position [615, 0]
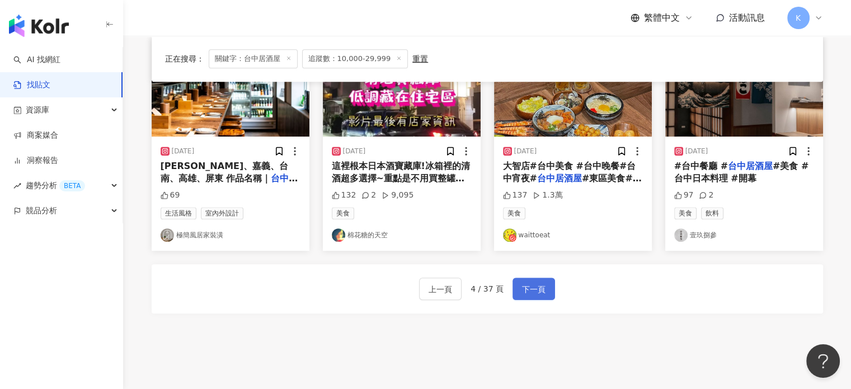
click at [532, 290] on button "下一頁" at bounding box center [533, 288] width 43 height 22
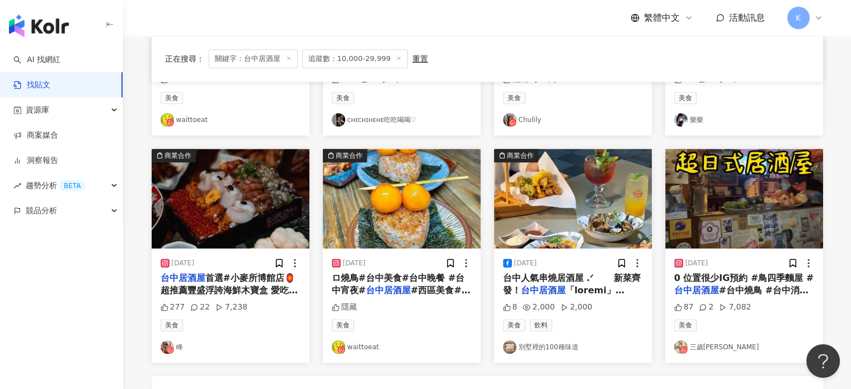
scroll to position [56, 0]
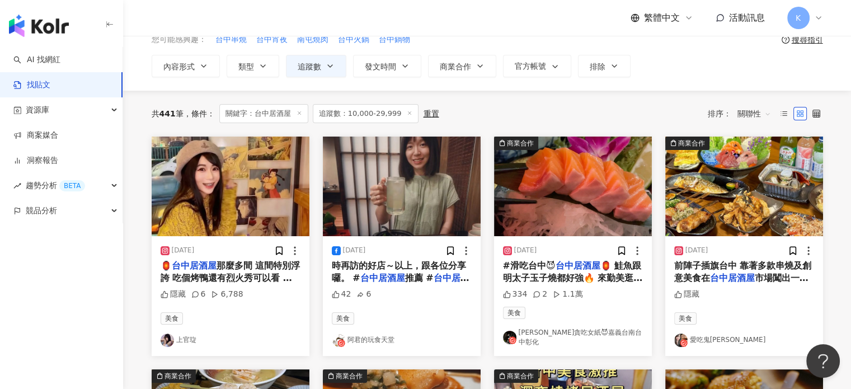
click at [241, 162] on img at bounding box center [231, 186] width 158 height 100
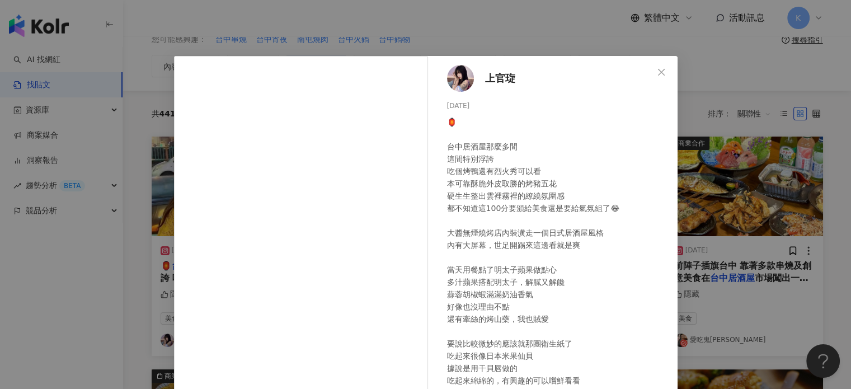
click at [727, 82] on div "上官琁 [DATE] 🏮 台中居酒屋那麼多間 這間特別浮誇 吃個烤鴨還有烈火秀可以看 本可靠酥脆外皮取勝的烤豬五花 硬生生整出雲裡霧裡的繚繞氛圍感 都不知道這…" at bounding box center [425, 194] width 851 height 389
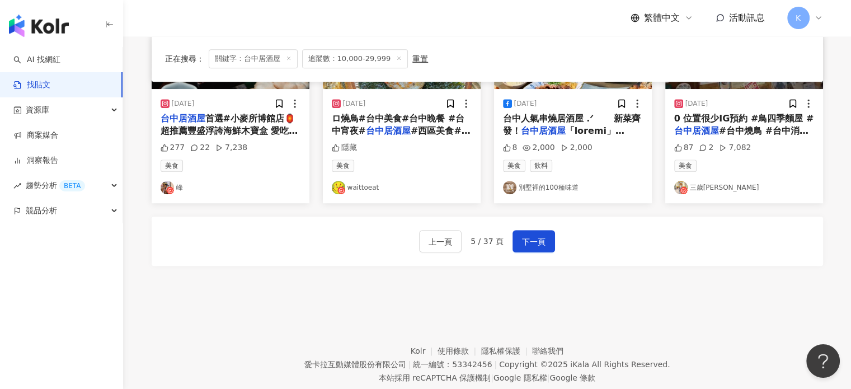
scroll to position [685, 0]
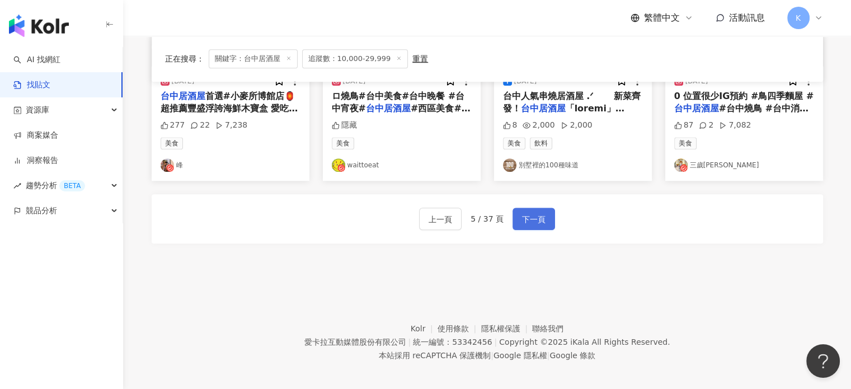
click at [527, 218] on span "下一頁" at bounding box center [533, 219] width 23 height 13
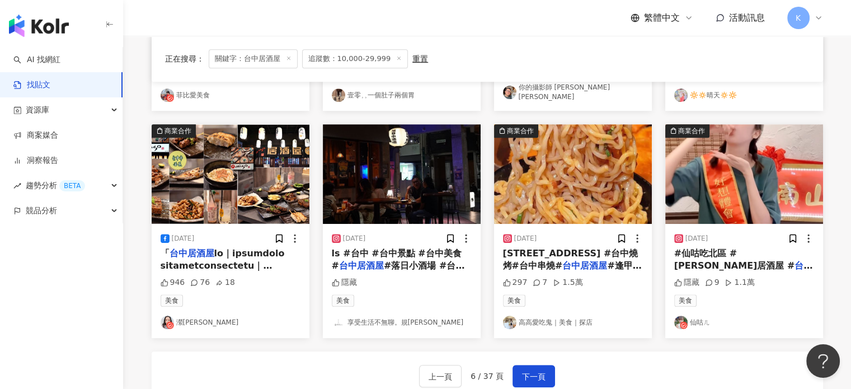
scroll to position [517, 0]
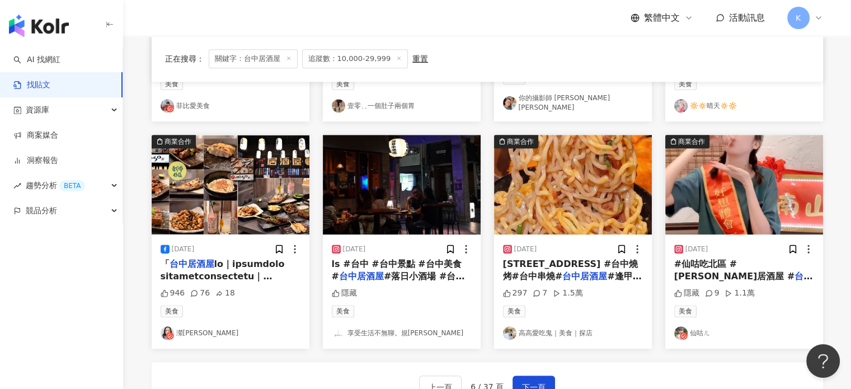
click at [786, 105] on link "🔆🔅晴天🔅🔆" at bounding box center [744, 105] width 140 height 13
click at [735, 179] on img at bounding box center [744, 185] width 158 height 100
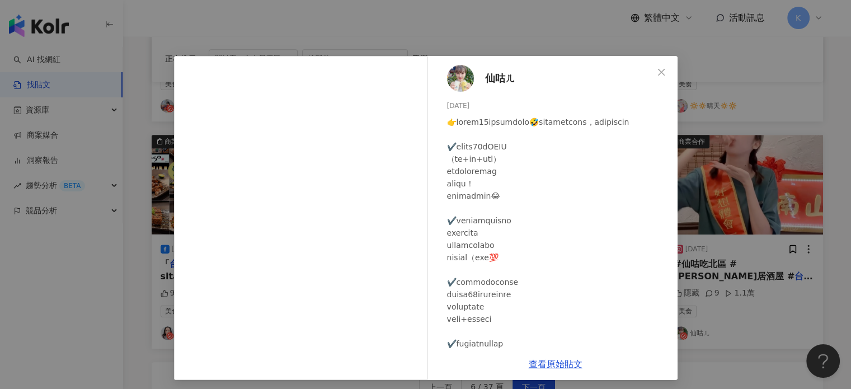
click at [470, 73] on div "仙咕ㄦ [DATE] 隱藏 9 1.1萬" at bounding box center [555, 202] width 244 height 292
click at [460, 73] on img at bounding box center [460, 78] width 27 height 27
click at [710, 96] on div "仙咕ㄦ [DATE] 隱藏 9 1.1萬 查看原始貼文" at bounding box center [425, 194] width 851 height 389
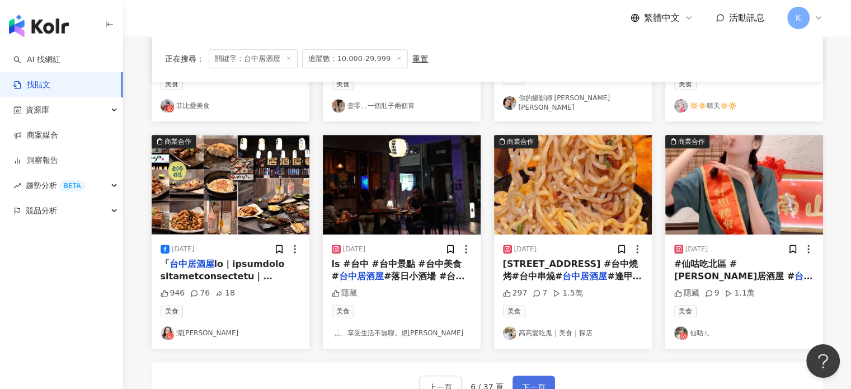
click at [517, 375] on button "下一頁" at bounding box center [533, 386] width 43 height 22
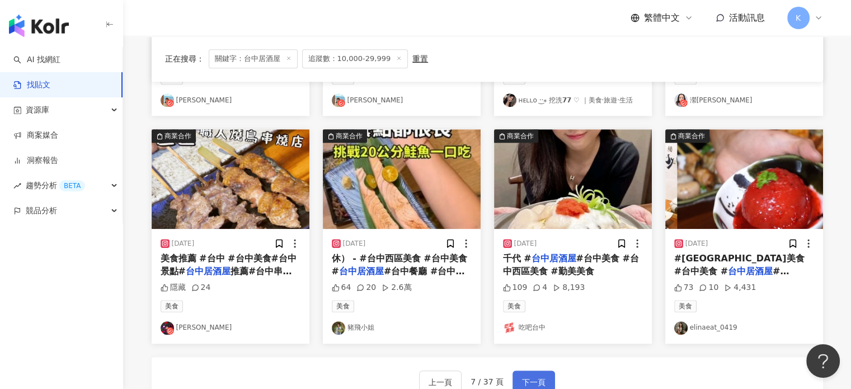
click at [530, 375] on span "下一頁" at bounding box center [533, 381] width 23 height 13
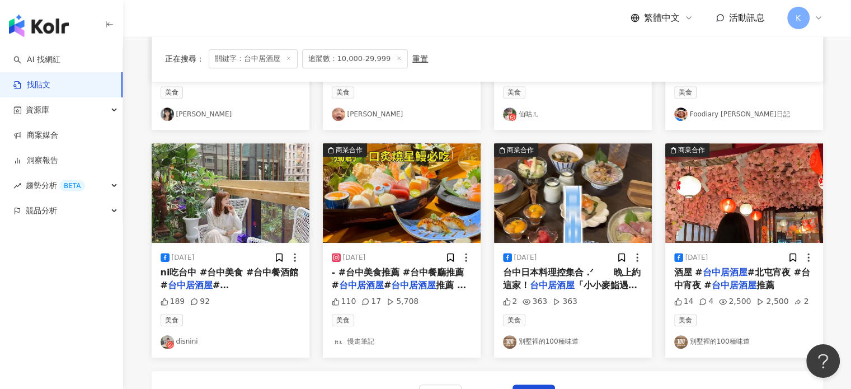
scroll to position [615, 0]
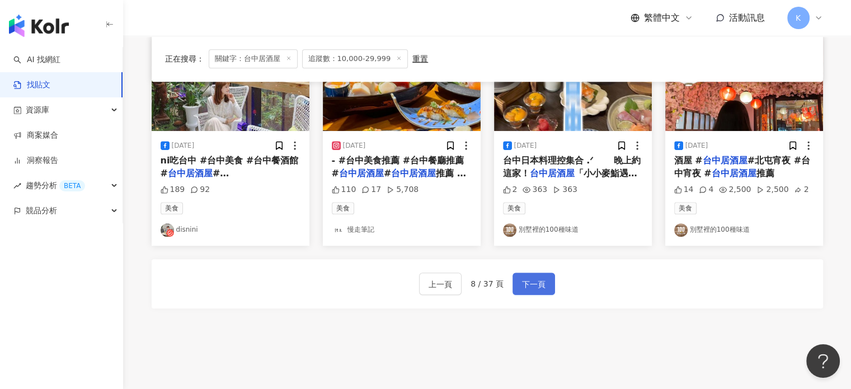
click at [533, 287] on span "下一頁" at bounding box center [533, 283] width 23 height 13
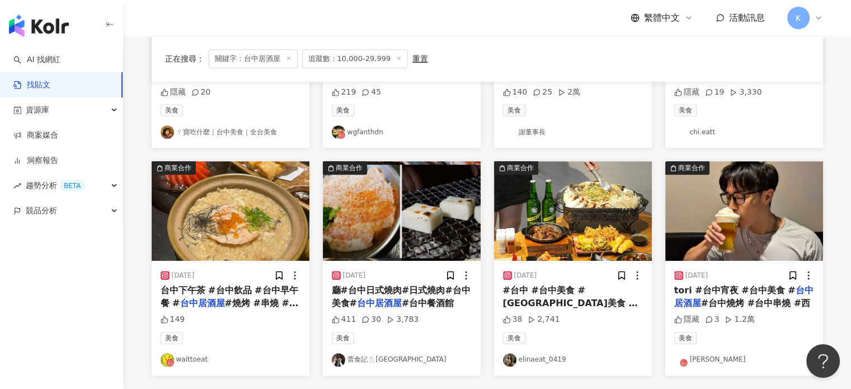
scroll to position [559, 0]
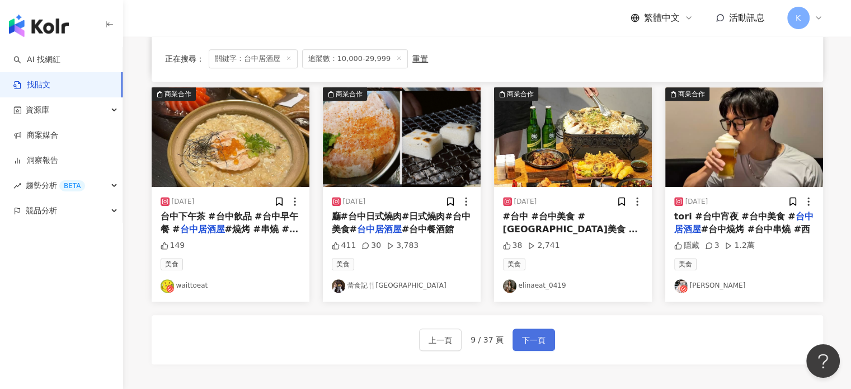
click at [539, 336] on span "下一頁" at bounding box center [533, 339] width 23 height 13
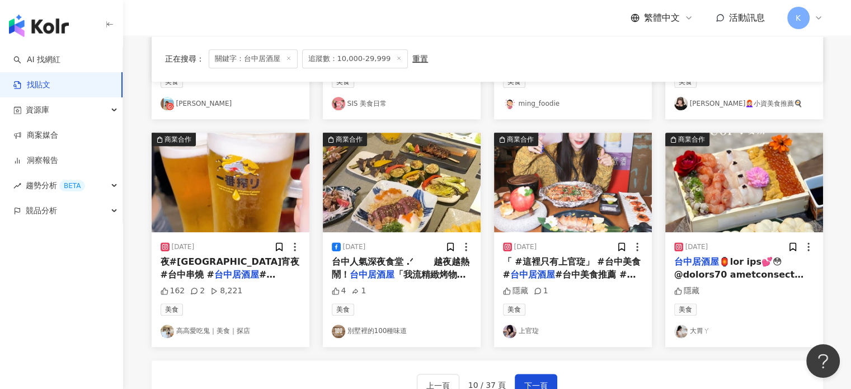
scroll to position [447, 0]
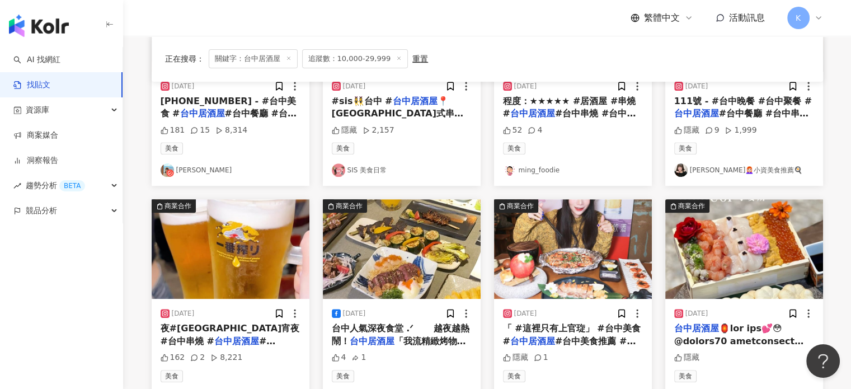
click at [607, 228] on img at bounding box center [573, 249] width 158 height 100
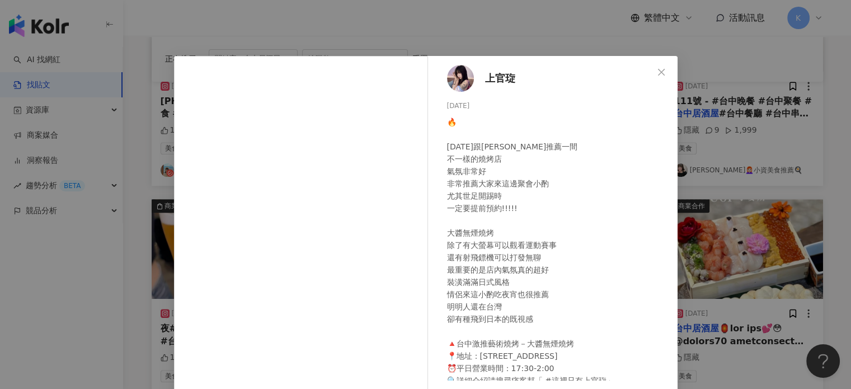
click at [744, 103] on div "上官琁 [DATE] 🔥 [DATE]跟[PERSON_NAME]推薦一間 不一樣的燒烤店 氣氛非常好 非常推薦大家來這邊聚會小酌 尤其世足開踢時 一定要提前…" at bounding box center [425, 194] width 851 height 389
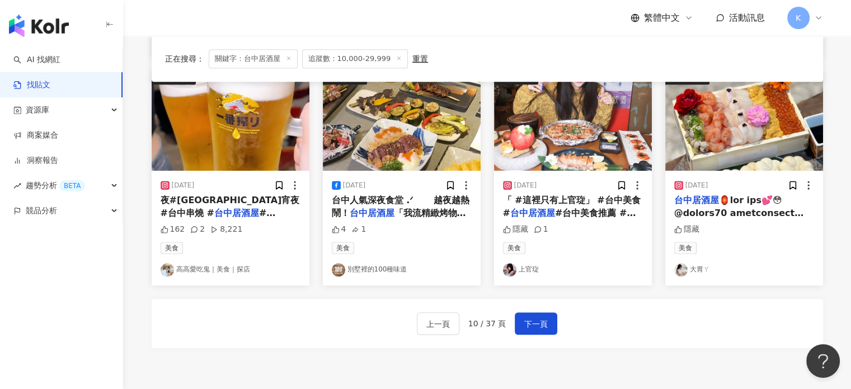
scroll to position [671, 0]
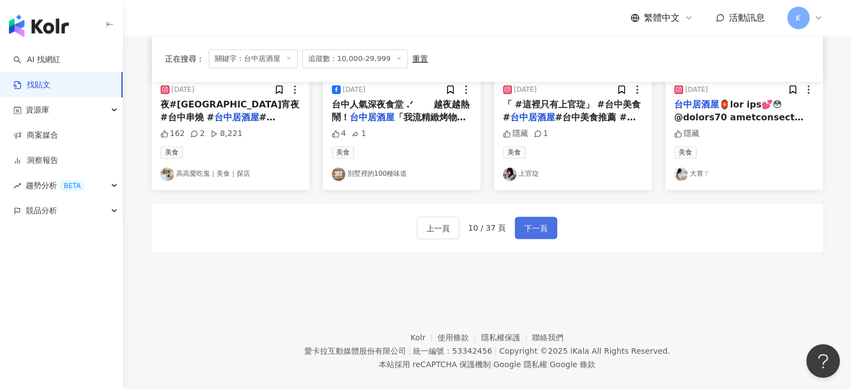
click at [532, 224] on span "下一頁" at bounding box center [535, 227] width 23 height 13
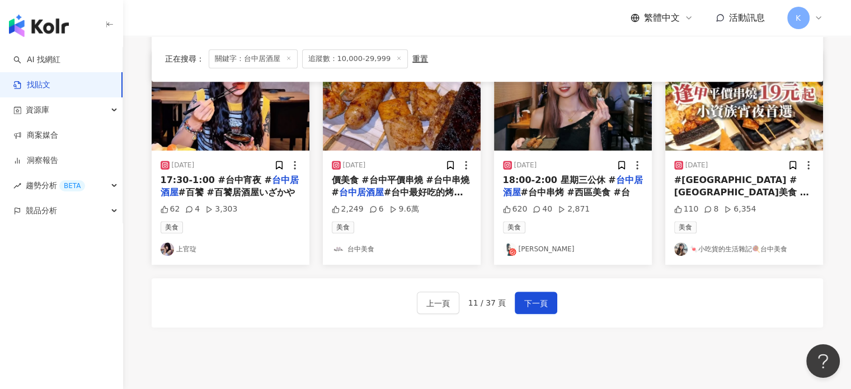
scroll to position [620, 0]
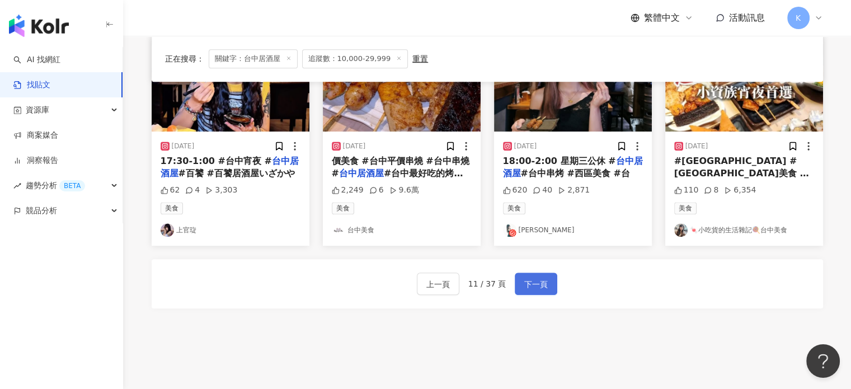
click at [526, 279] on span "下一頁" at bounding box center [535, 283] width 23 height 13
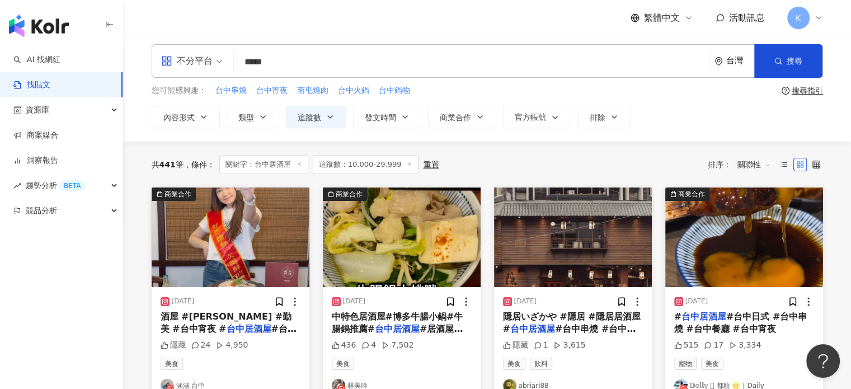
scroll to position [61, 0]
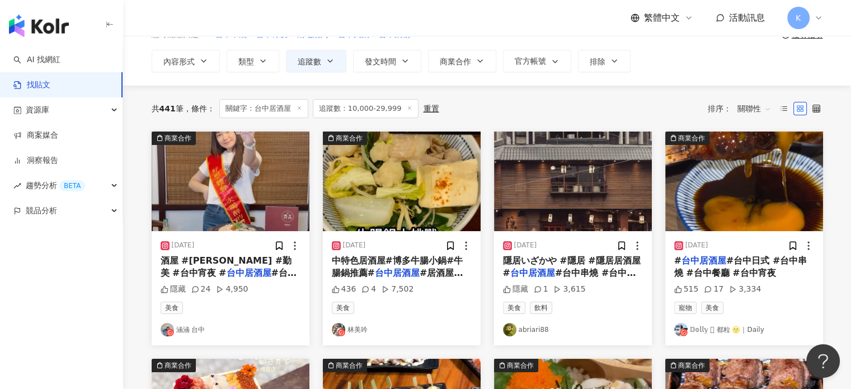
click at [243, 174] on img at bounding box center [231, 181] width 158 height 100
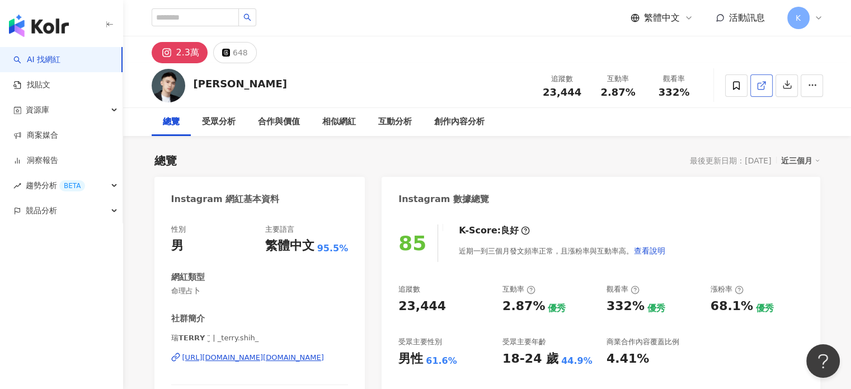
click at [765, 82] on line at bounding box center [762, 84] width 4 height 4
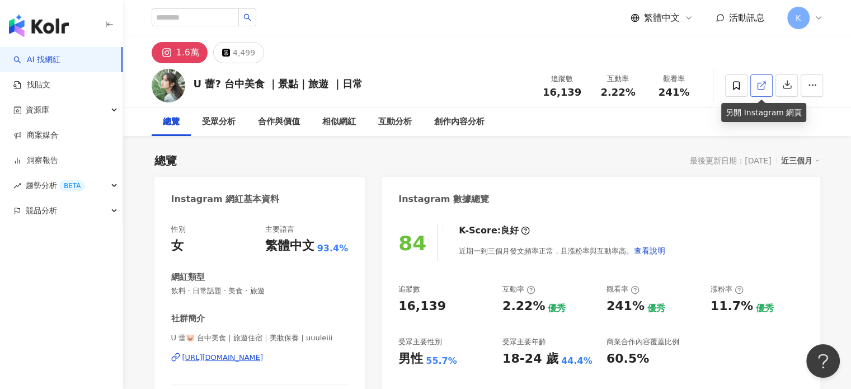
click at [763, 85] on icon at bounding box center [761, 86] width 10 height 10
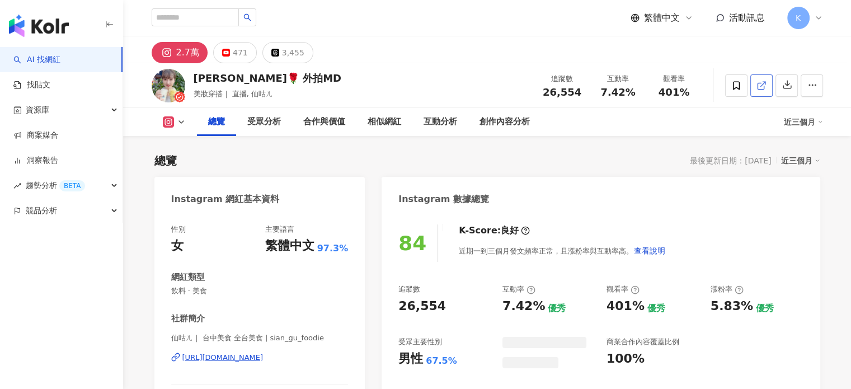
click at [761, 83] on icon at bounding box center [761, 86] width 10 height 10
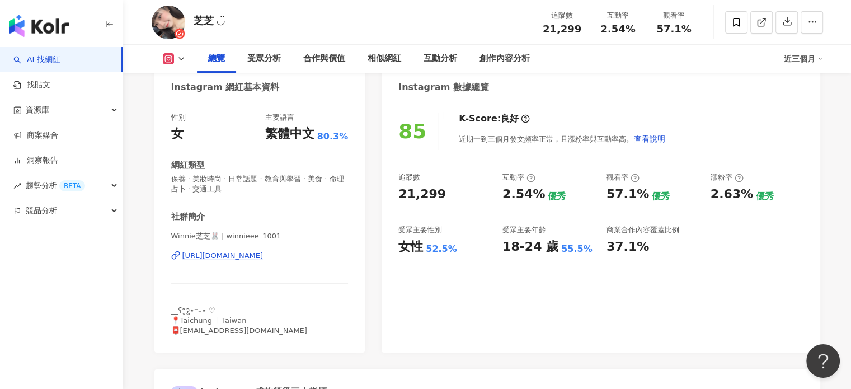
click at [508, 249] on div "18-24 歲" at bounding box center [530, 246] width 56 height 17
drag, startPoint x: 543, startPoint y: 249, endPoint x: 581, endPoint y: 249, distance: 38.0
click at [581, 249] on div "18-24 歲 55.5%" at bounding box center [548, 246] width 93 height 17
copy div "18-24 歲 55.5%"
